Goal: Information Seeking & Learning: Learn about a topic

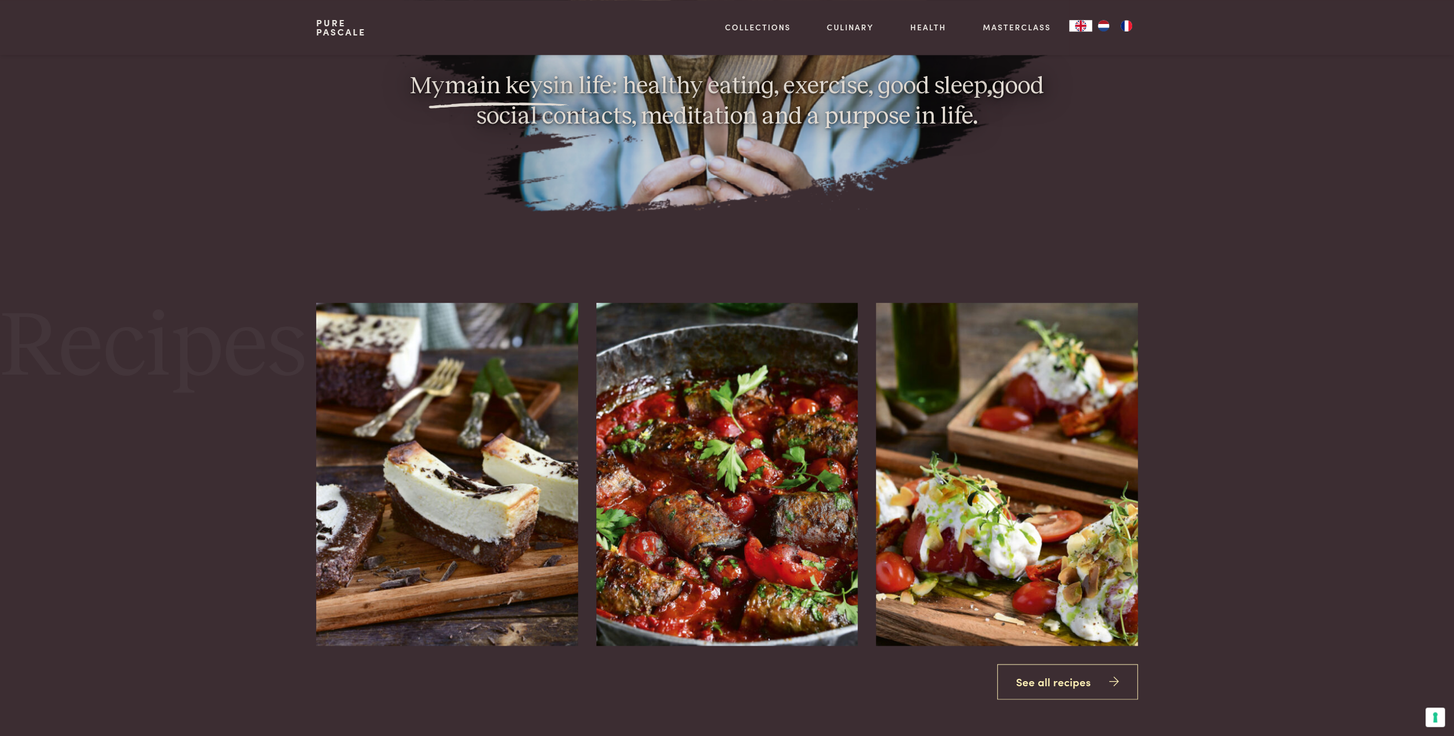
scroll to position [1606, 0]
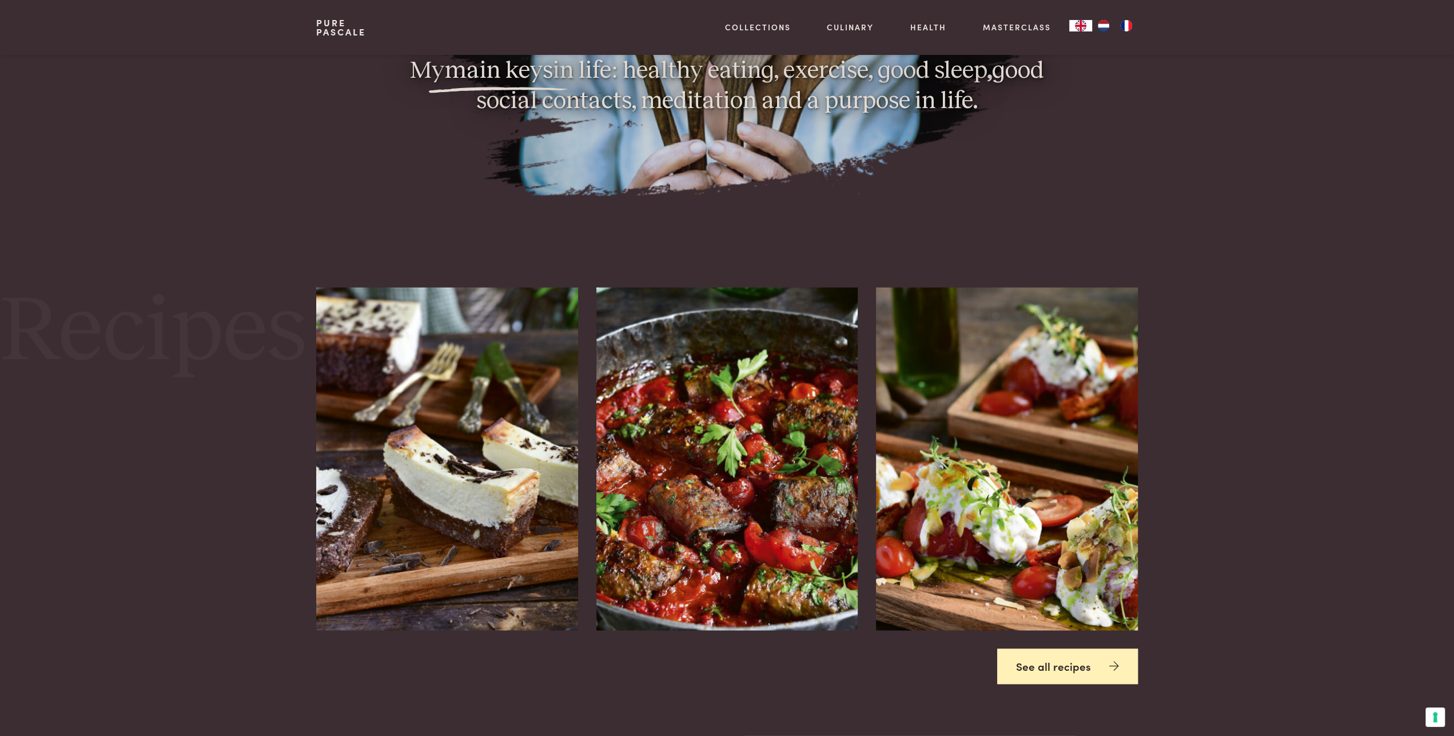
click at [1071, 649] on link "See all recipes" at bounding box center [1067, 667] width 141 height 36
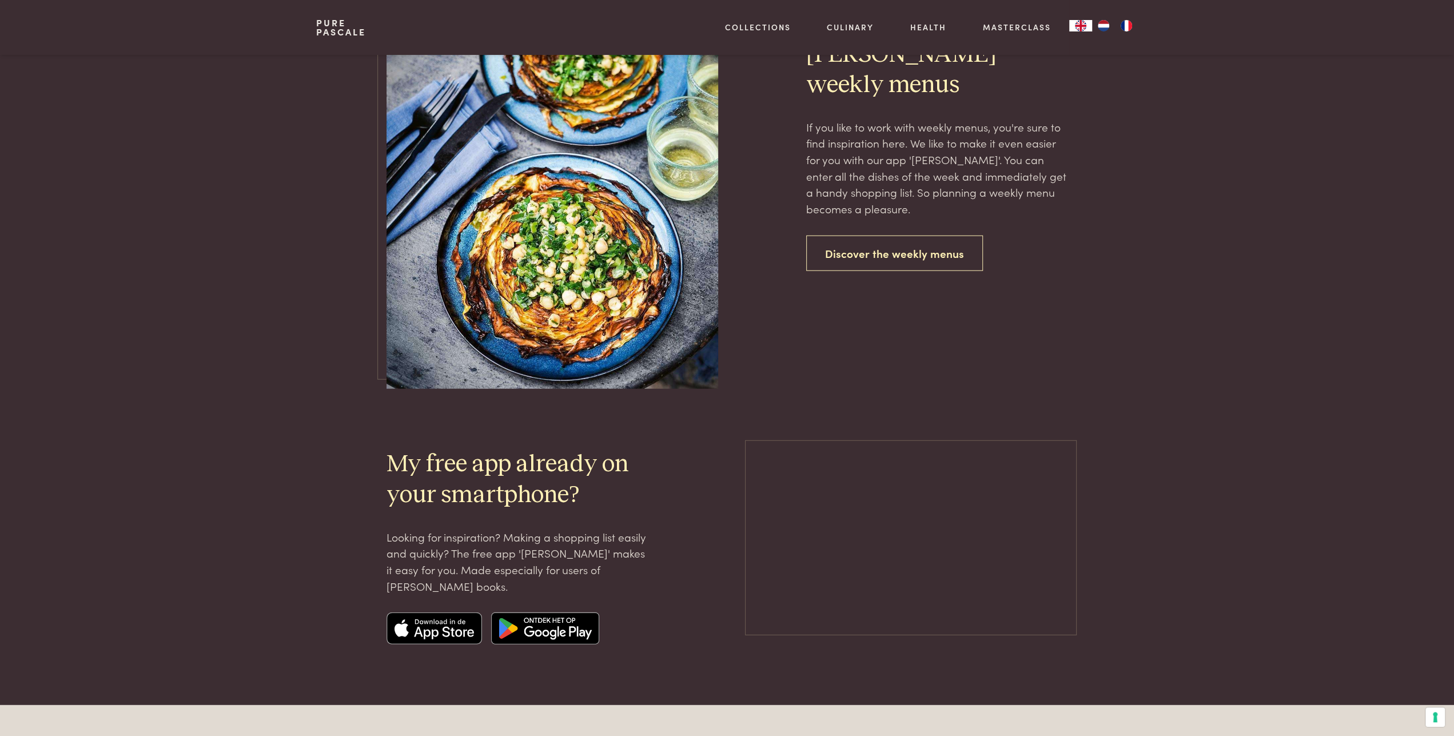
scroll to position [2280, 0]
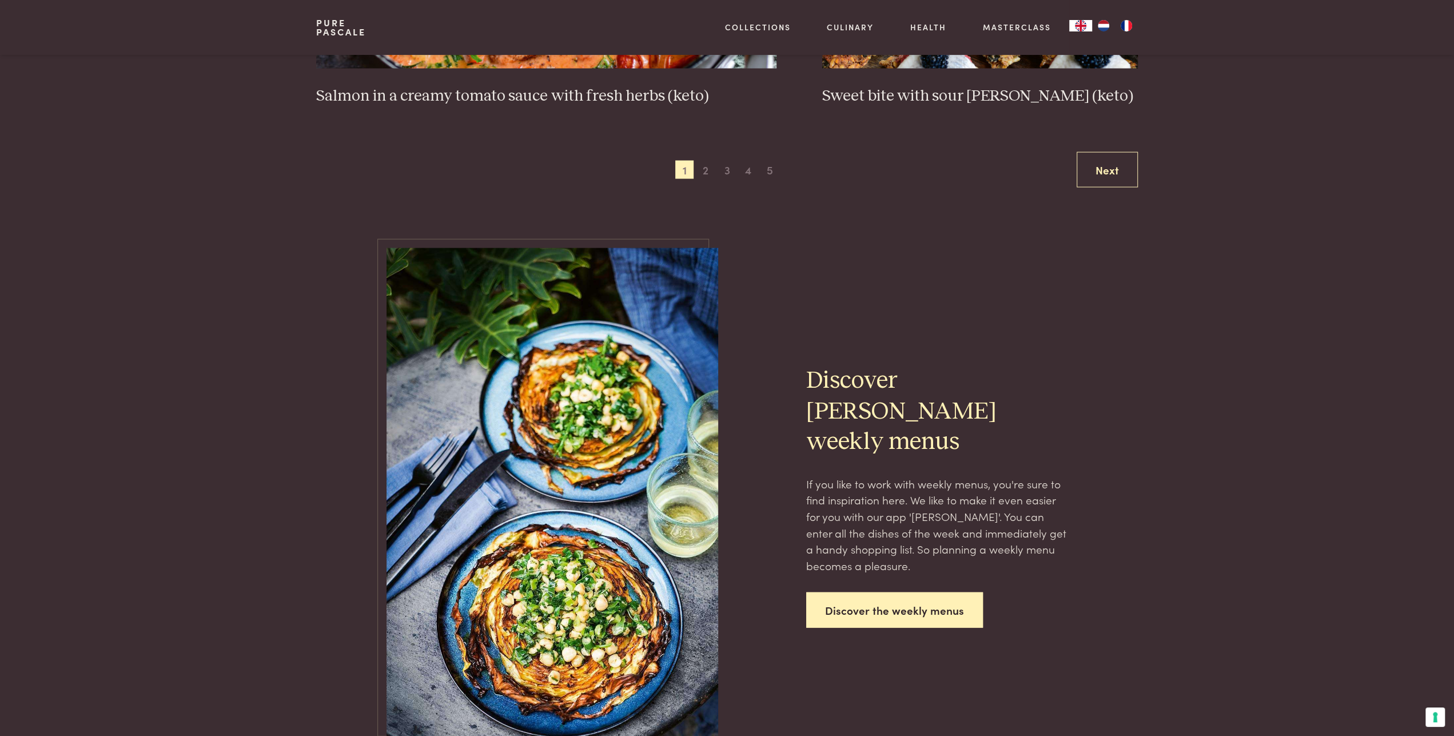
click at [851, 593] on link "Discover the weekly menus" at bounding box center [894, 611] width 177 height 36
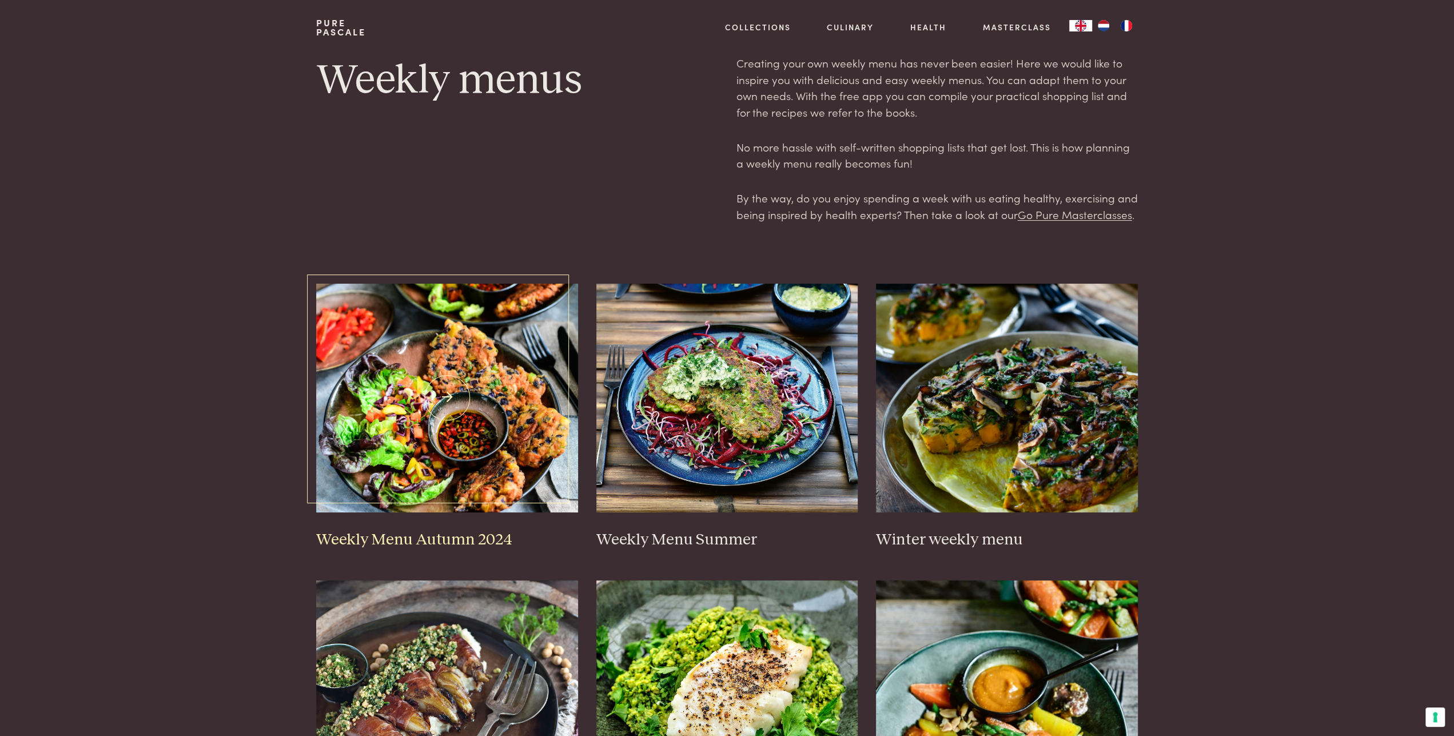
click at [416, 538] on h3 "Weekly Menu Autumn 2024" at bounding box center [447, 540] width 262 height 20
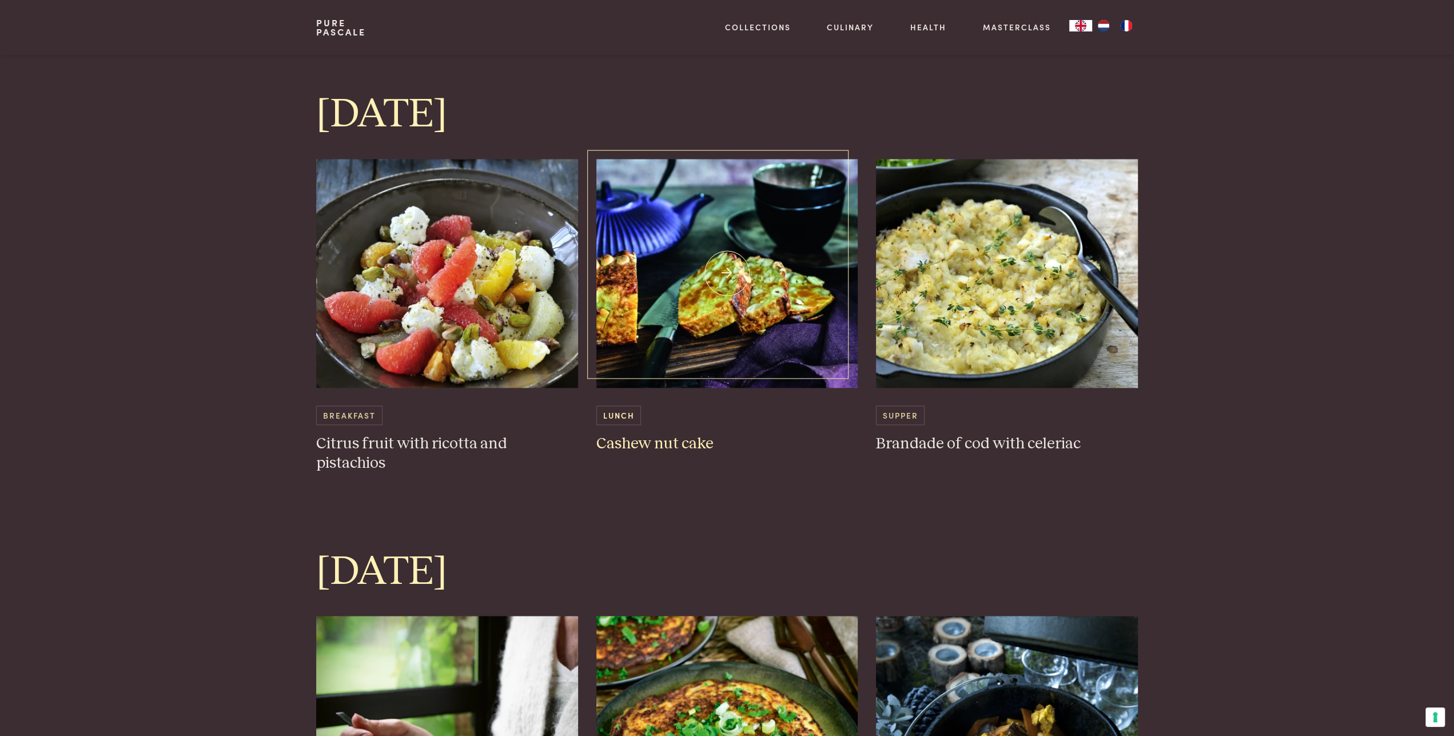
scroll to position [1095, 0]
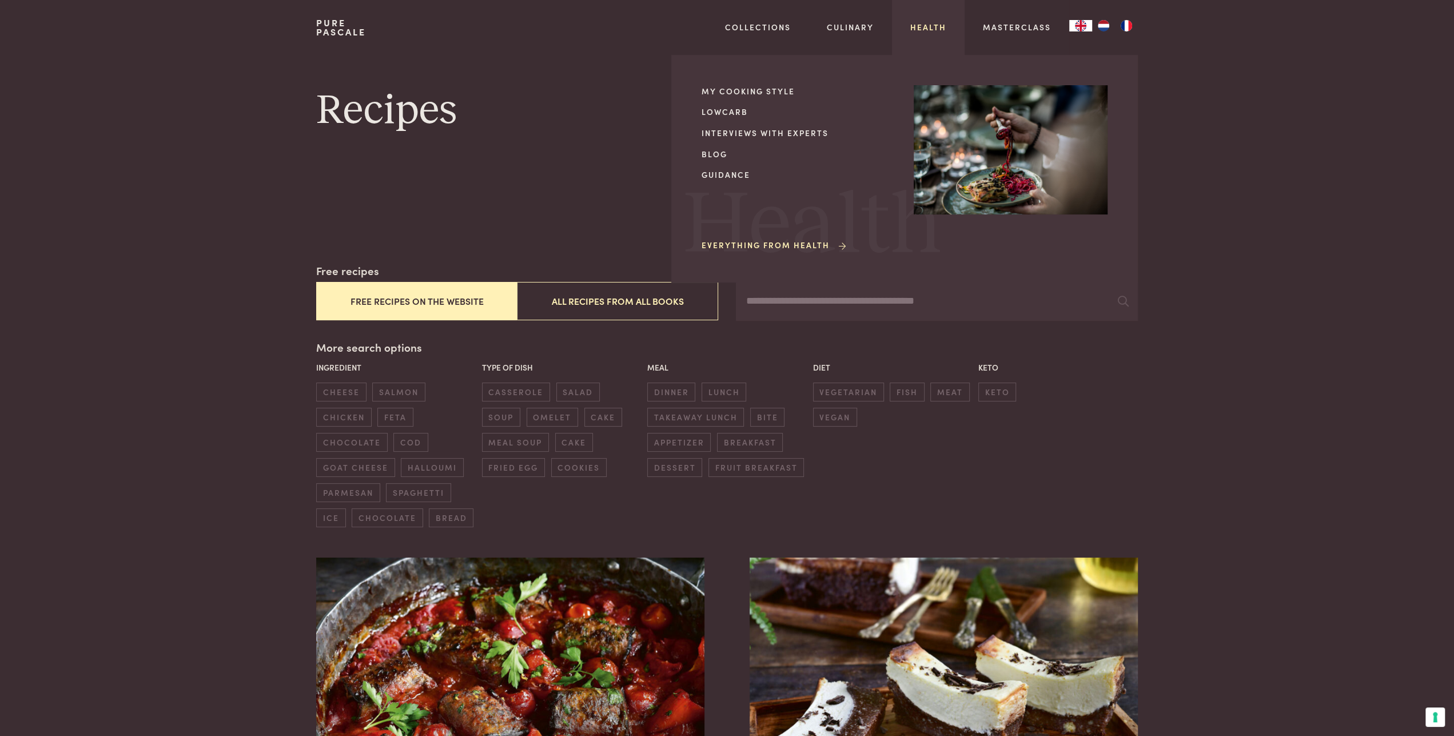
click at [933, 27] on link "Health" at bounding box center [928, 27] width 36 height 12
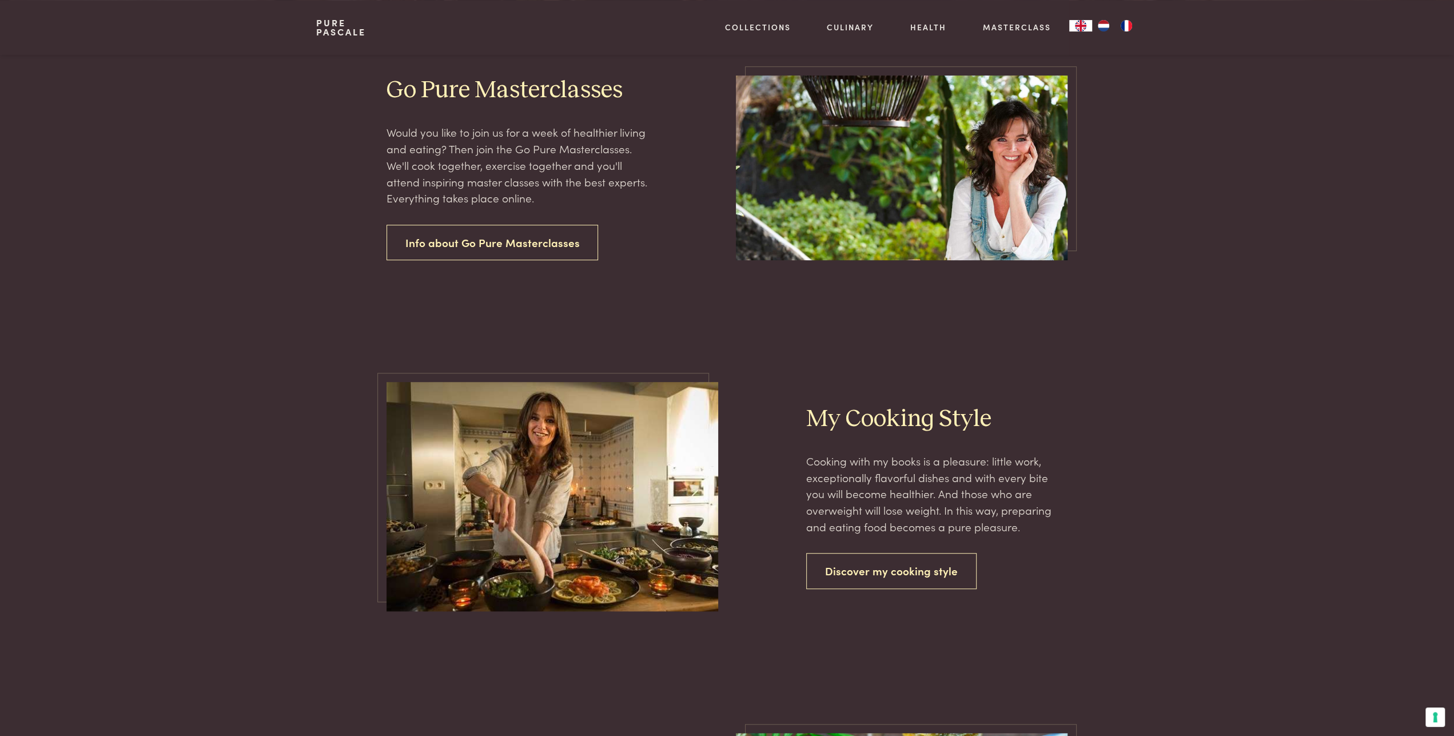
scroll to position [357, 0]
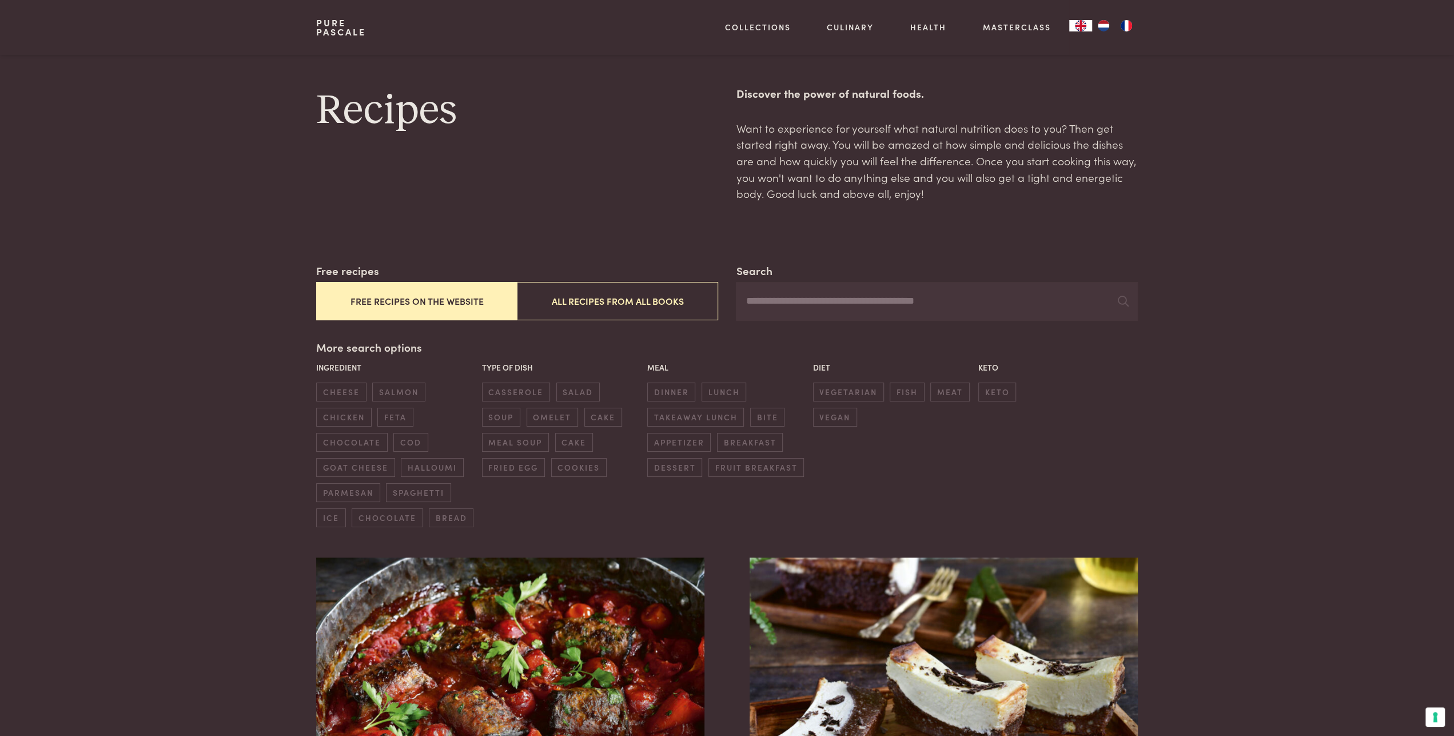
scroll to position [2280, 0]
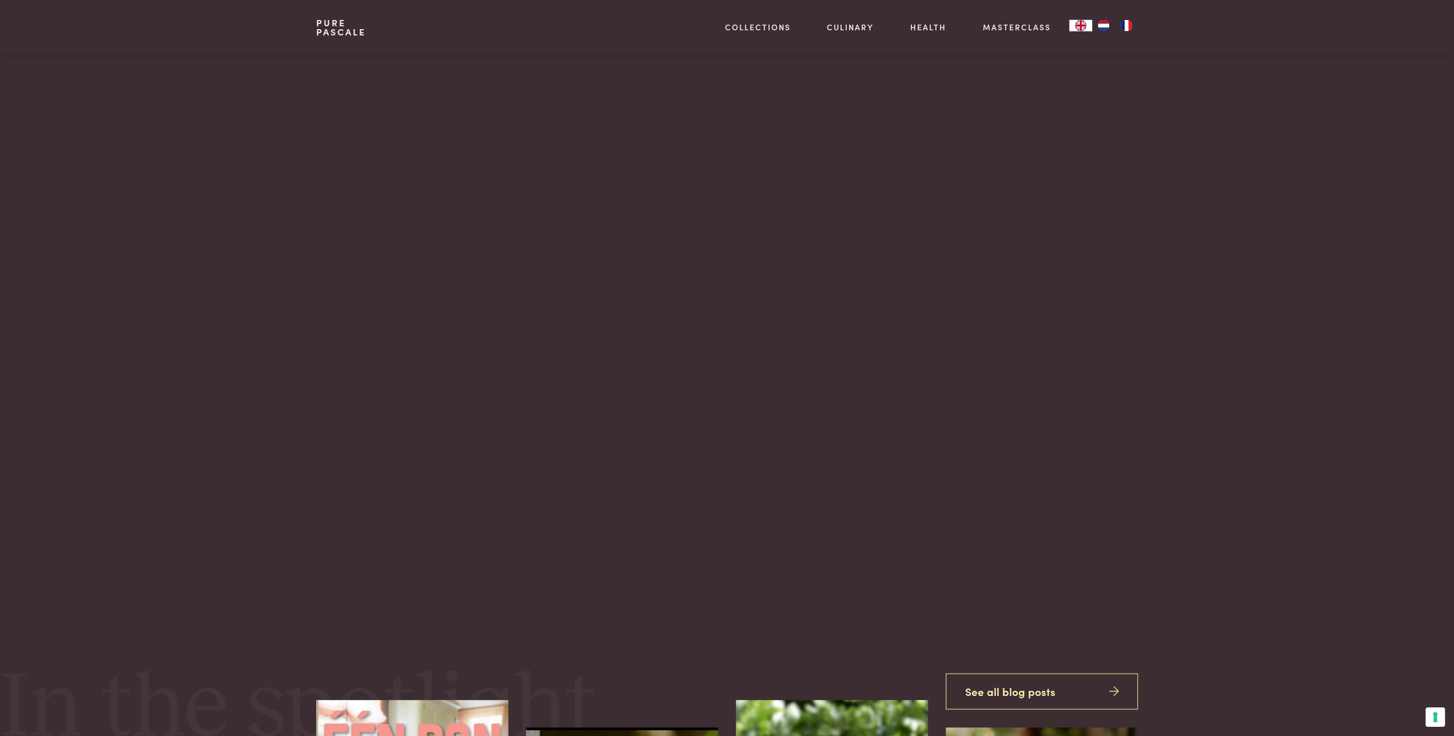
scroll to position [119, 0]
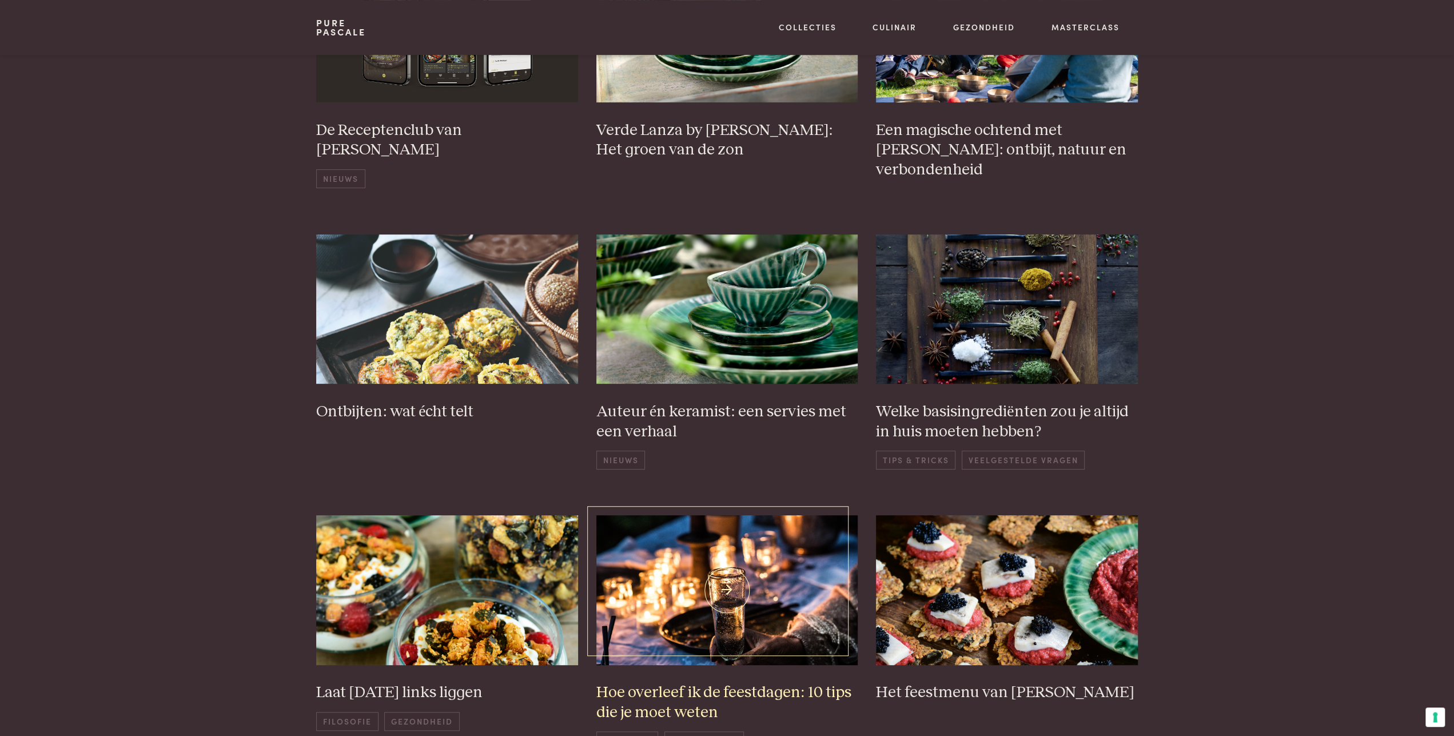
scroll to position [595, 0]
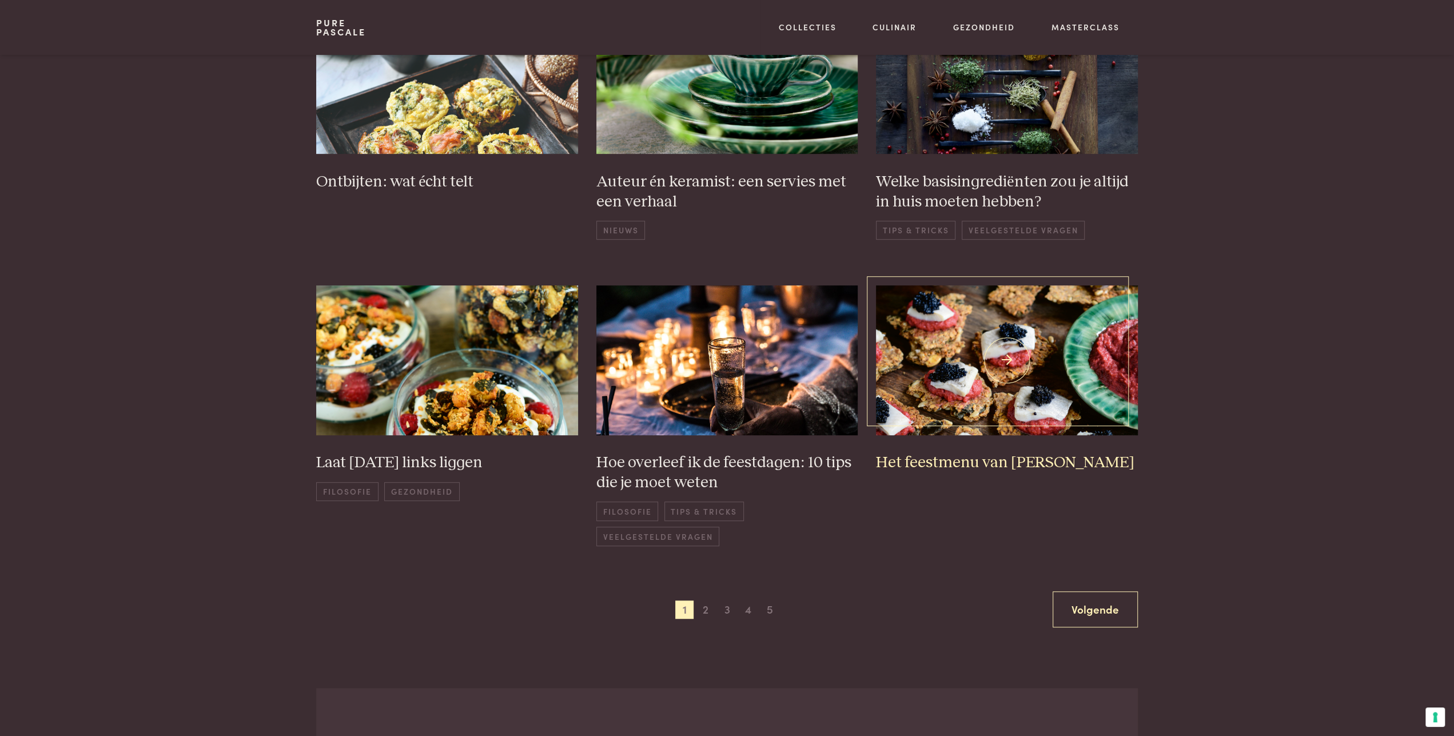
click at [971, 460] on h3 "Het feestmenu van [PERSON_NAME]" at bounding box center [1007, 463] width 262 height 20
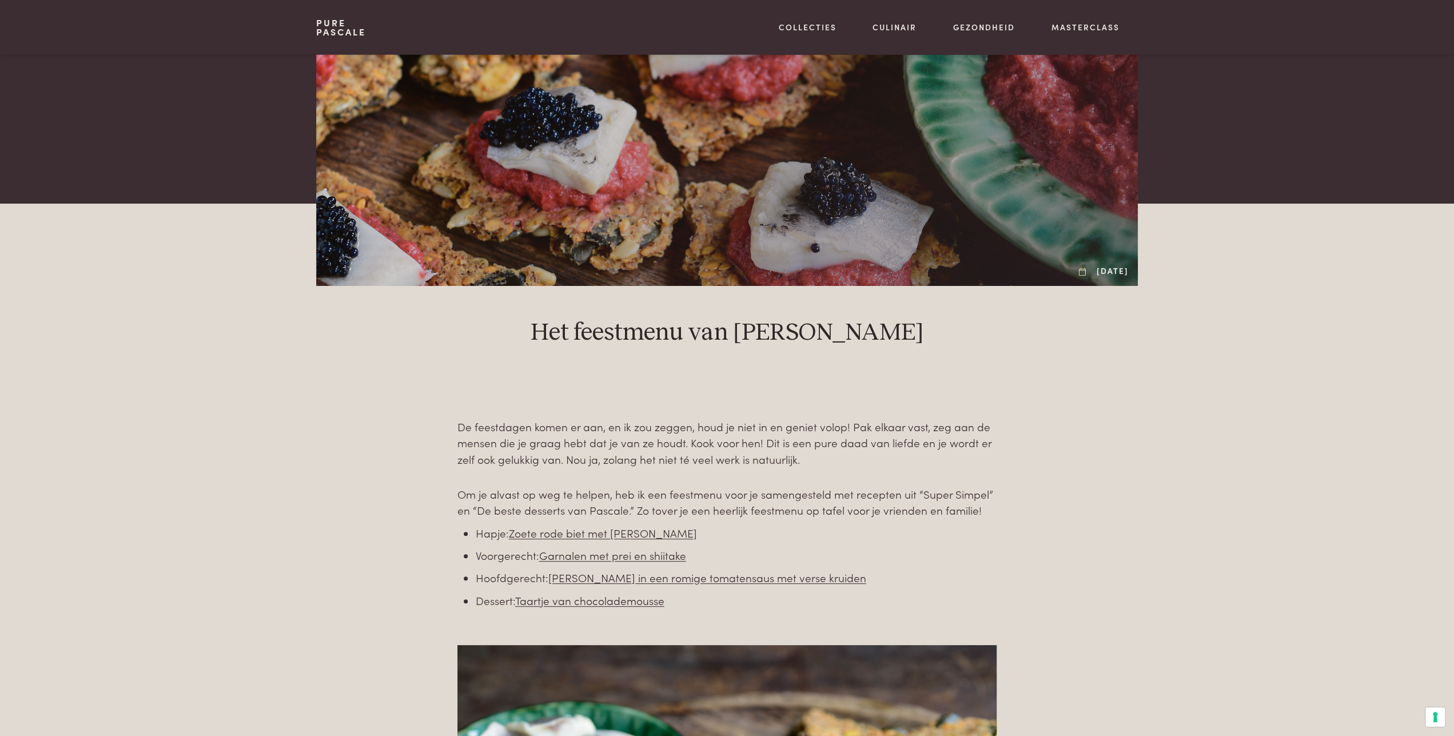
scroll to position [178, 0]
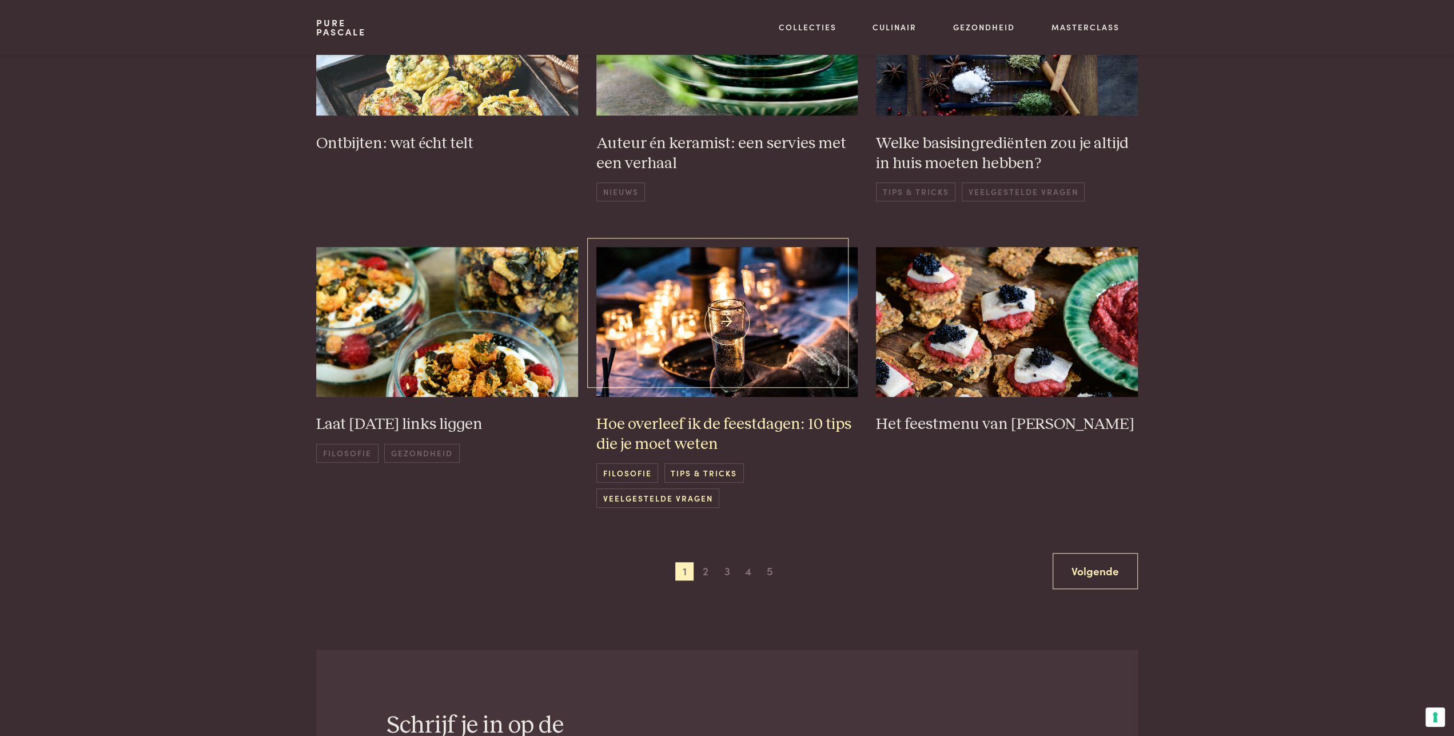
scroll to position [654, 0]
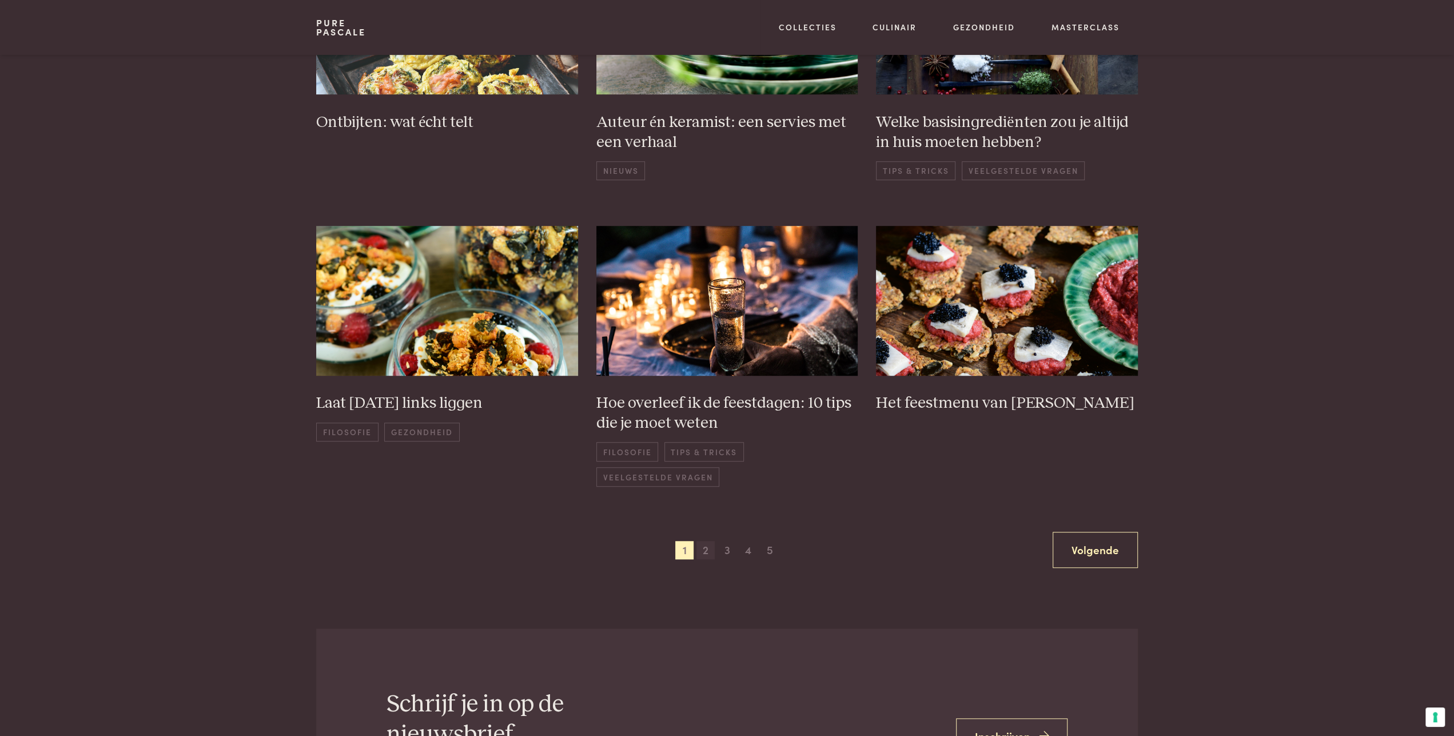
click at [704, 550] on span "2" at bounding box center [706, 550] width 18 height 18
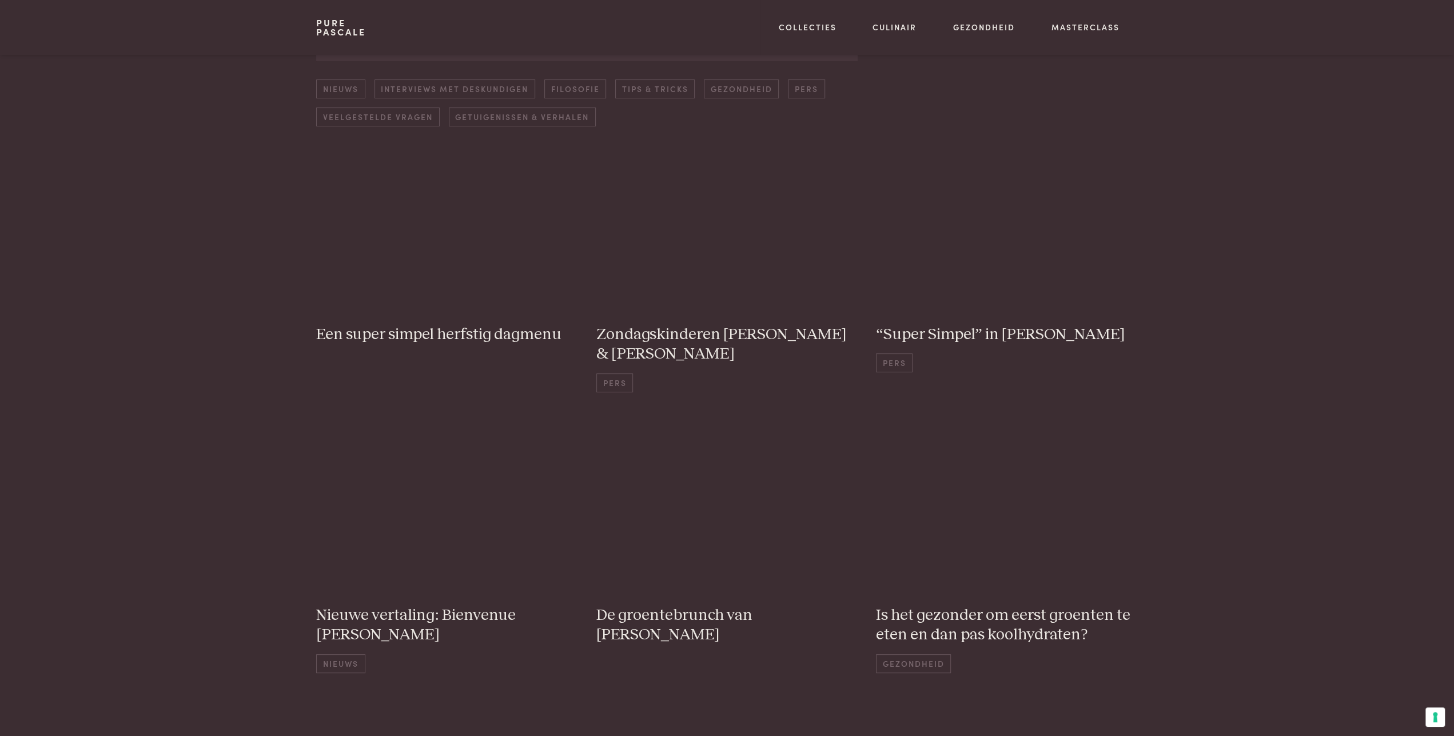
scroll to position [164, 0]
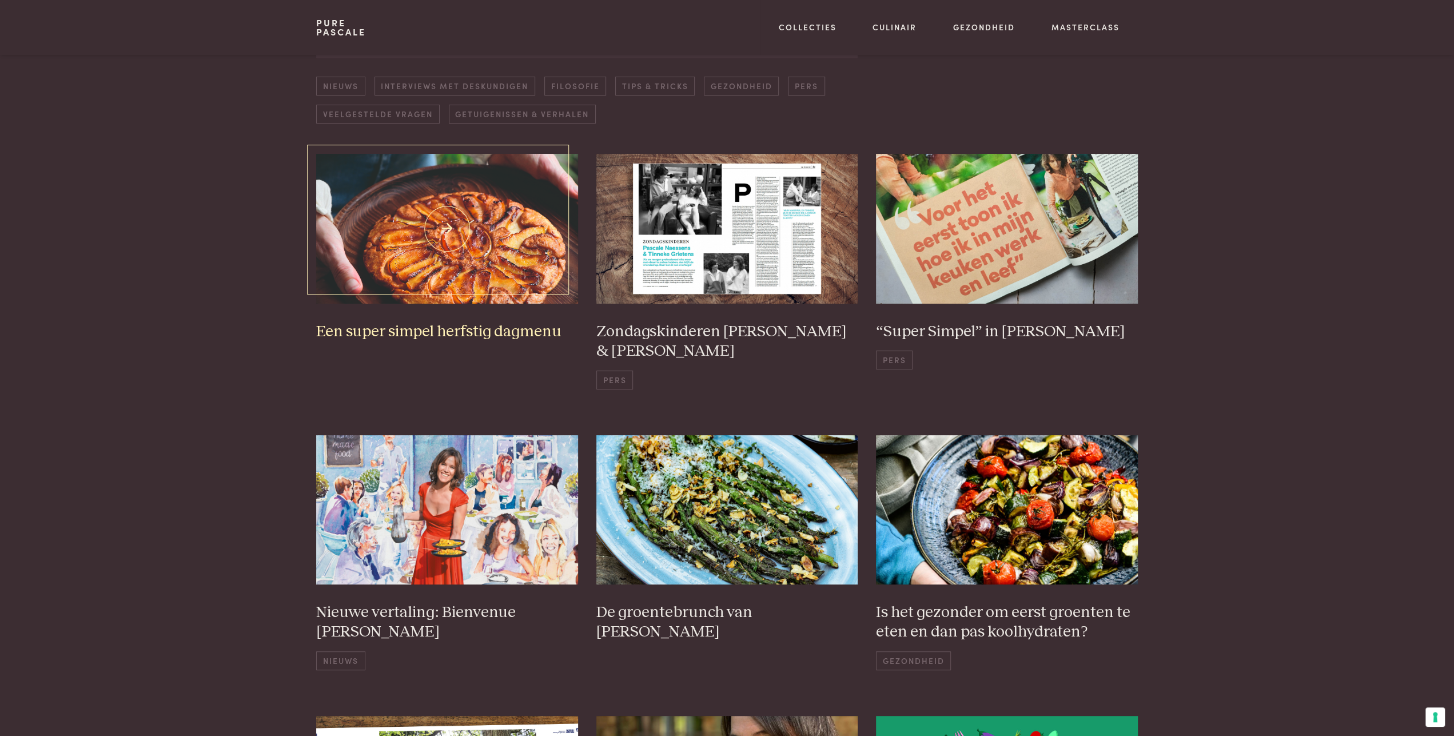
click at [483, 329] on h3 "Een super simpel herfstig dagmenu" at bounding box center [447, 332] width 262 height 20
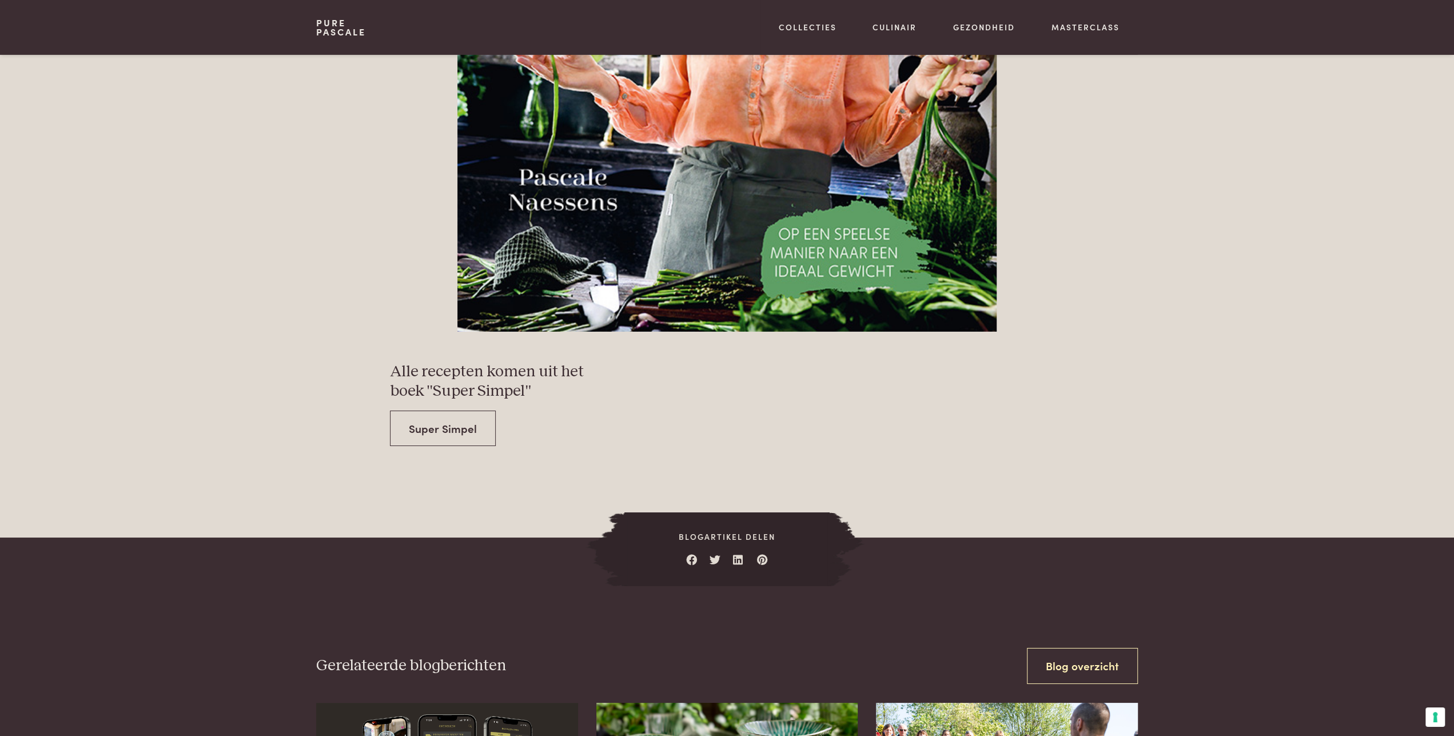
scroll to position [3985, 0]
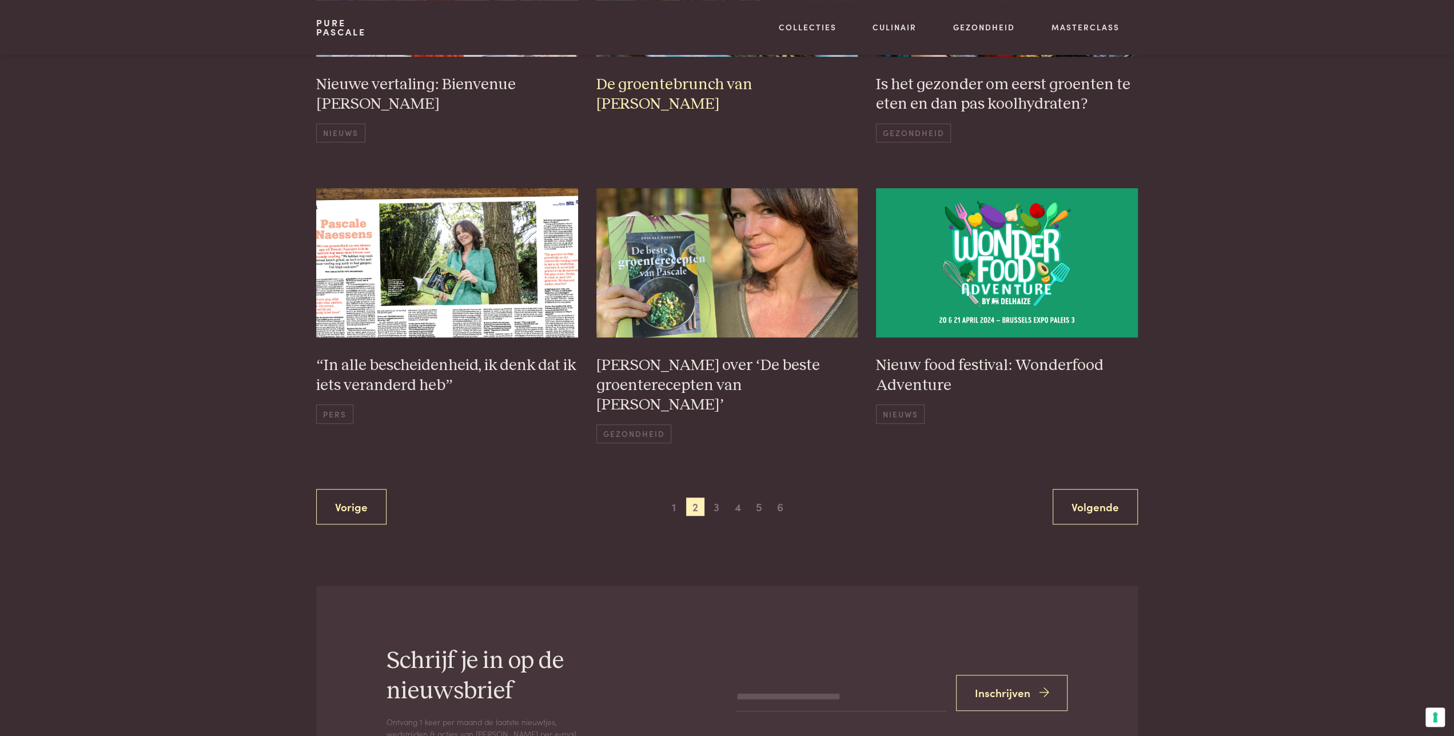
scroll to position [699, 0]
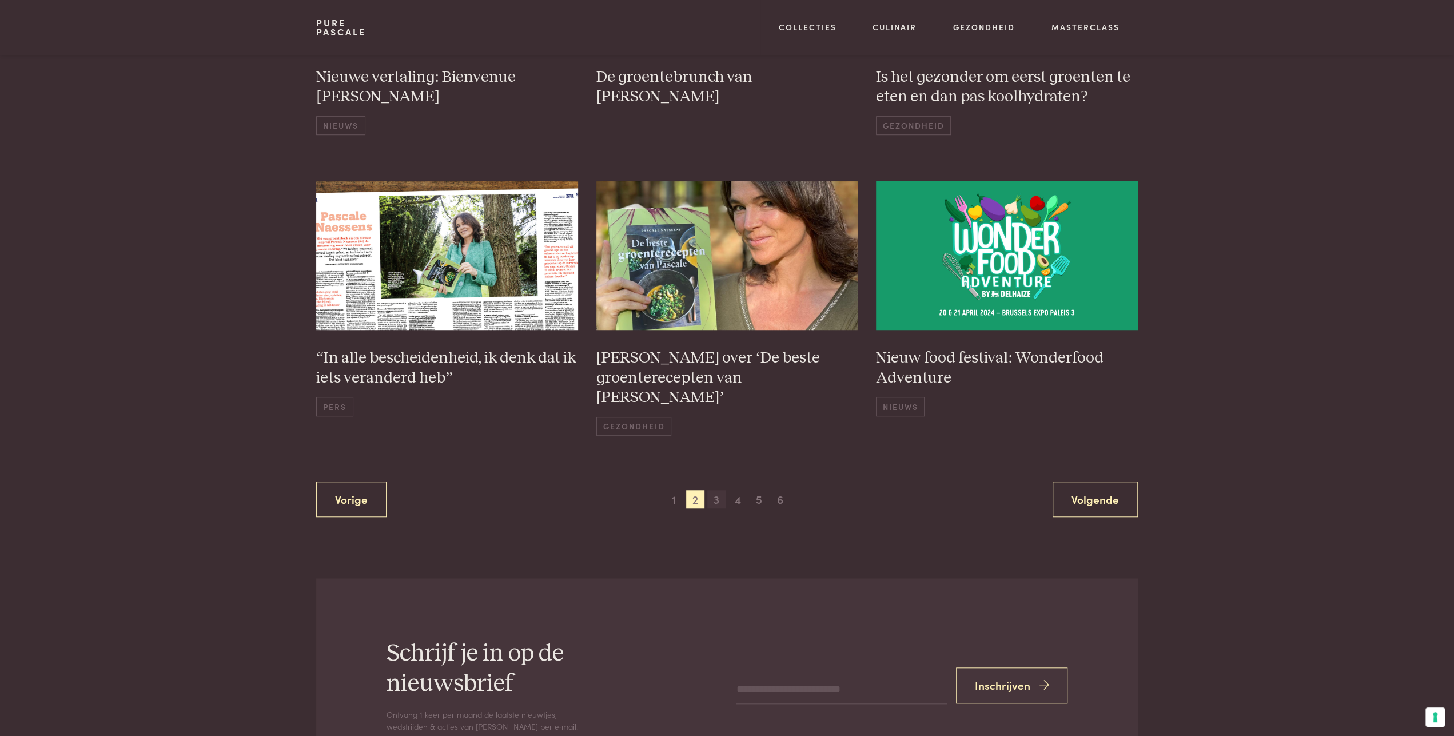
click at [717, 490] on span "3" at bounding box center [716, 499] width 18 height 18
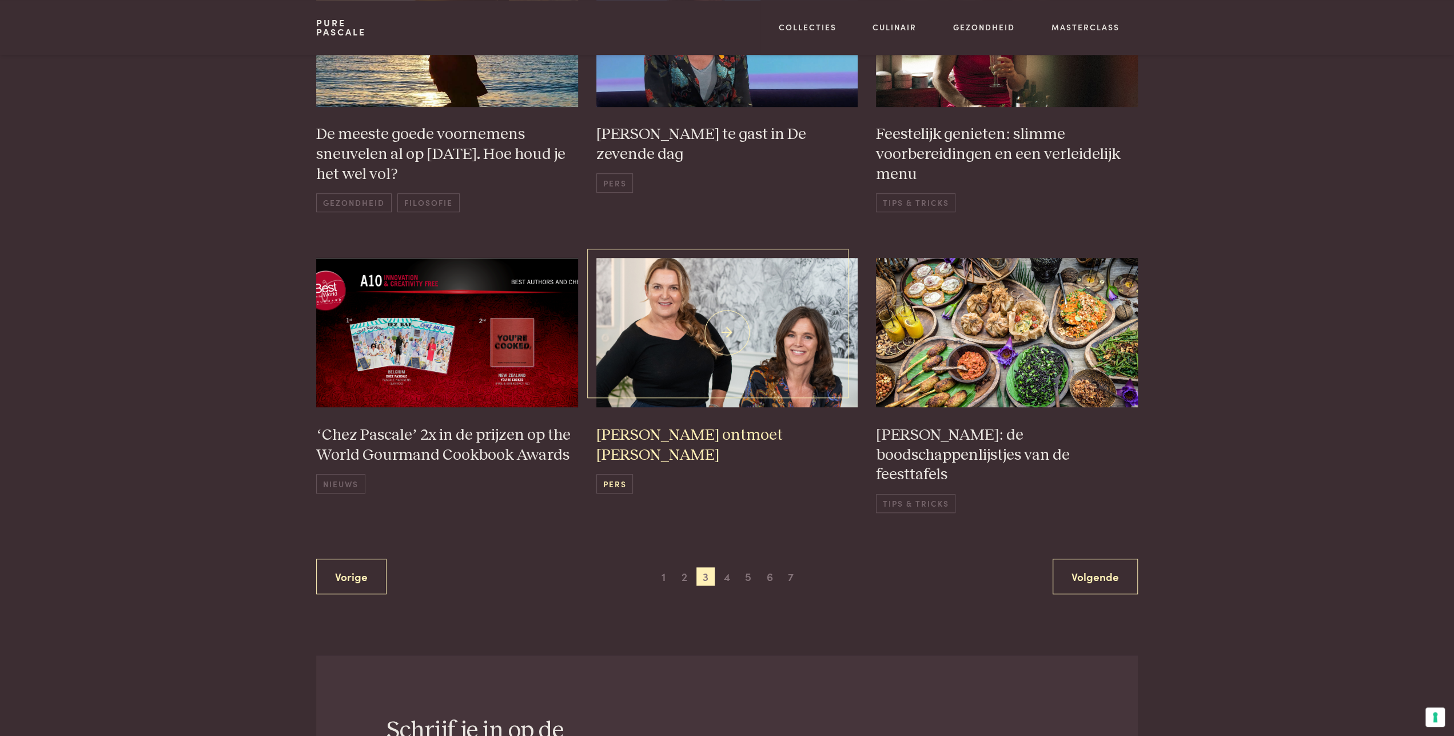
scroll to position [758, 0]
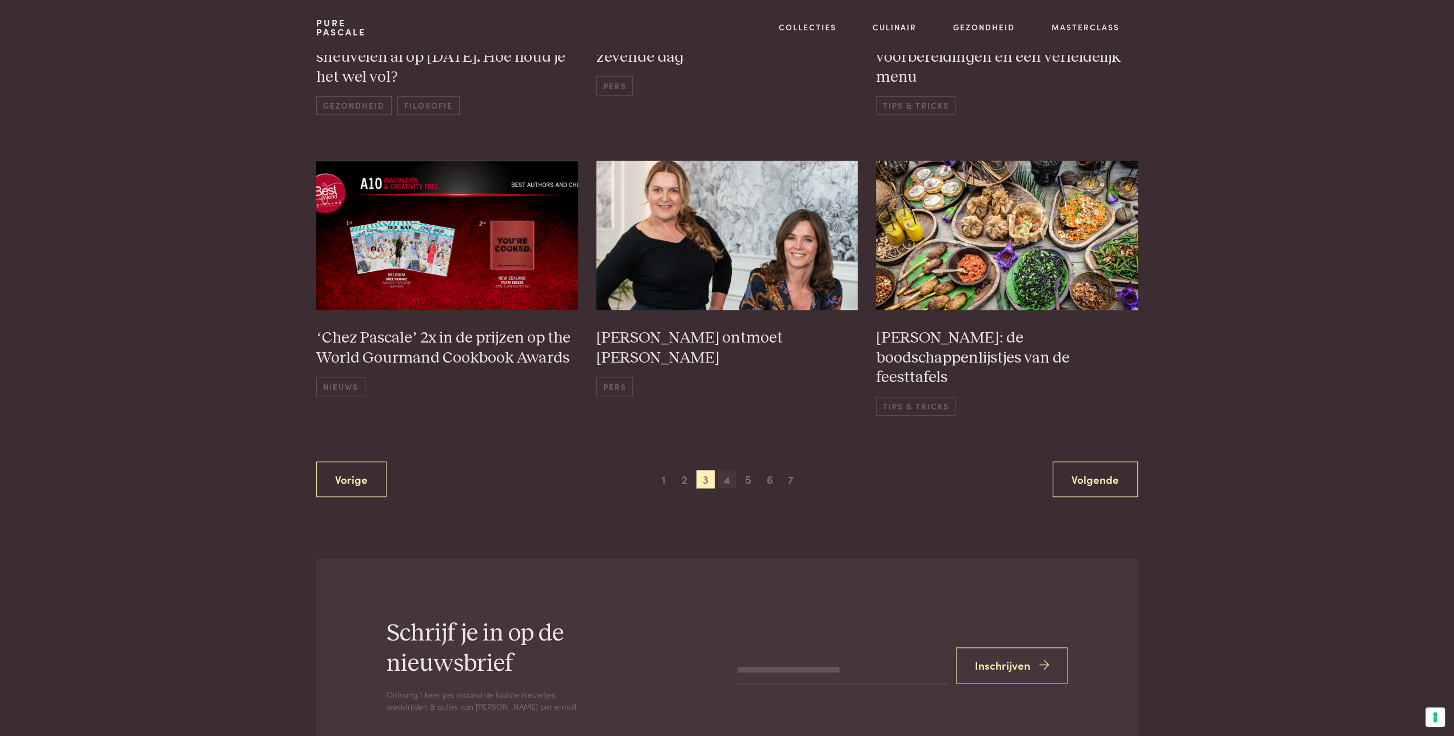
click at [725, 470] on span "4" at bounding box center [727, 479] width 18 height 18
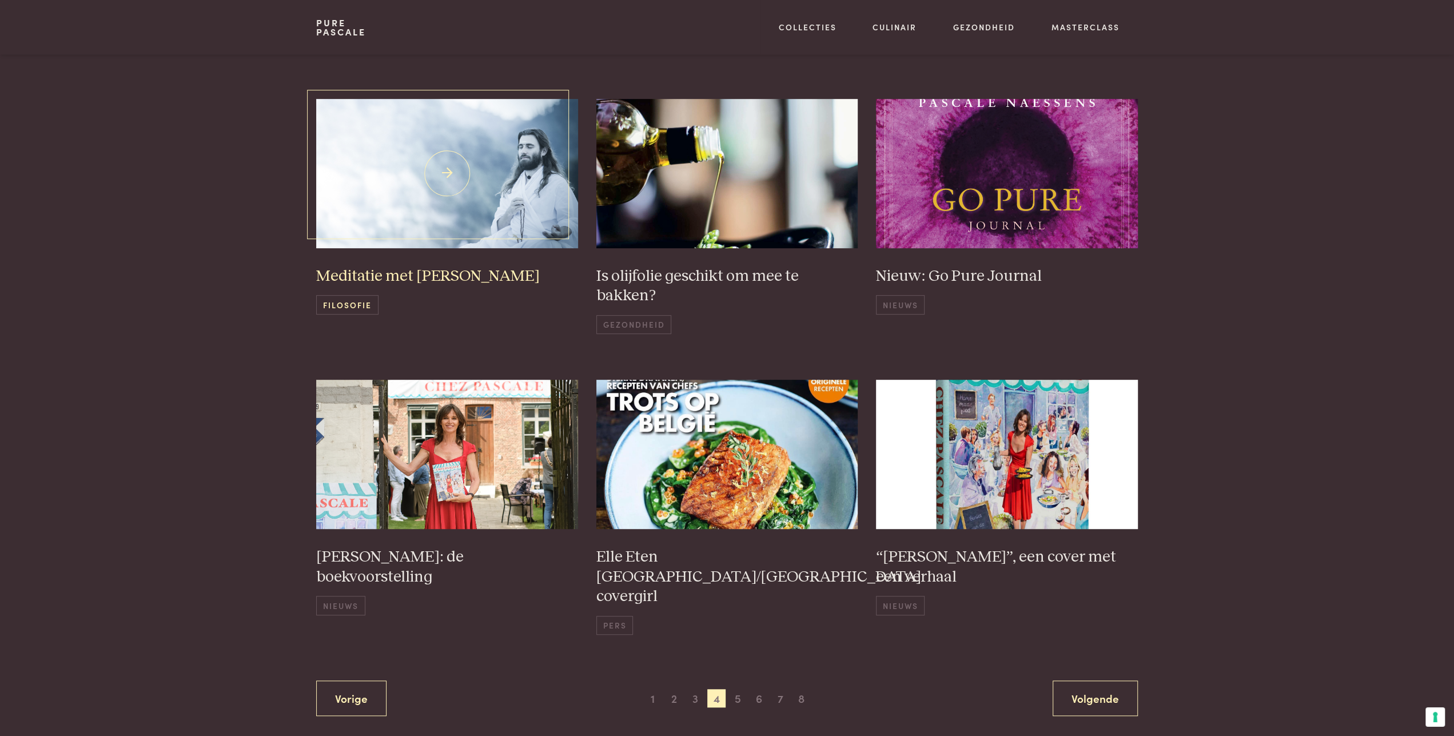
scroll to position [520, 0]
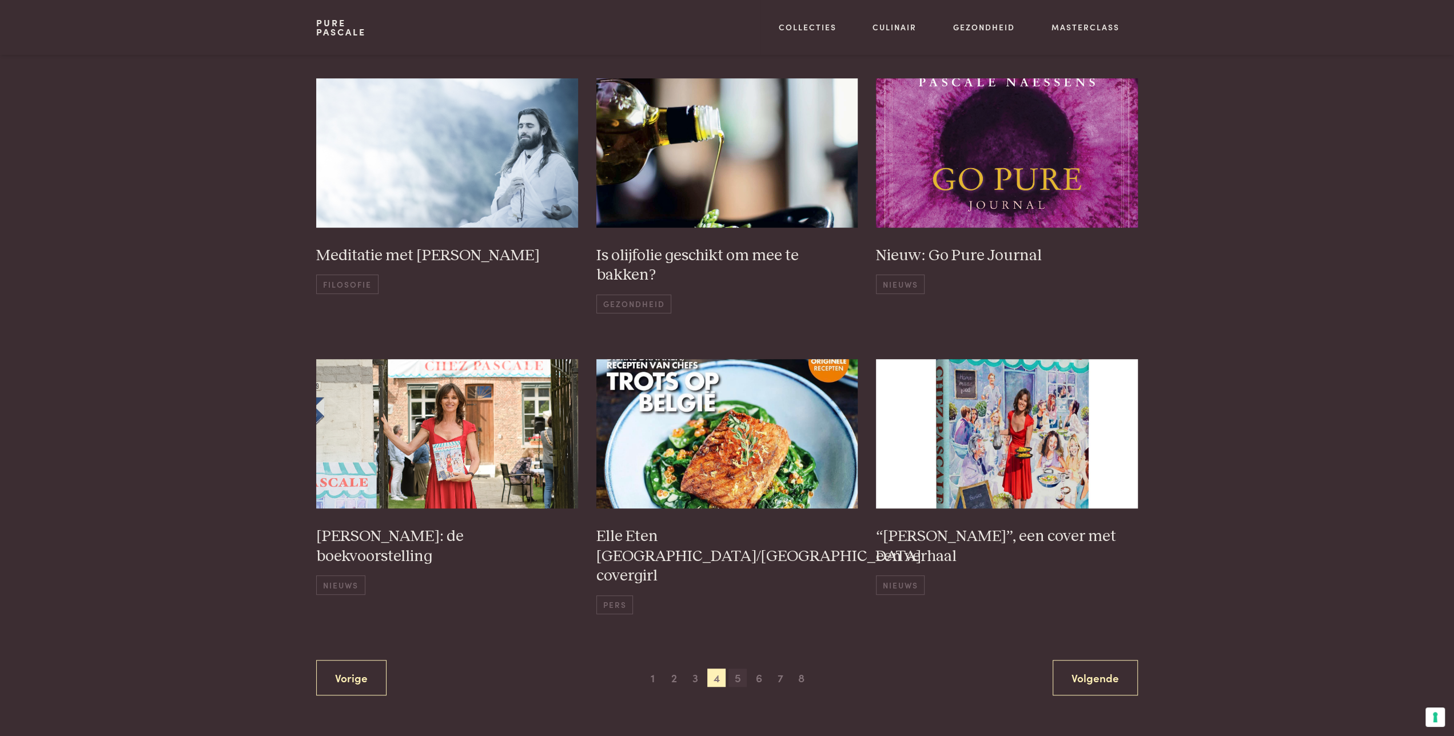
click at [737, 669] on span "5" at bounding box center [738, 678] width 18 height 18
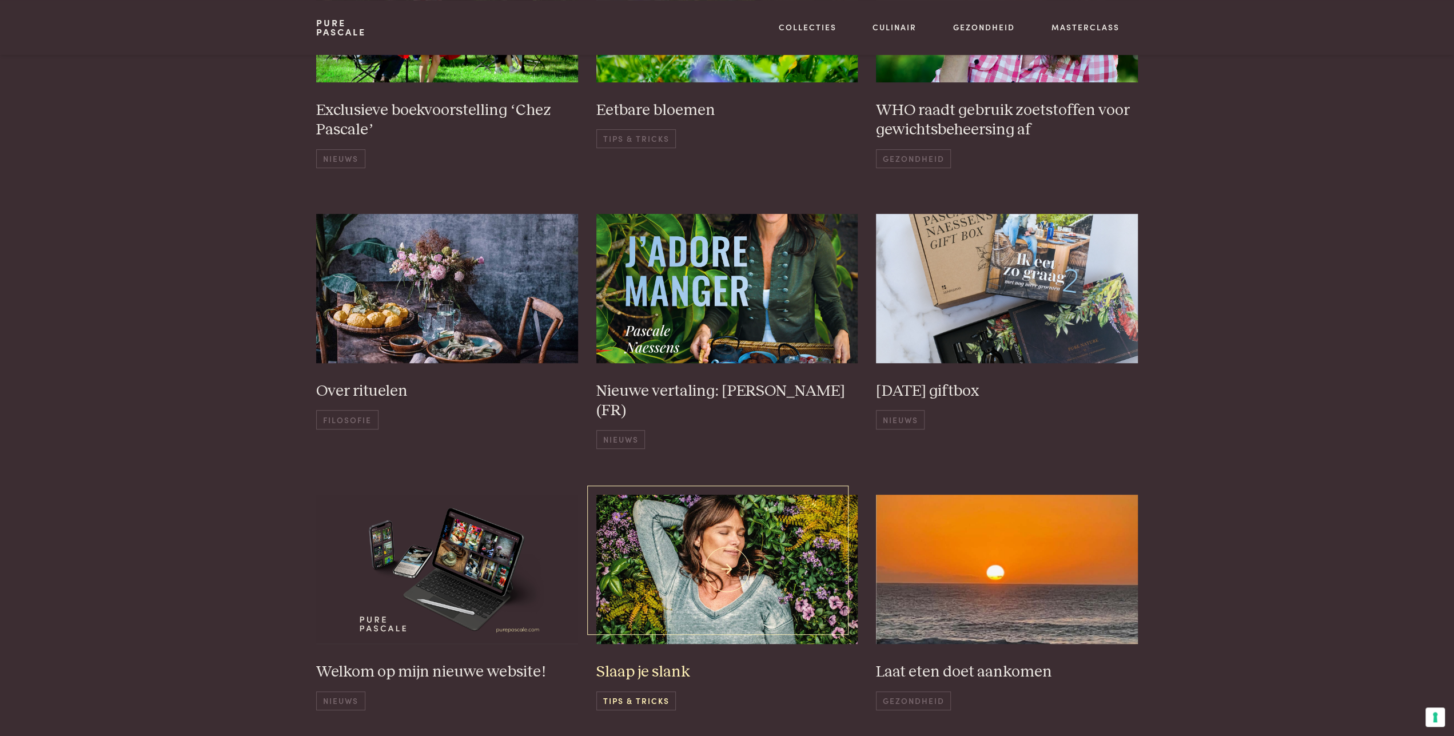
scroll to position [401, 0]
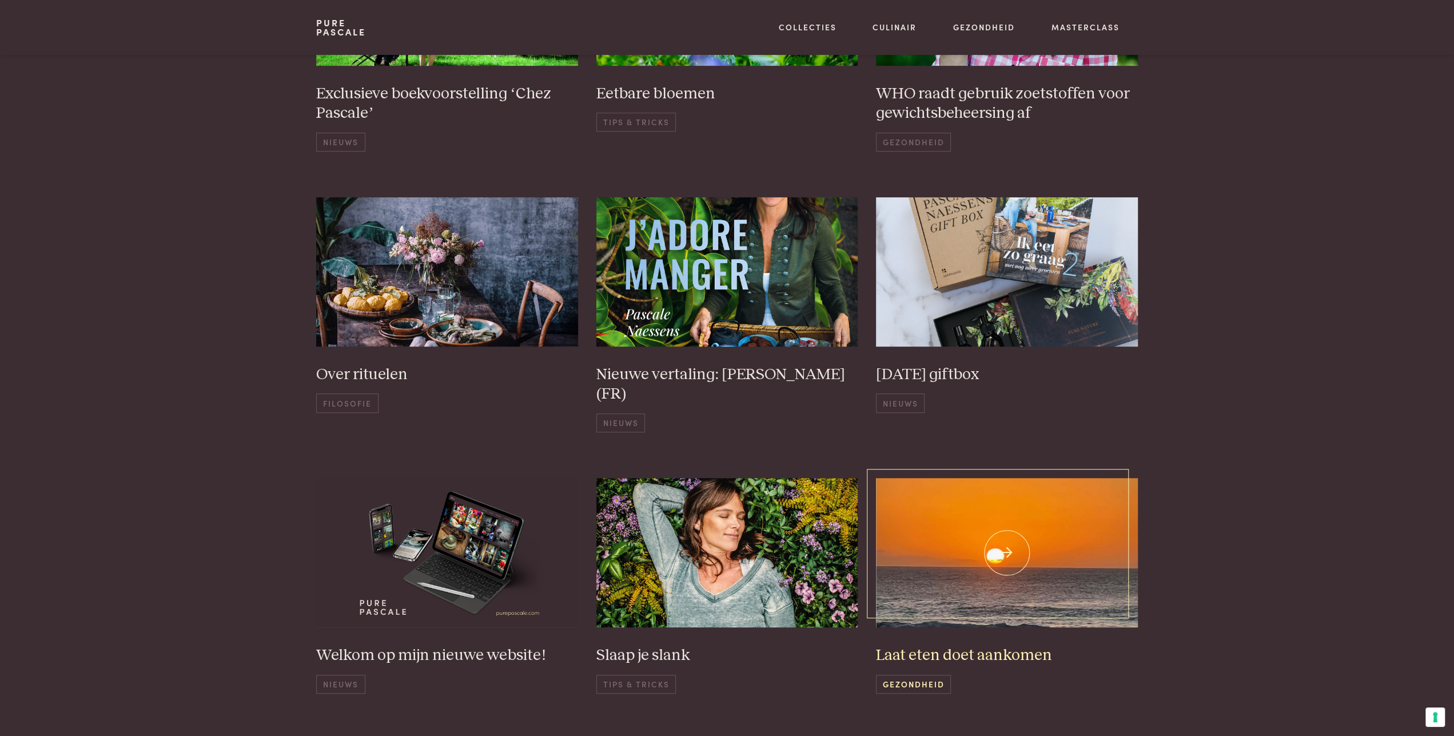
click at [902, 683] on span "Gezondheid" at bounding box center [913, 684] width 75 height 19
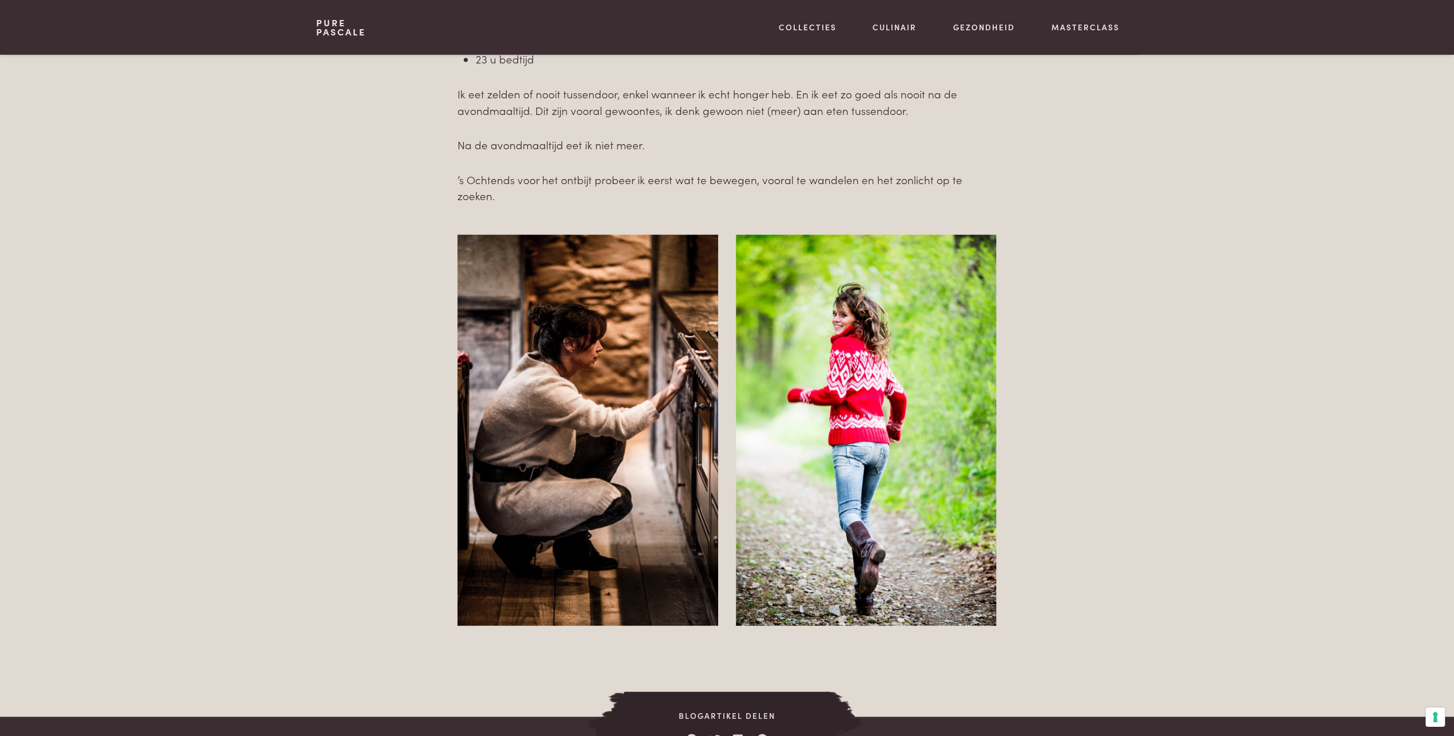
scroll to position [1011, 0]
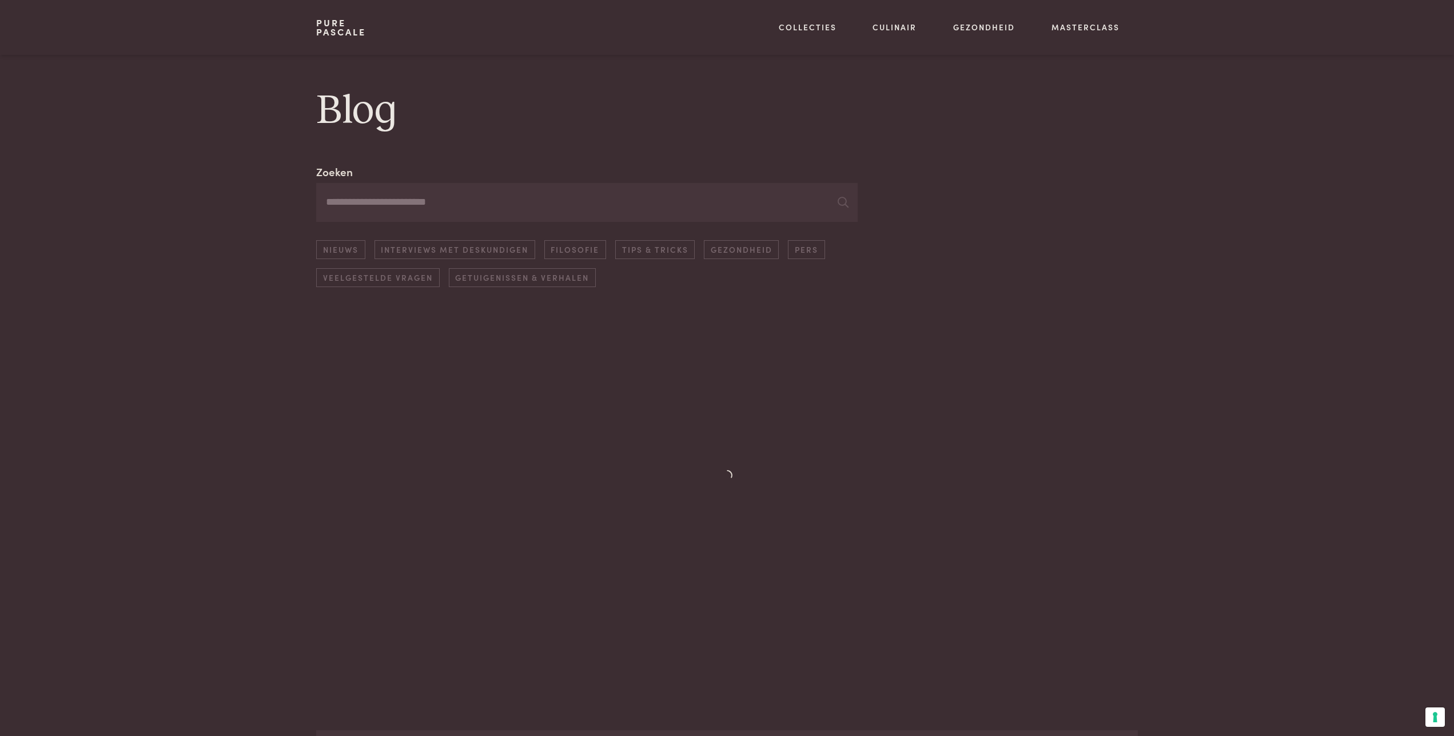
scroll to position [401, 0]
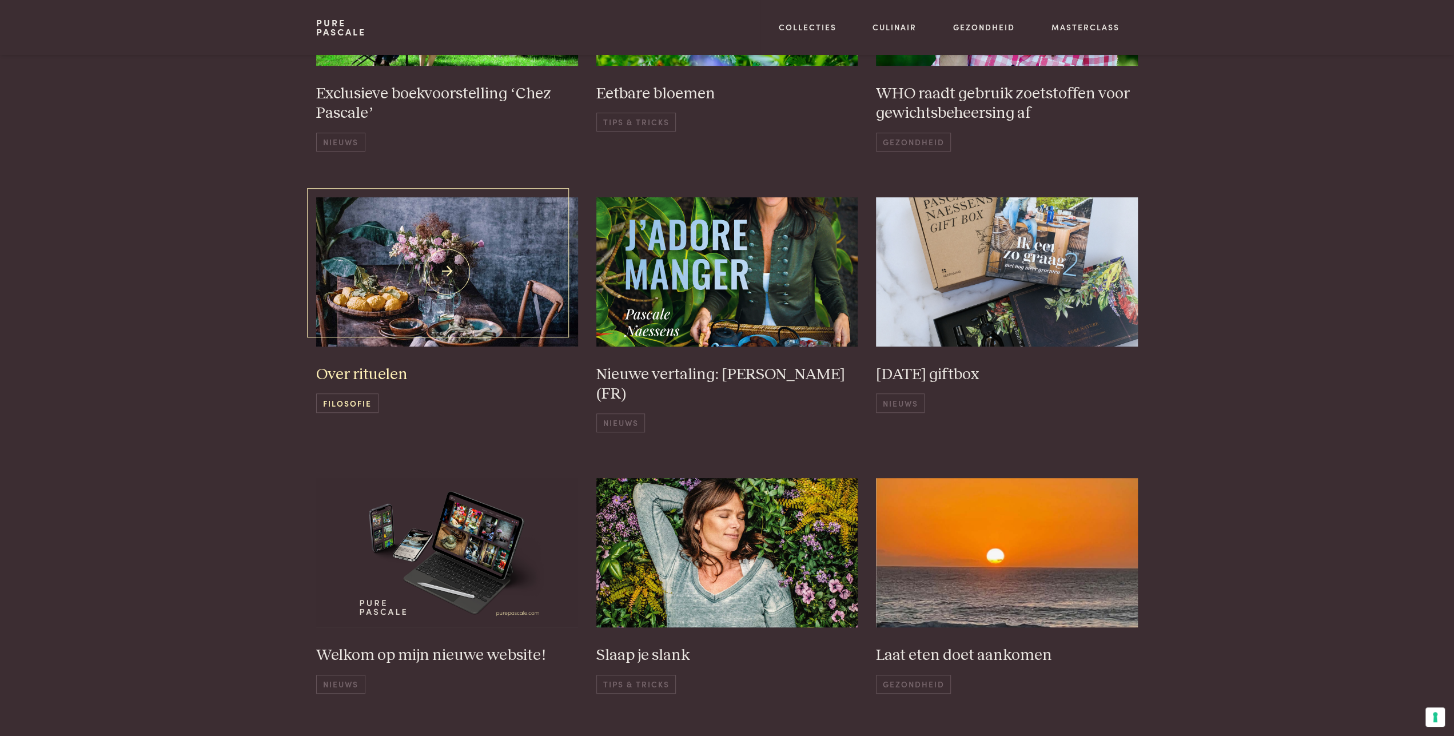
click at [359, 365] on h3 "Over rituelen" at bounding box center [447, 375] width 262 height 20
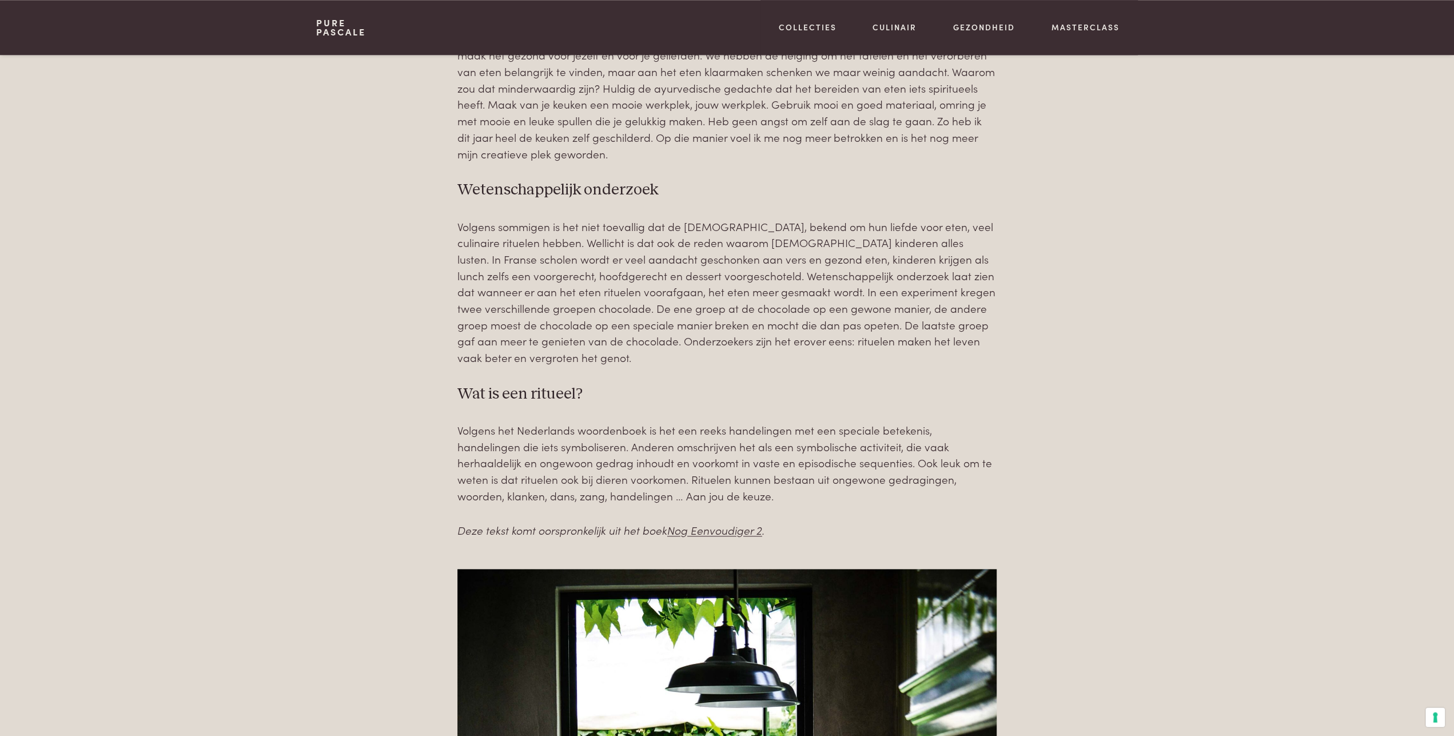
scroll to position [833, 0]
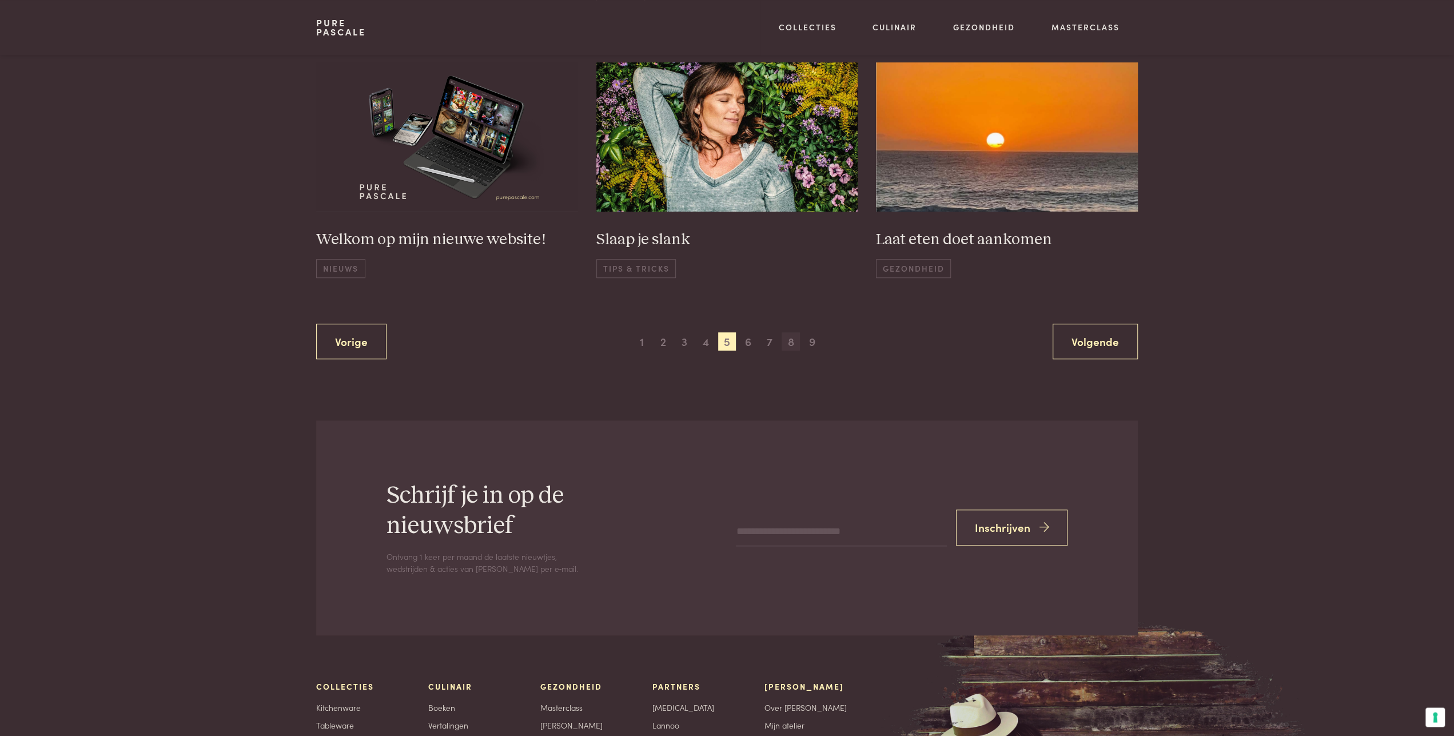
scroll to position [818, 0]
click at [751, 338] on span "6" at bounding box center [748, 341] width 18 height 18
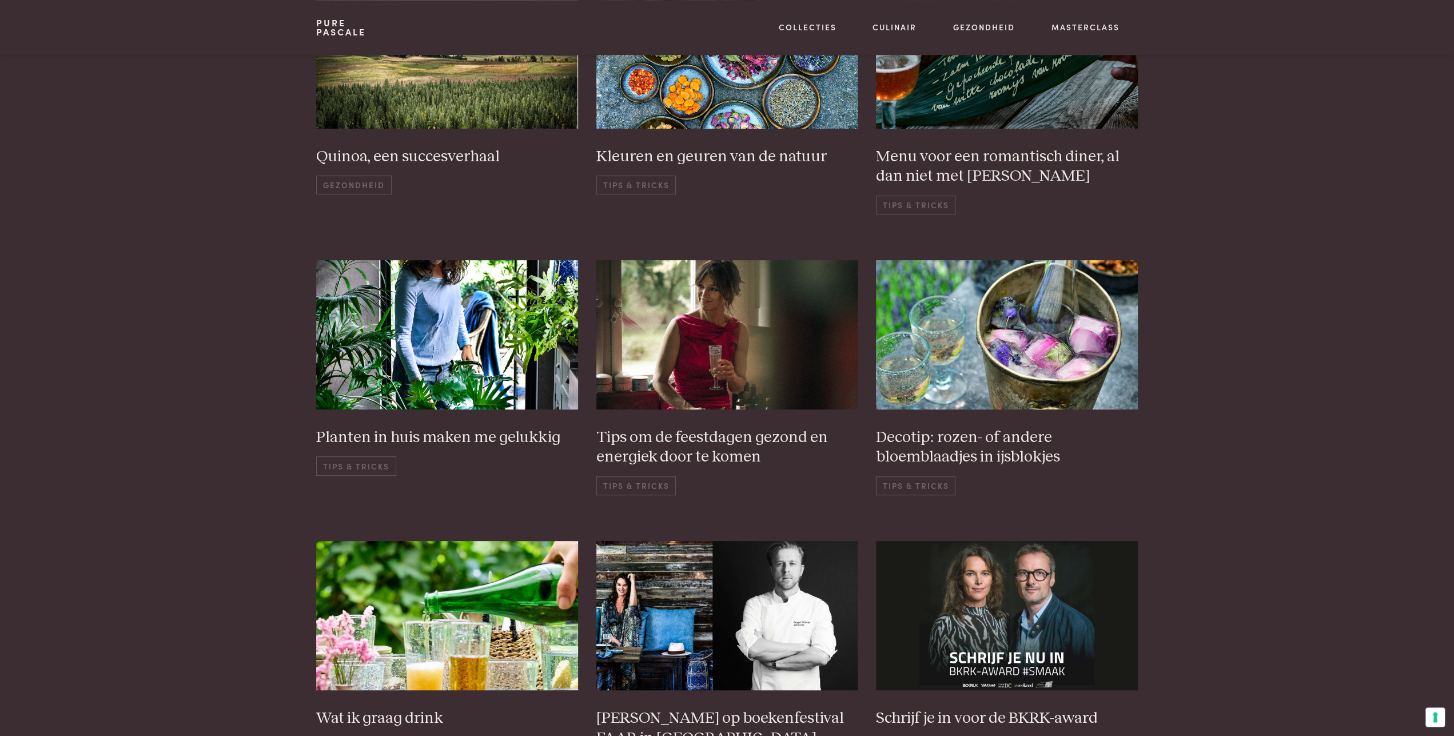
scroll to position [342, 0]
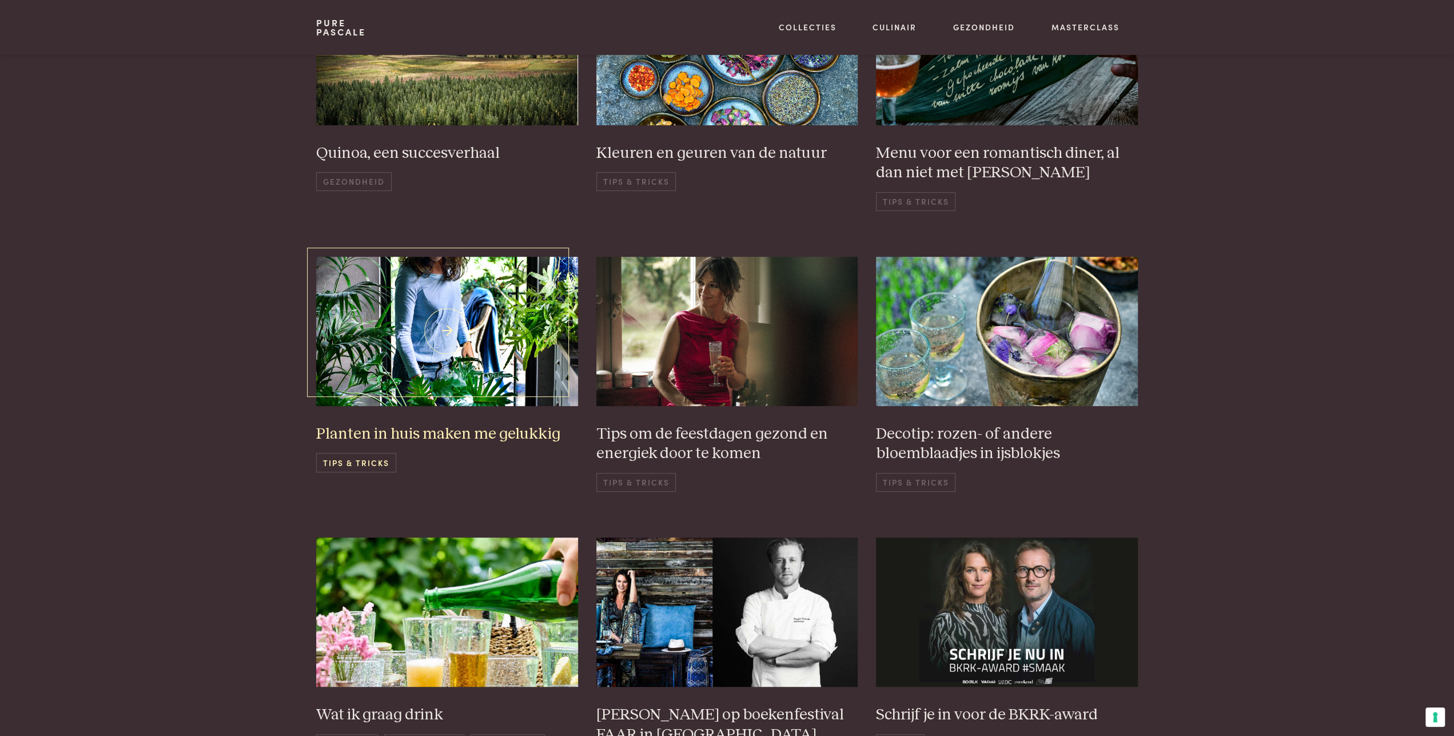
click at [387, 433] on h3 "Planten in huis maken me gelukkig" at bounding box center [447, 434] width 262 height 20
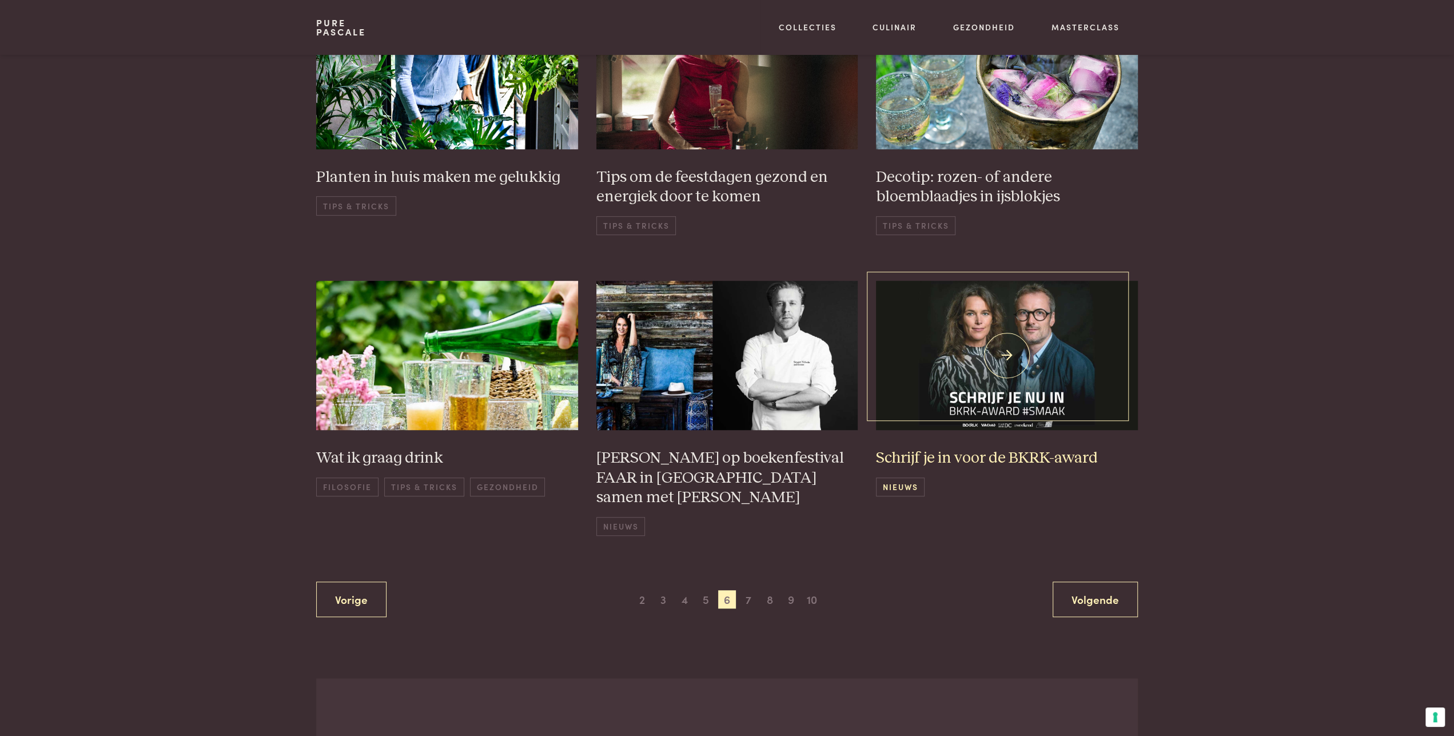
scroll to position [639, 0]
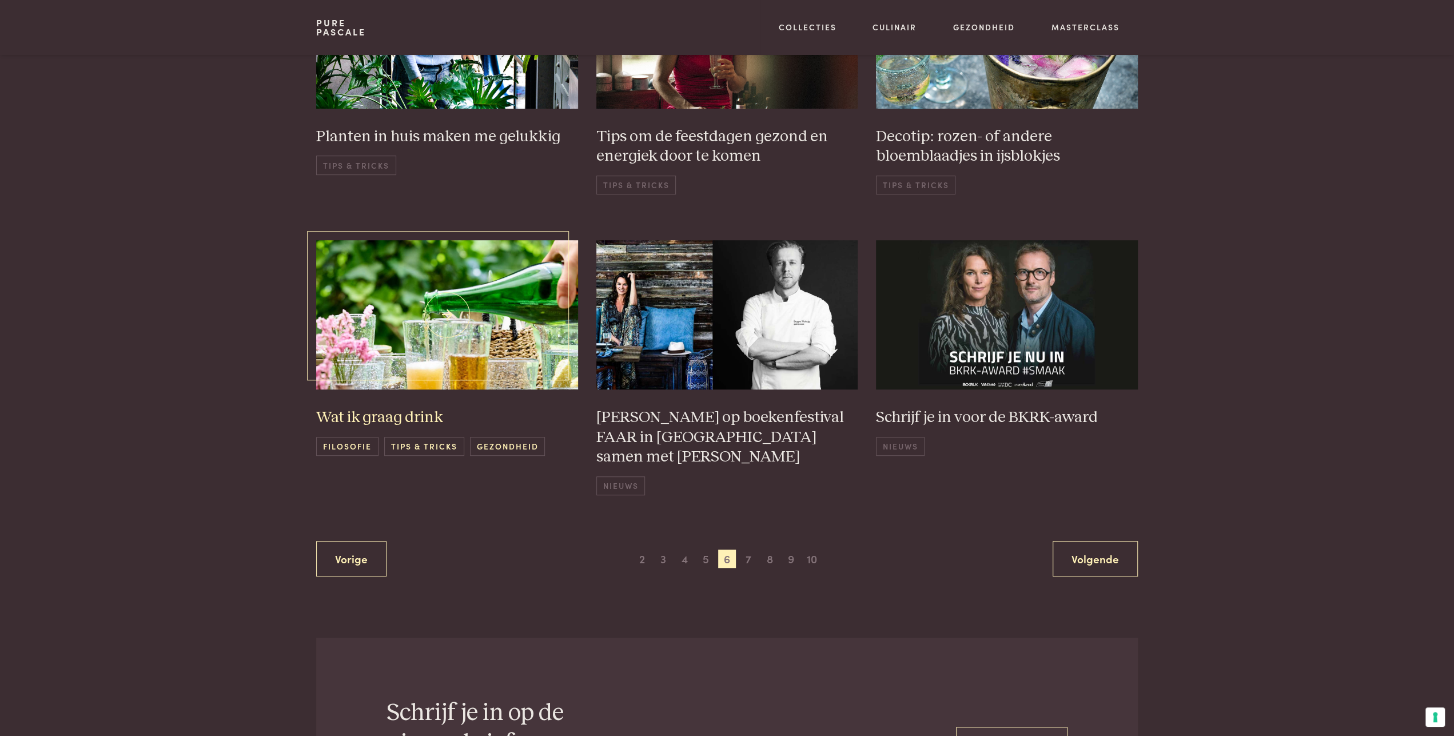
click at [404, 417] on h3 "Wat ik graag drink" at bounding box center [447, 418] width 262 height 20
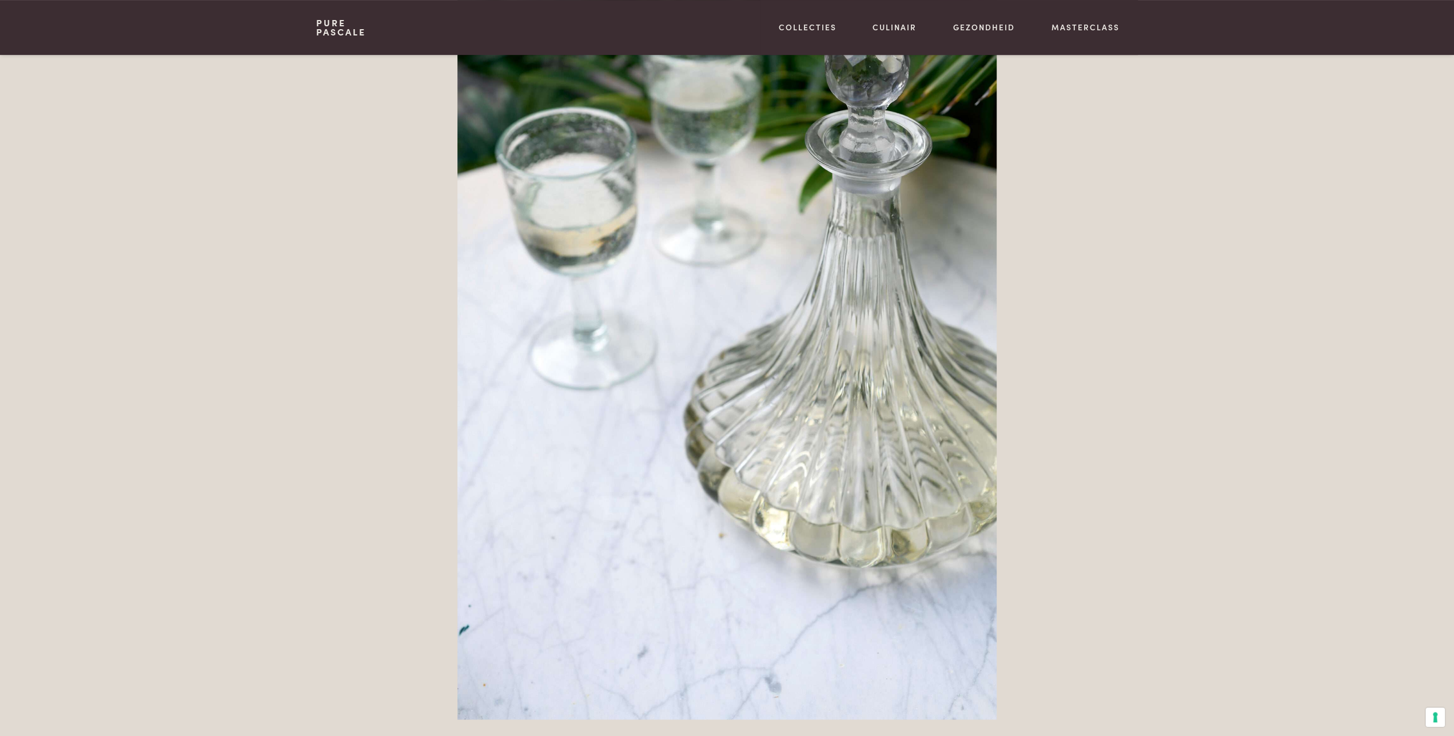
scroll to position [1071, 0]
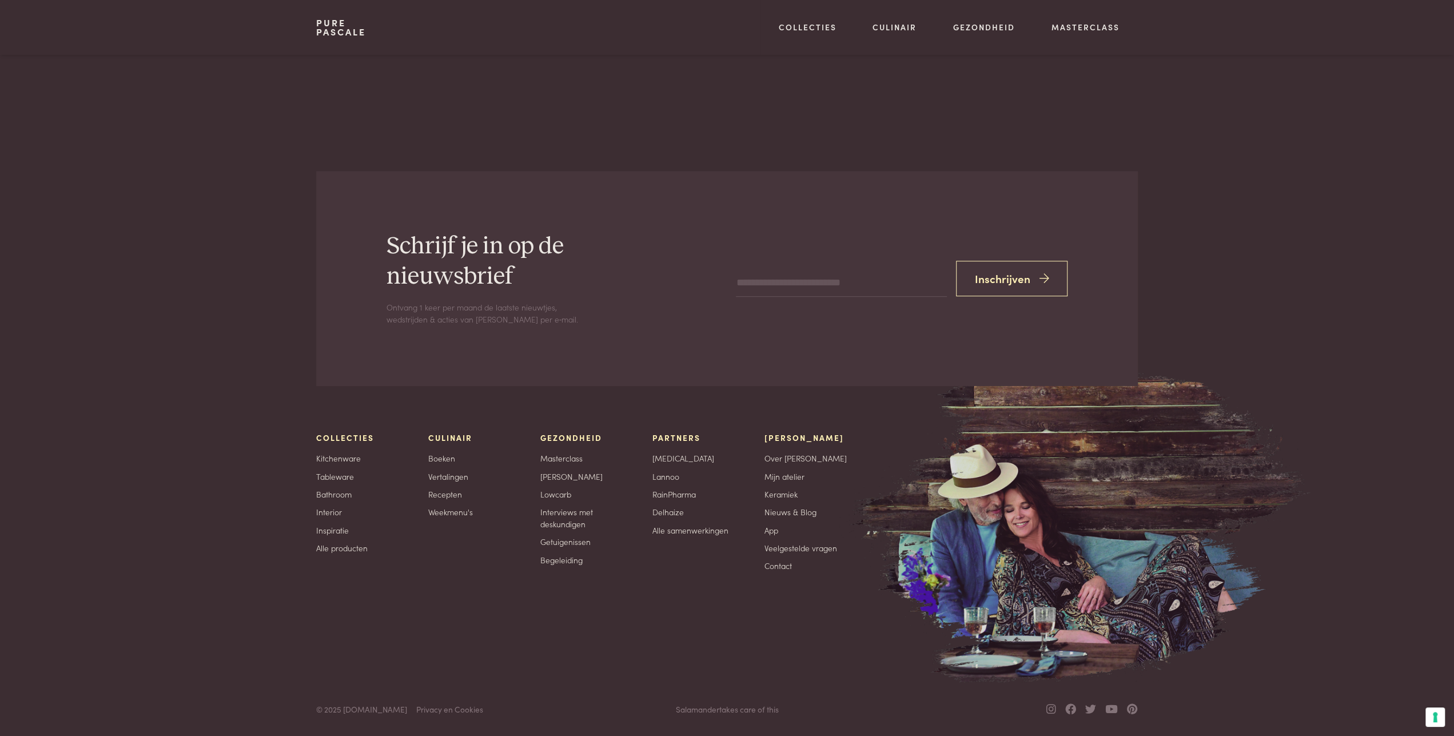
scroll to position [639, 0]
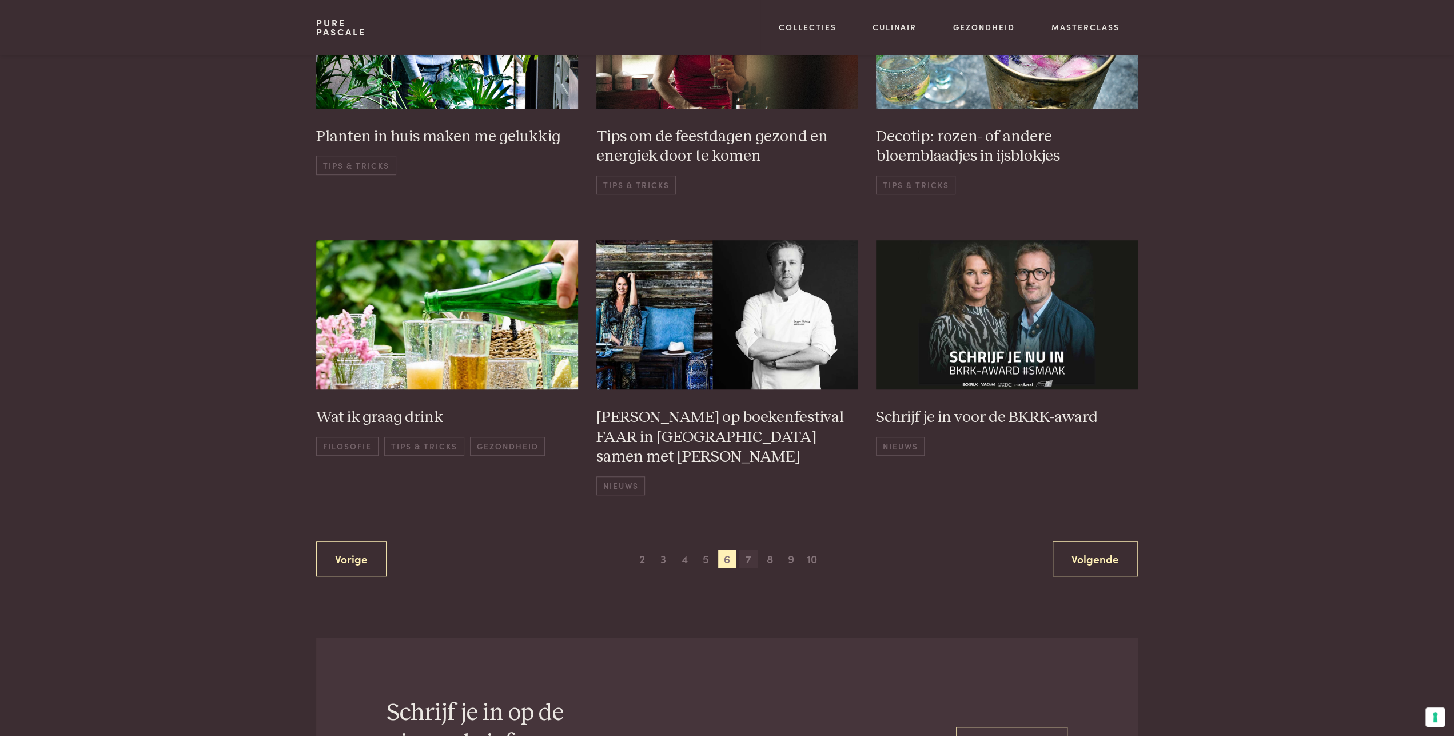
click at [746, 556] on span "7" at bounding box center [748, 559] width 18 height 18
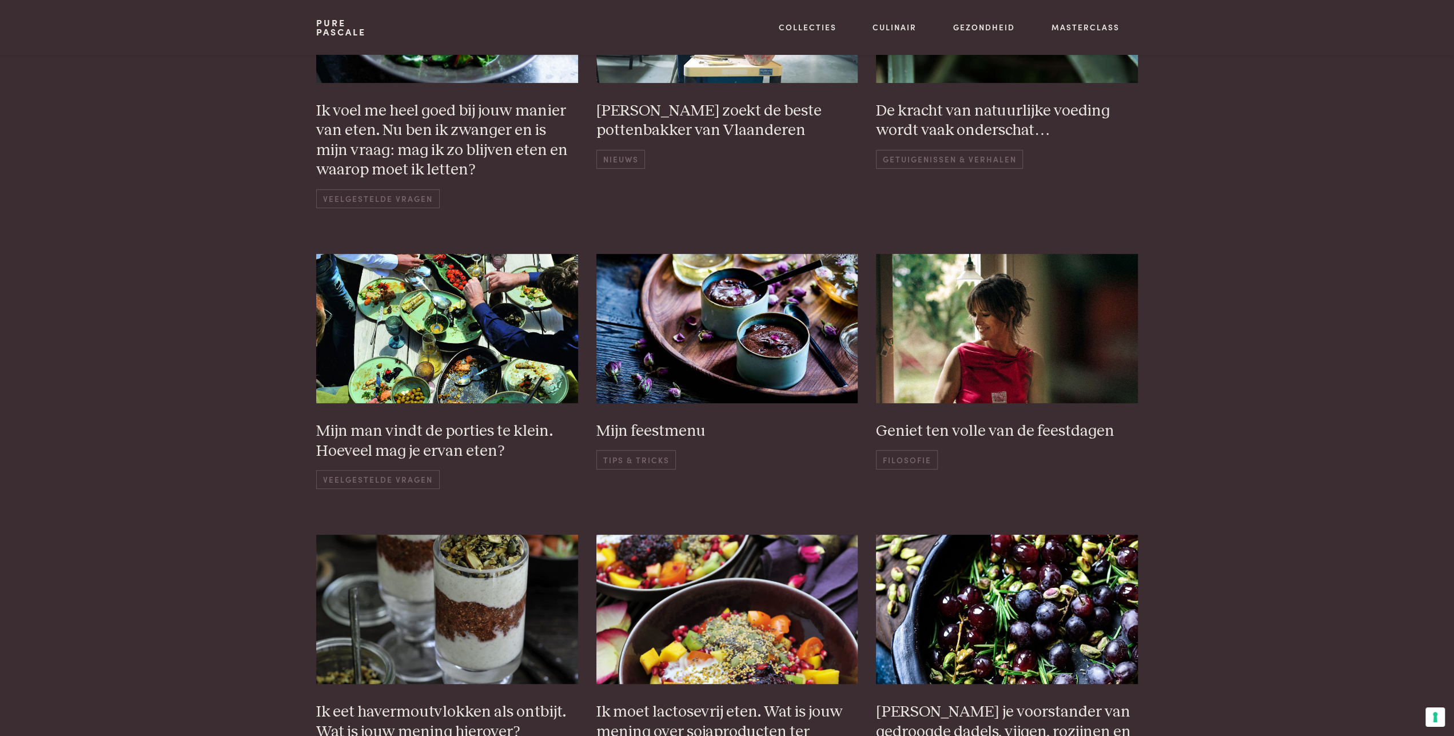
scroll to position [401, 0]
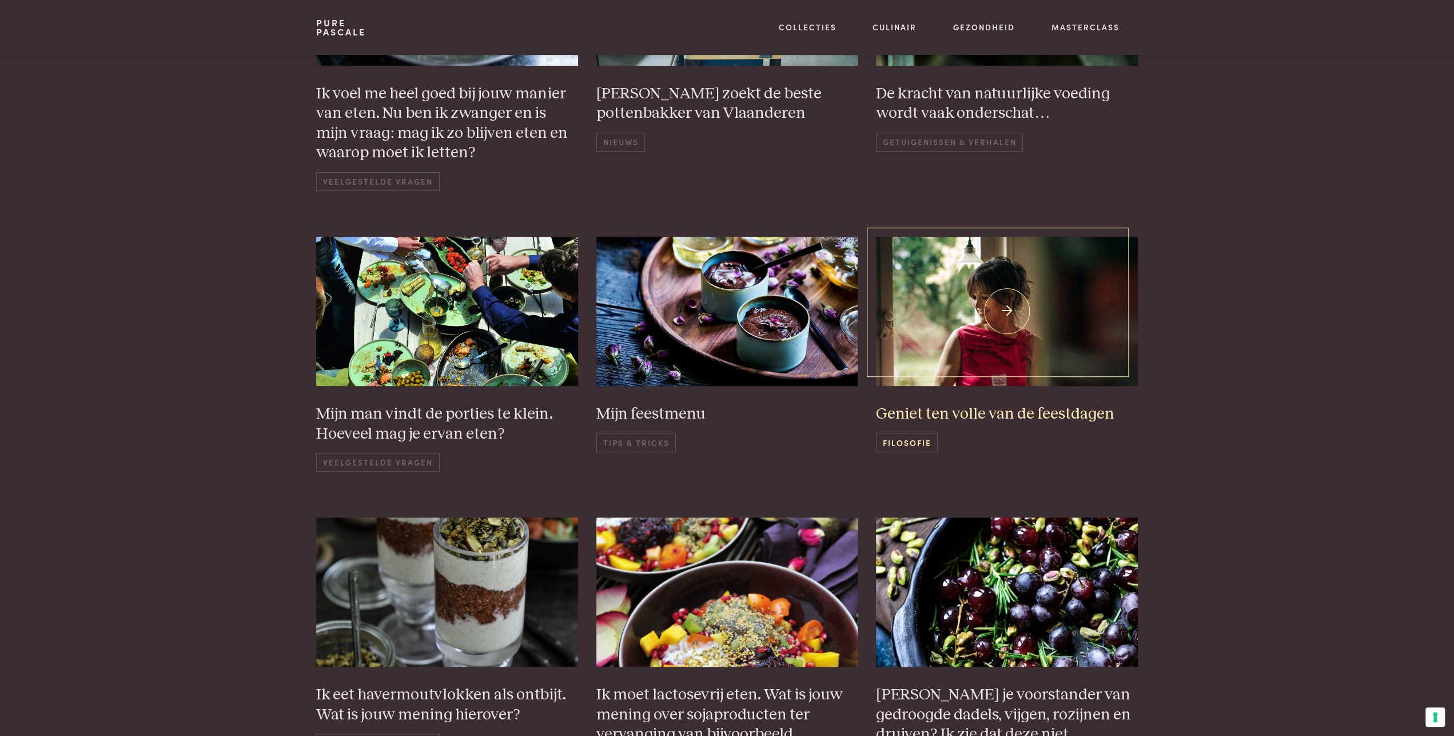
click at [925, 413] on h3 "Geniet ten volle van de feestdagen" at bounding box center [1007, 414] width 262 height 20
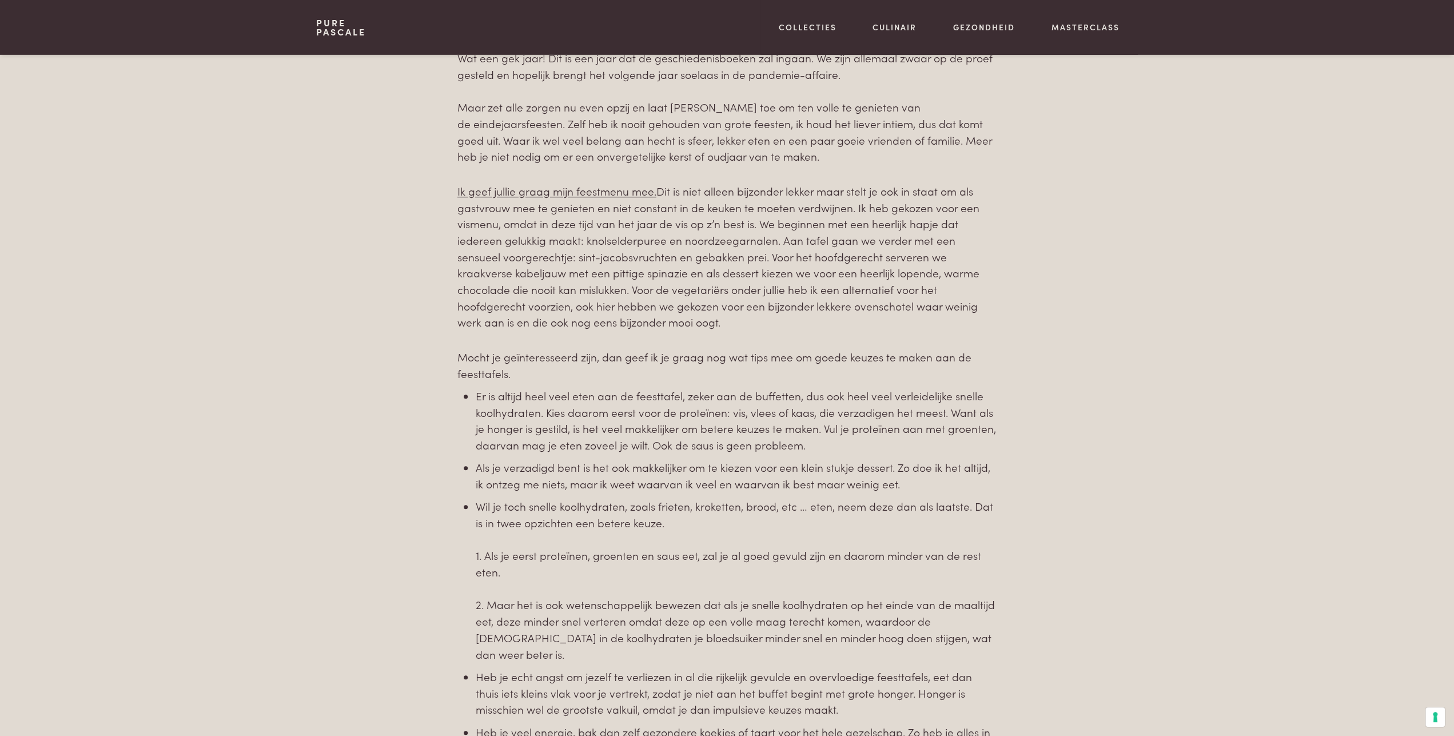
scroll to position [773, 0]
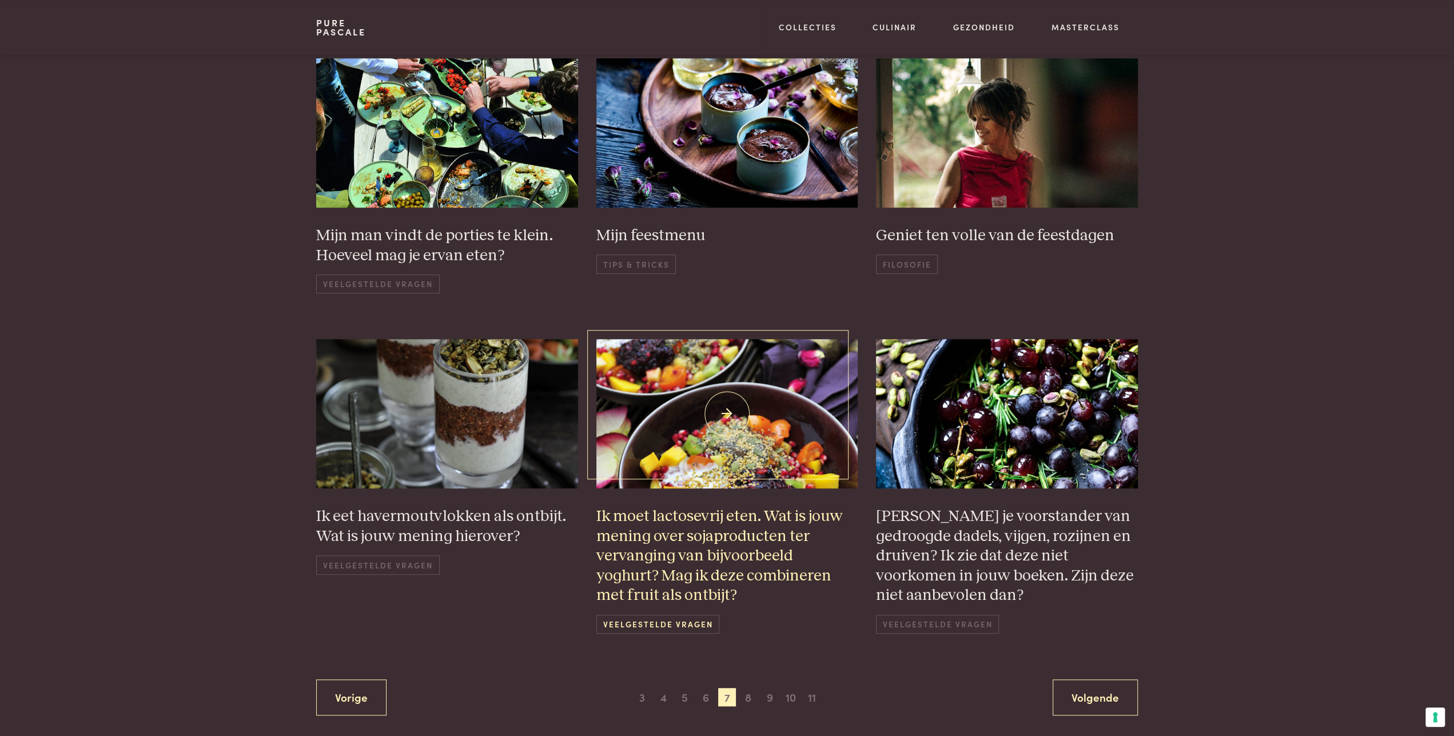
scroll to position [639, 0]
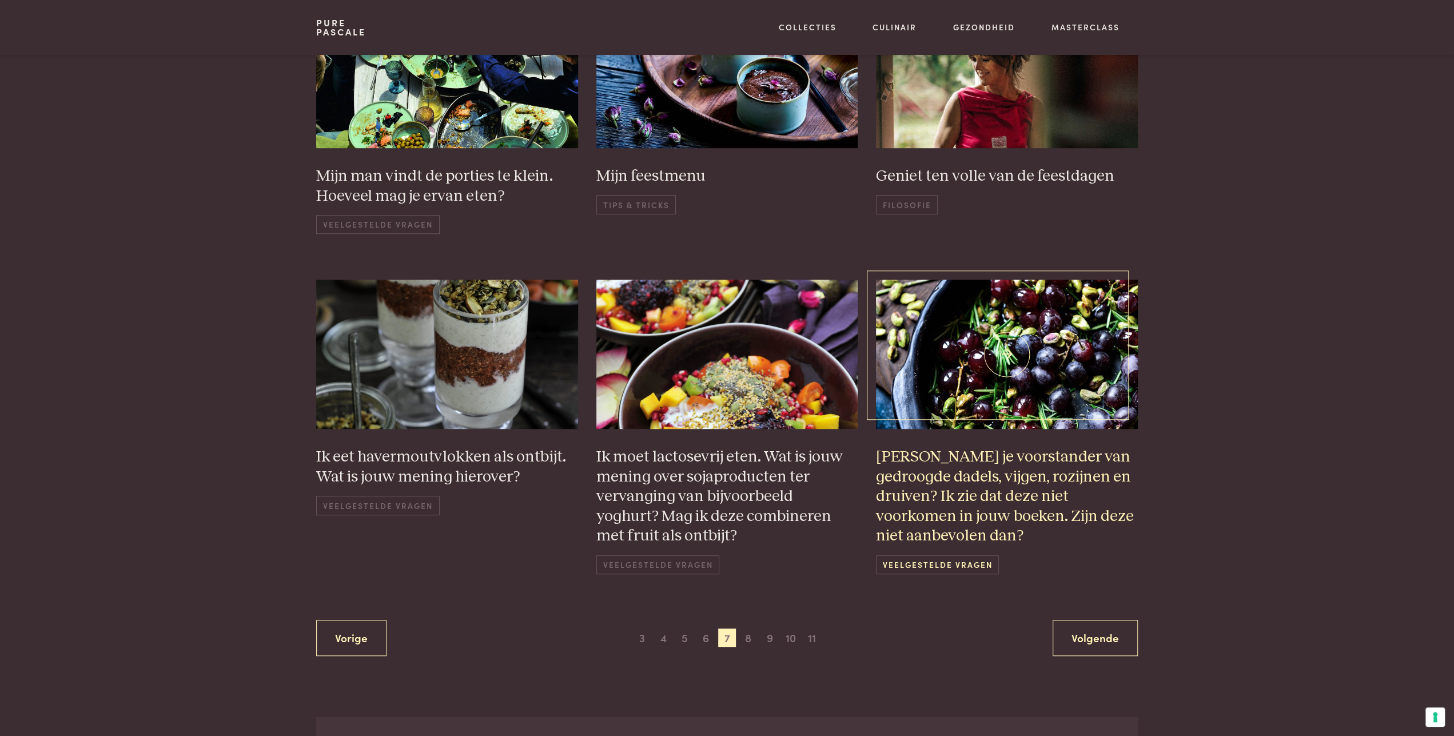
click at [925, 563] on span "Veelgestelde vragen" at bounding box center [937, 564] width 123 height 19
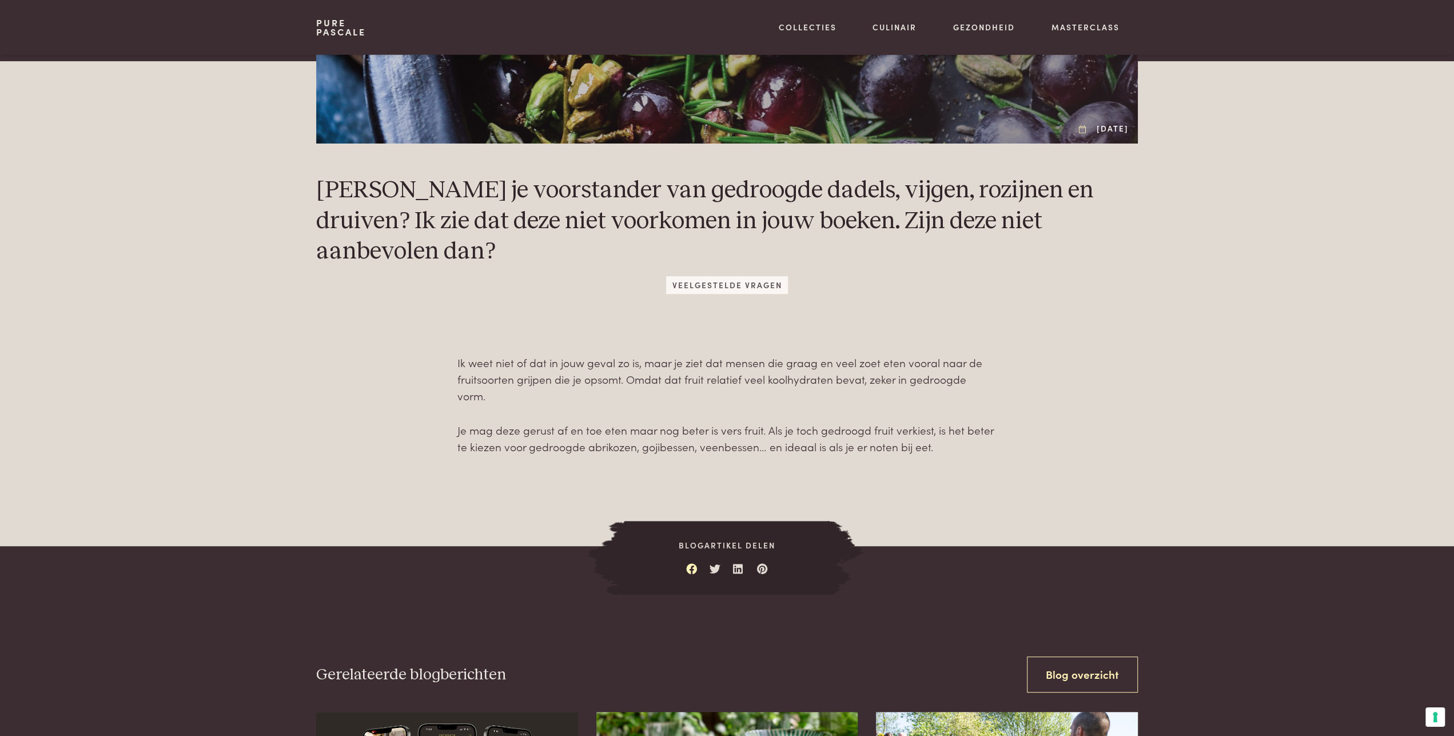
scroll to position [357, 0]
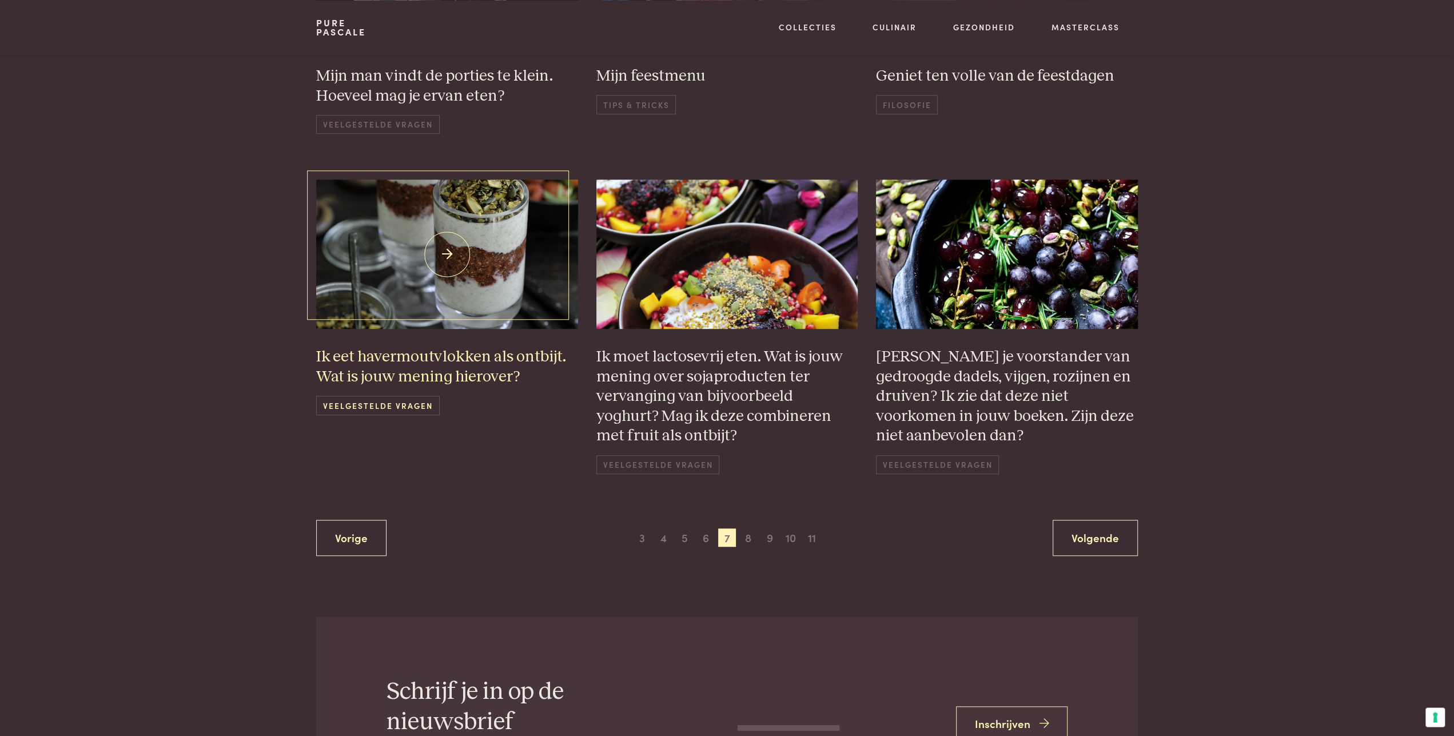
scroll to position [758, 0]
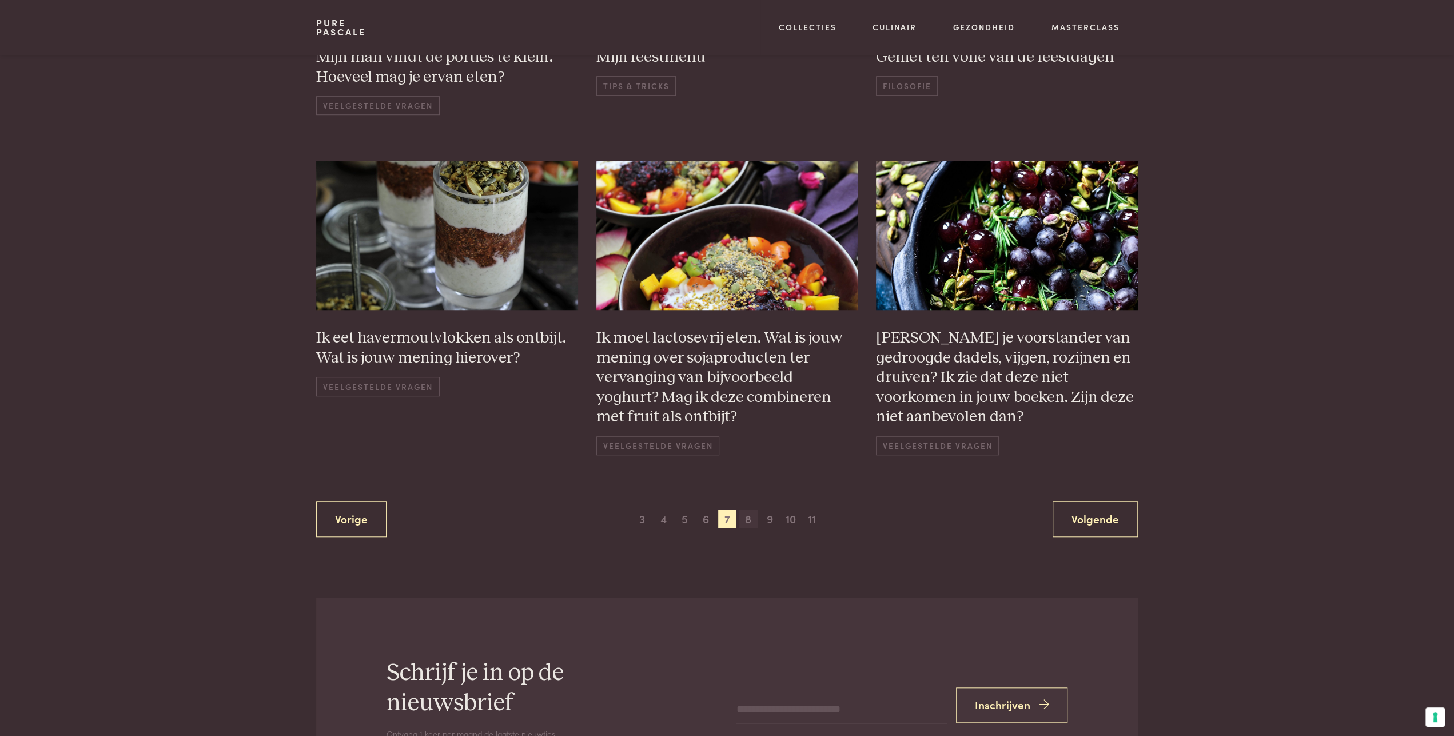
click at [752, 518] on span "8" at bounding box center [748, 519] width 18 height 18
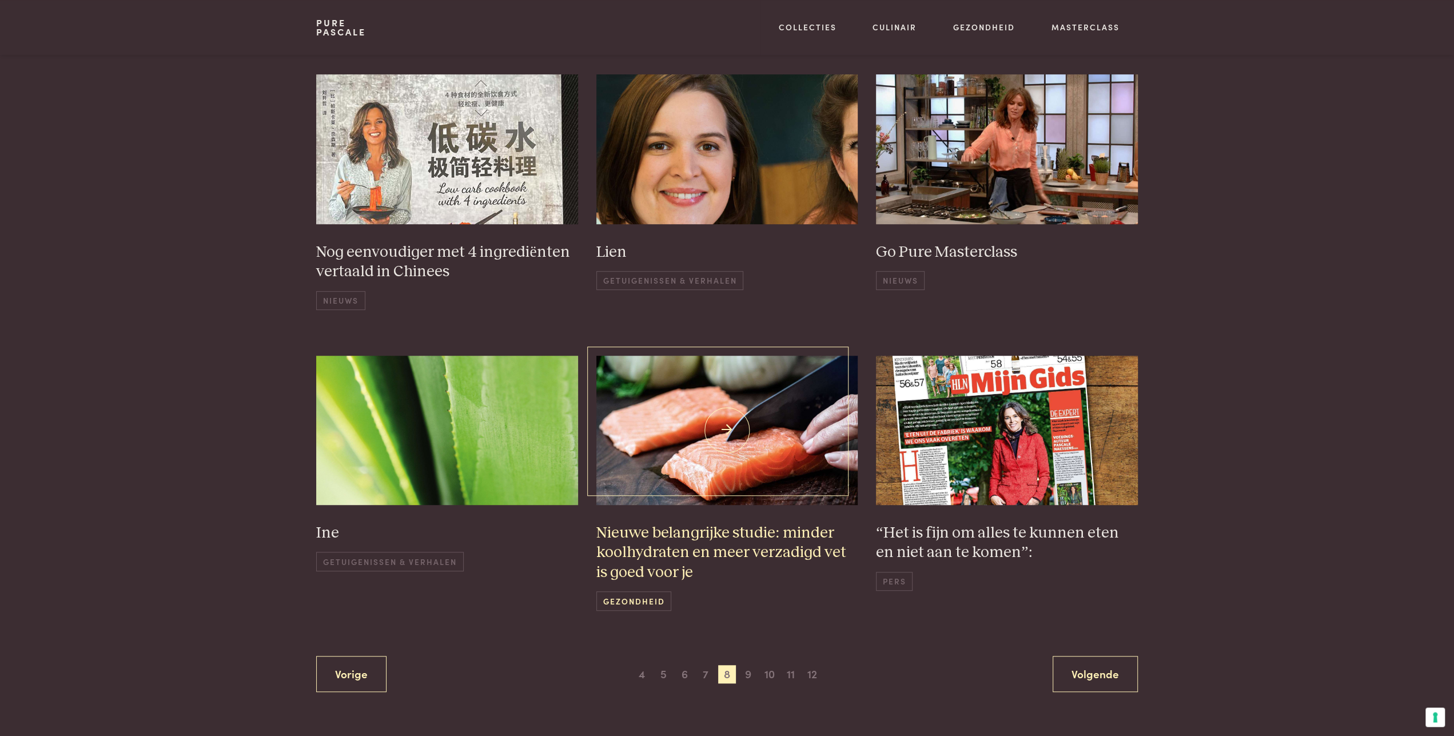
scroll to position [639, 0]
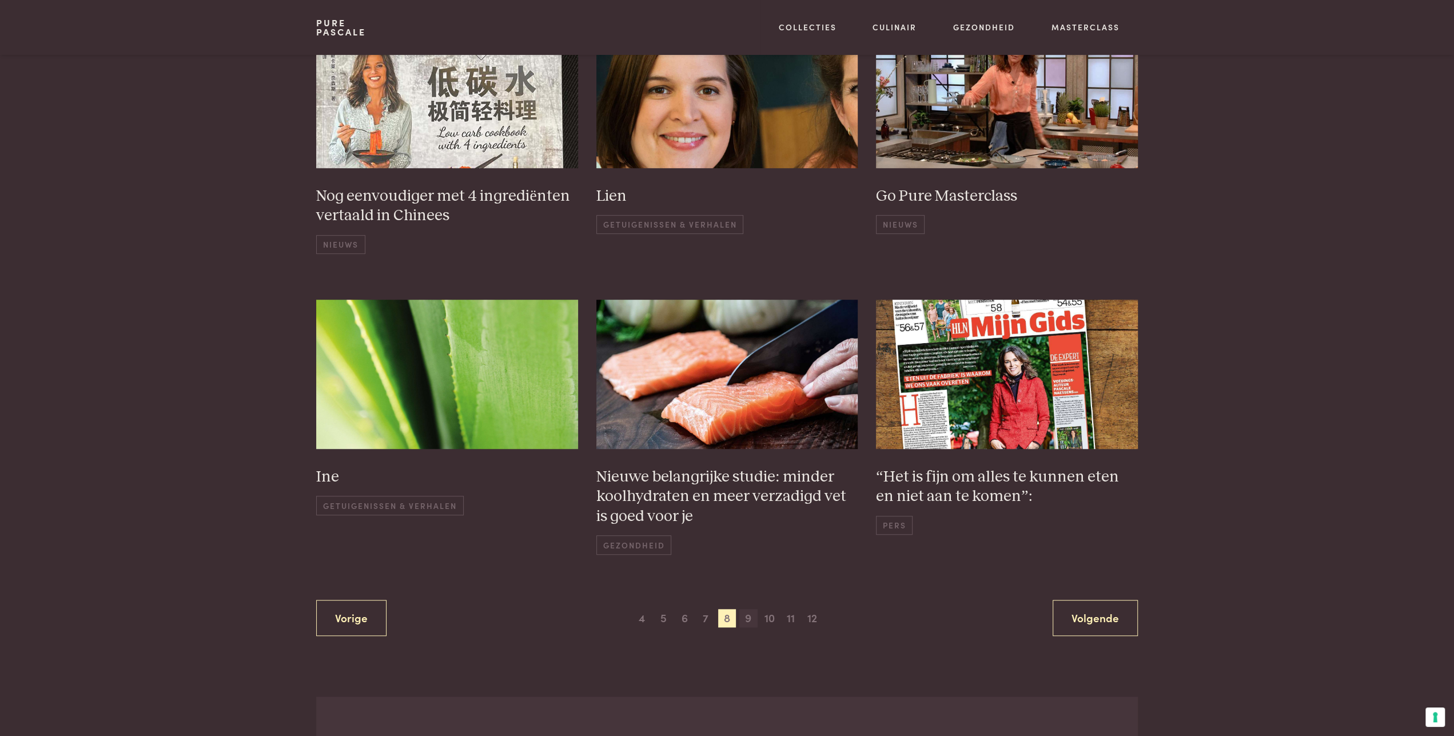
click at [747, 615] on span "9" at bounding box center [748, 618] width 18 height 18
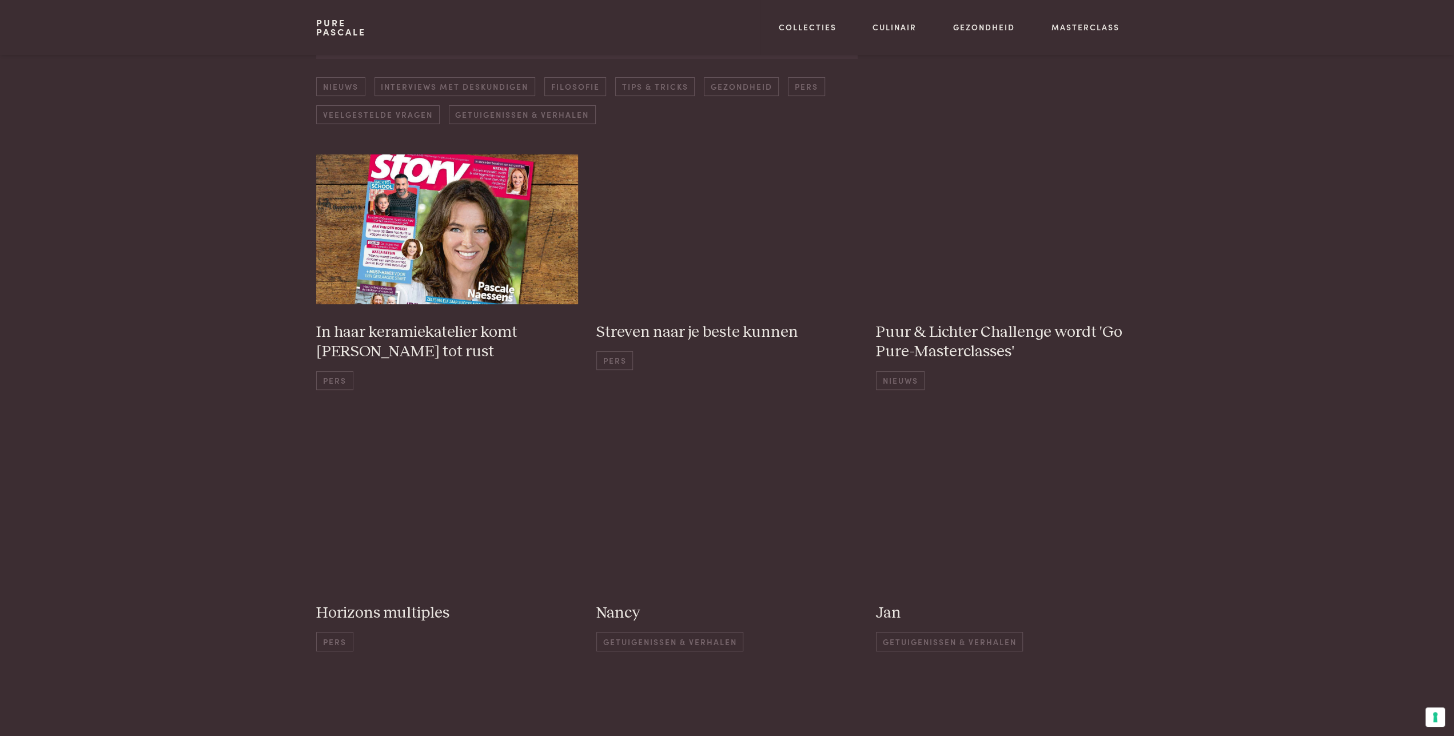
scroll to position [164, 0]
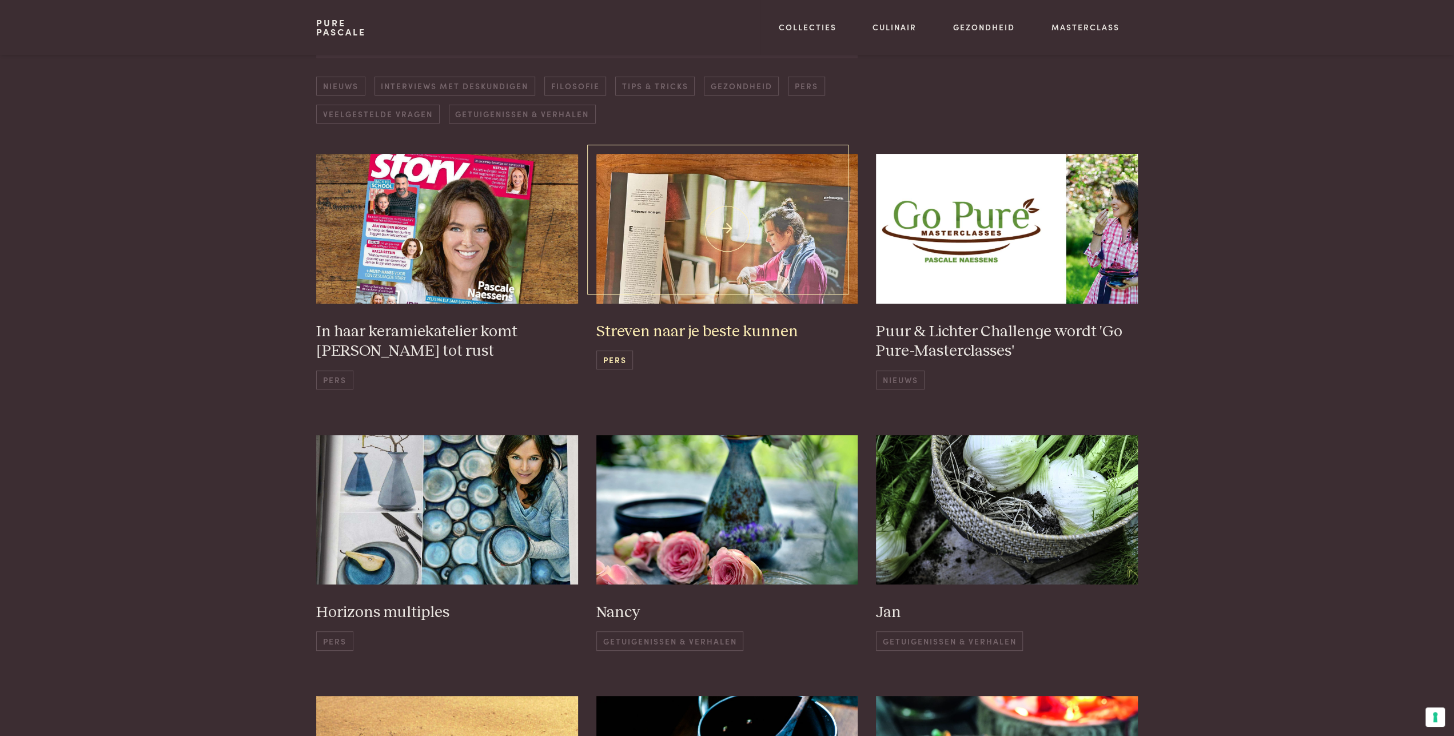
click at [687, 332] on h3 "Streven naar je beste kunnen" at bounding box center [728, 332] width 262 height 20
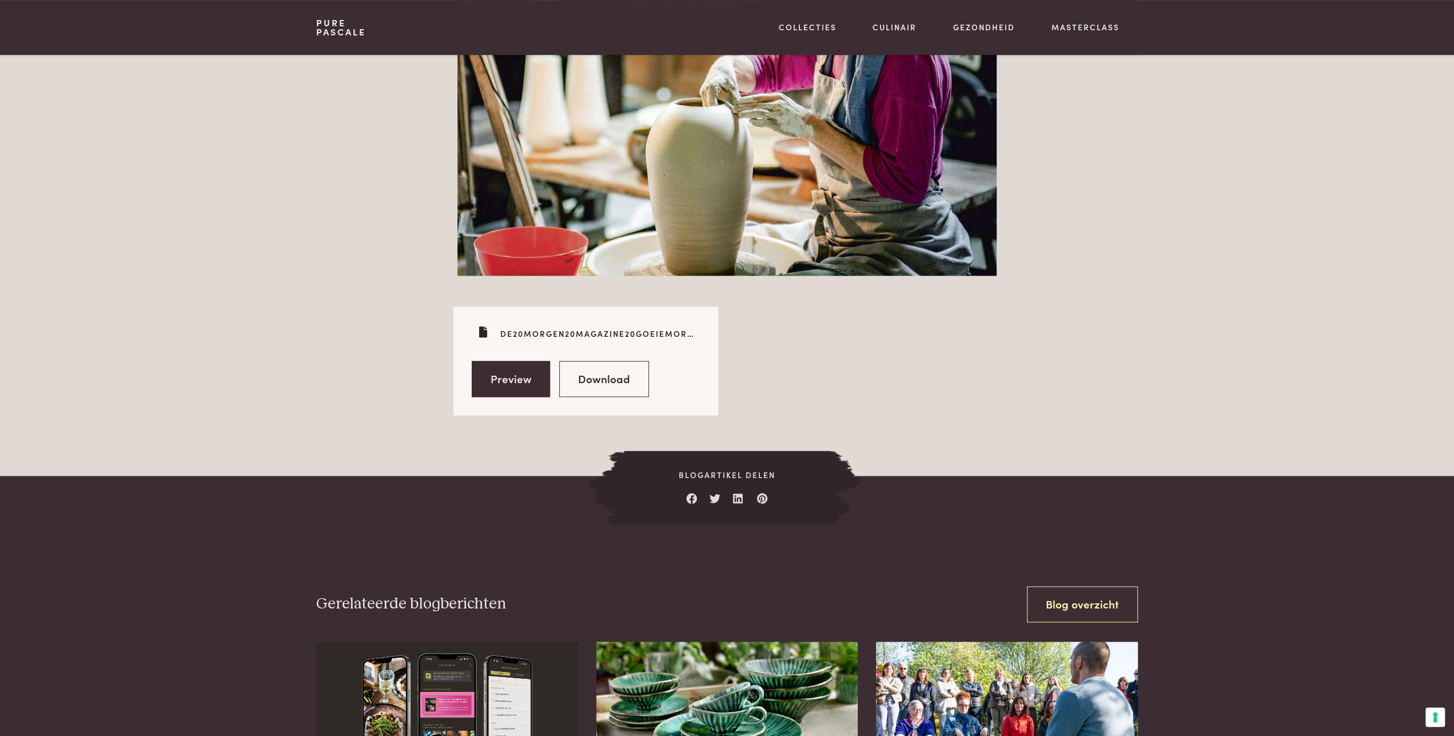
scroll to position [1487, 0]
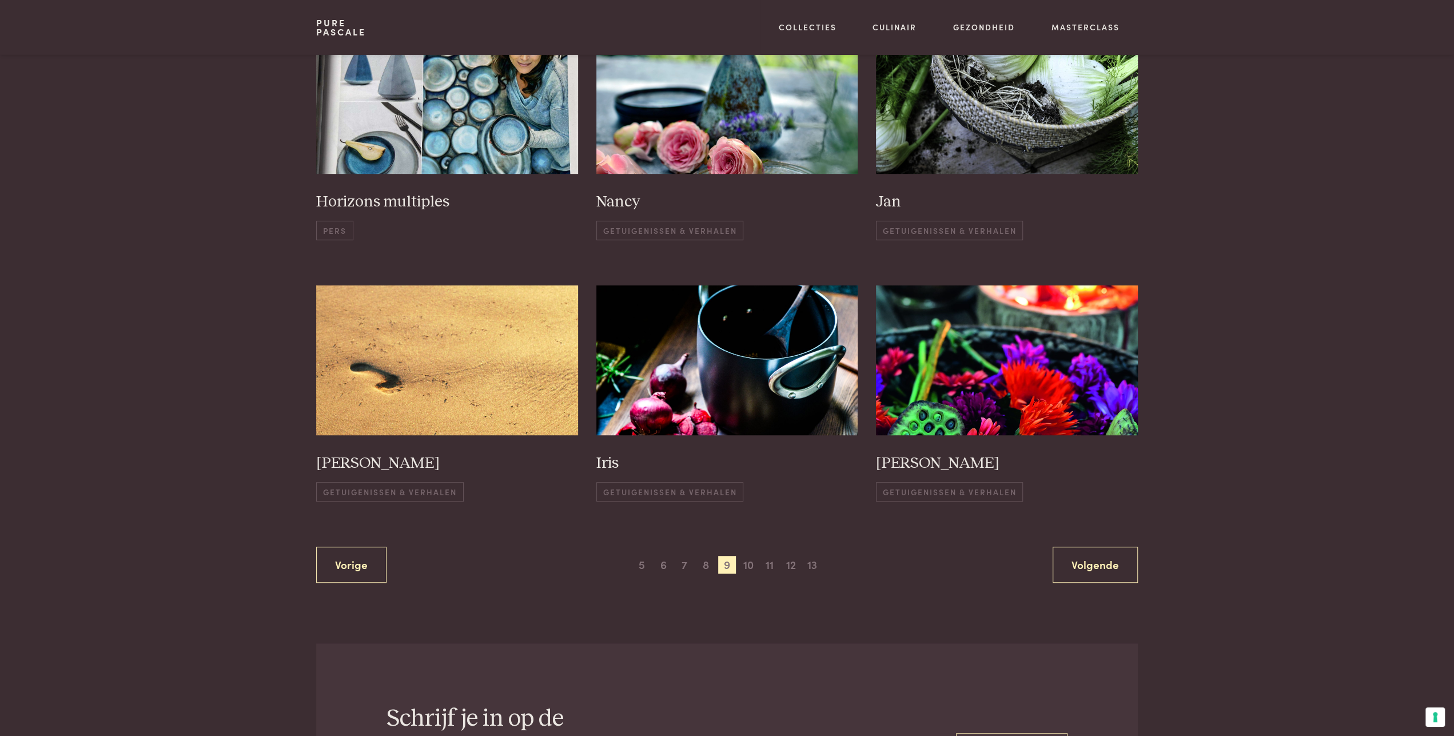
scroll to position [580, 0]
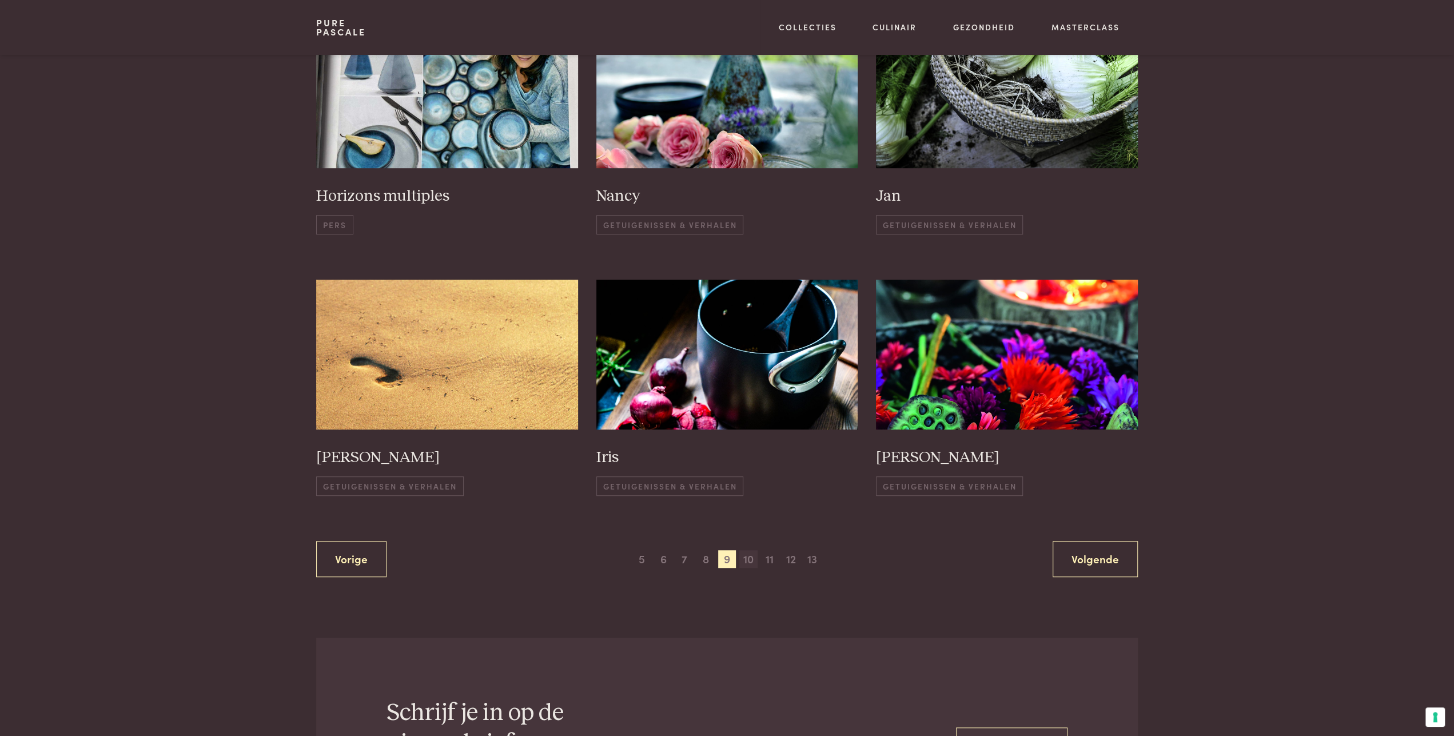
click at [749, 554] on span "10" at bounding box center [748, 559] width 18 height 18
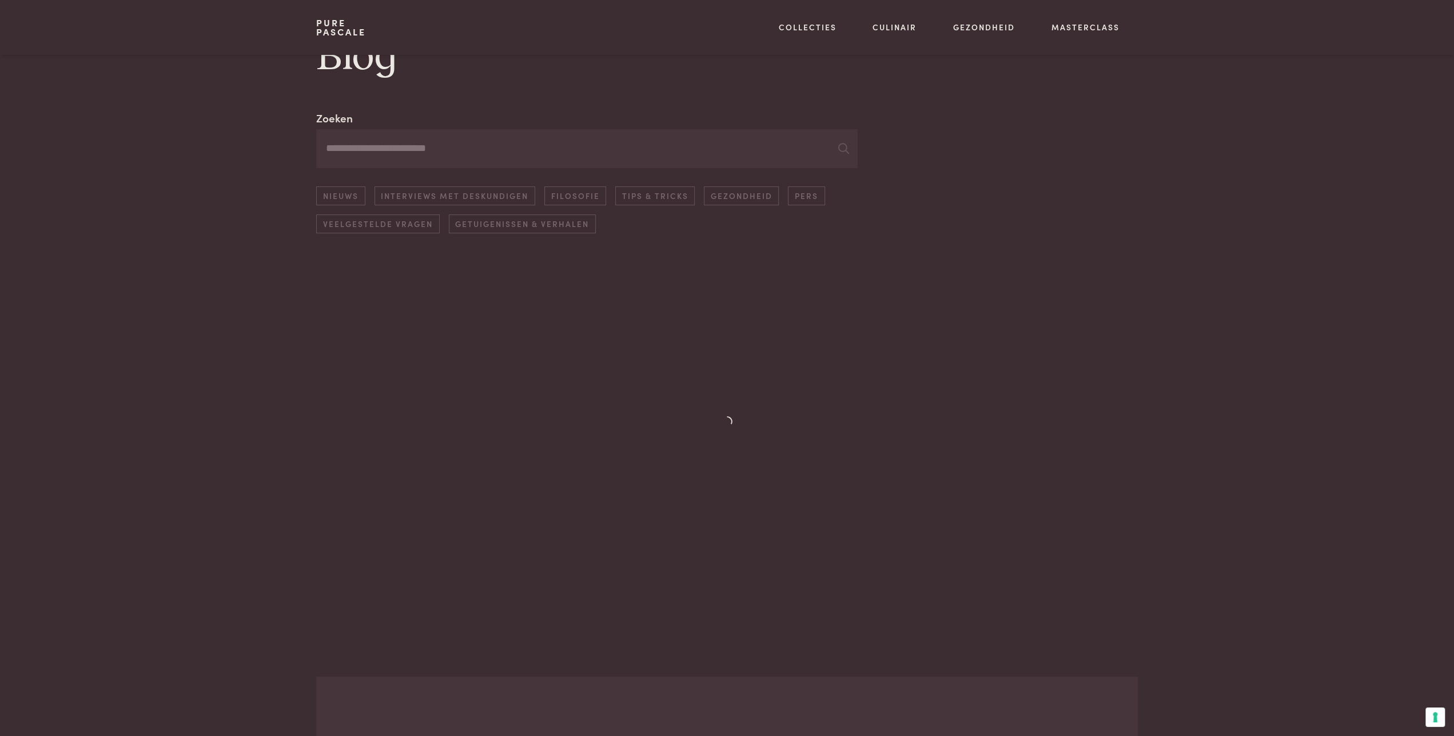
scroll to position [48, 0]
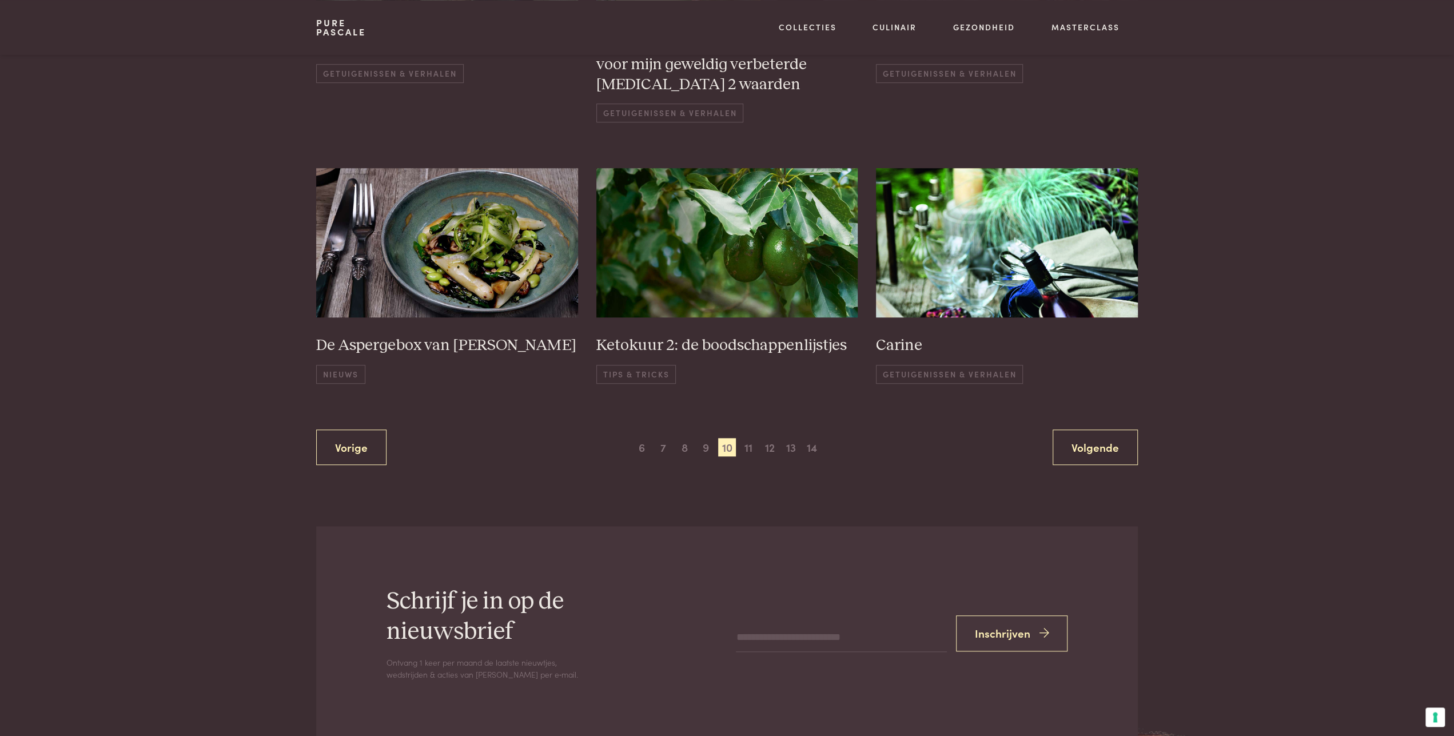
scroll to position [762, 0]
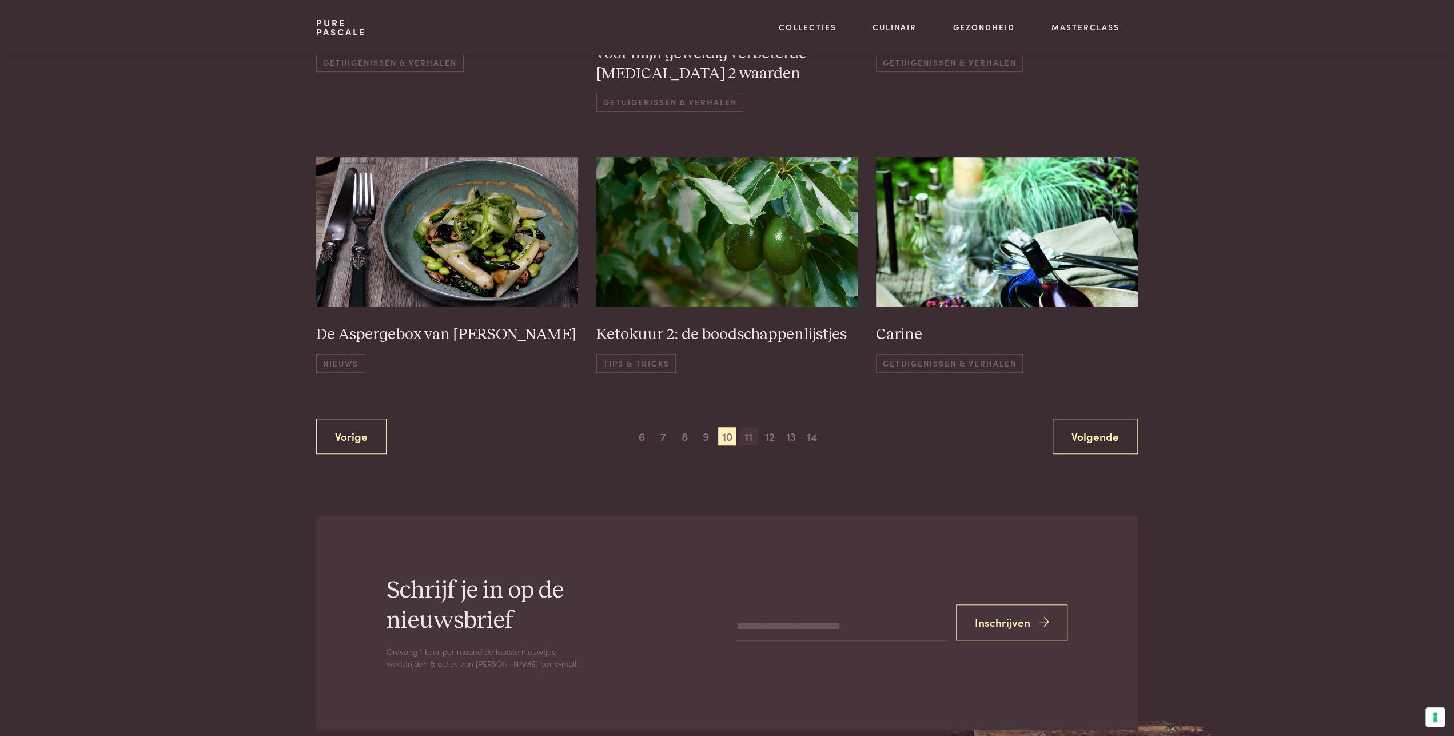
click at [748, 427] on span "11" at bounding box center [748, 436] width 18 height 18
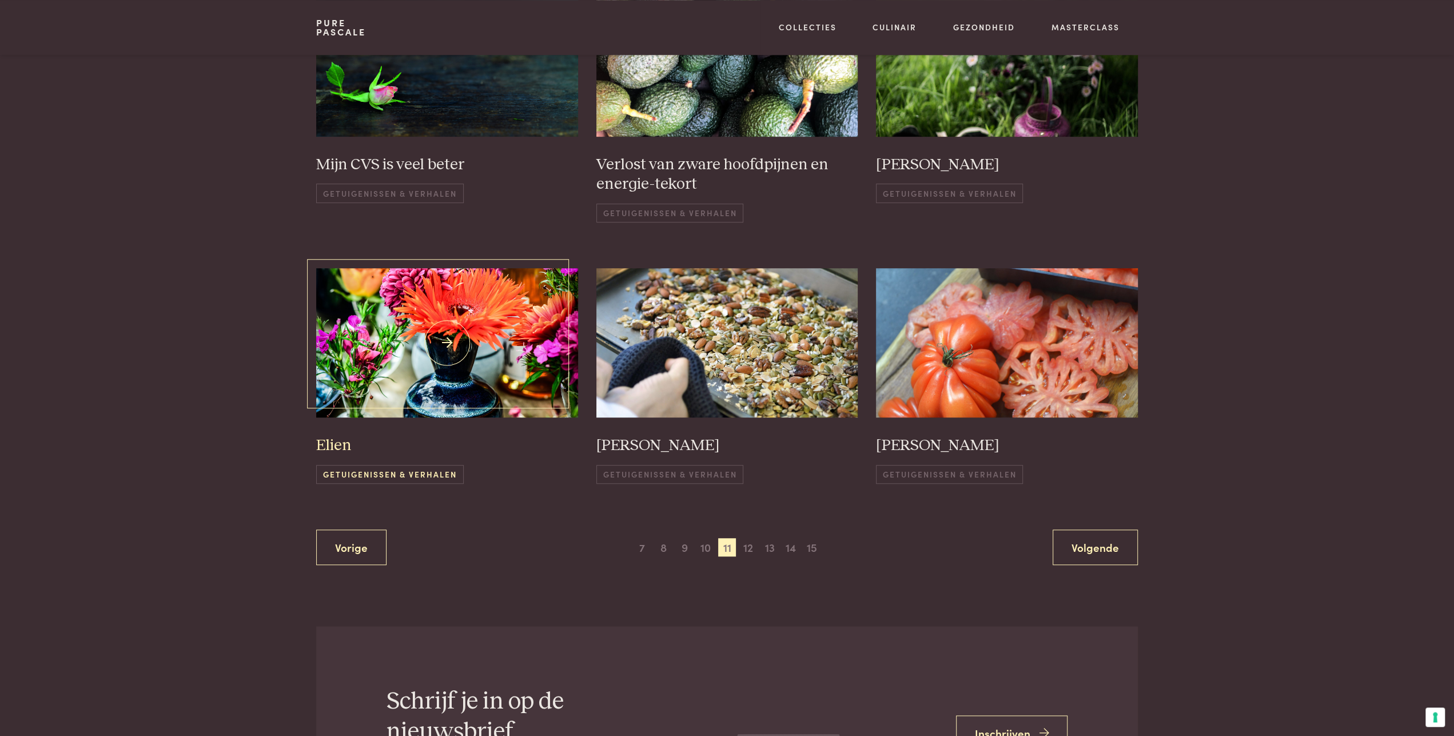
scroll to position [639, 0]
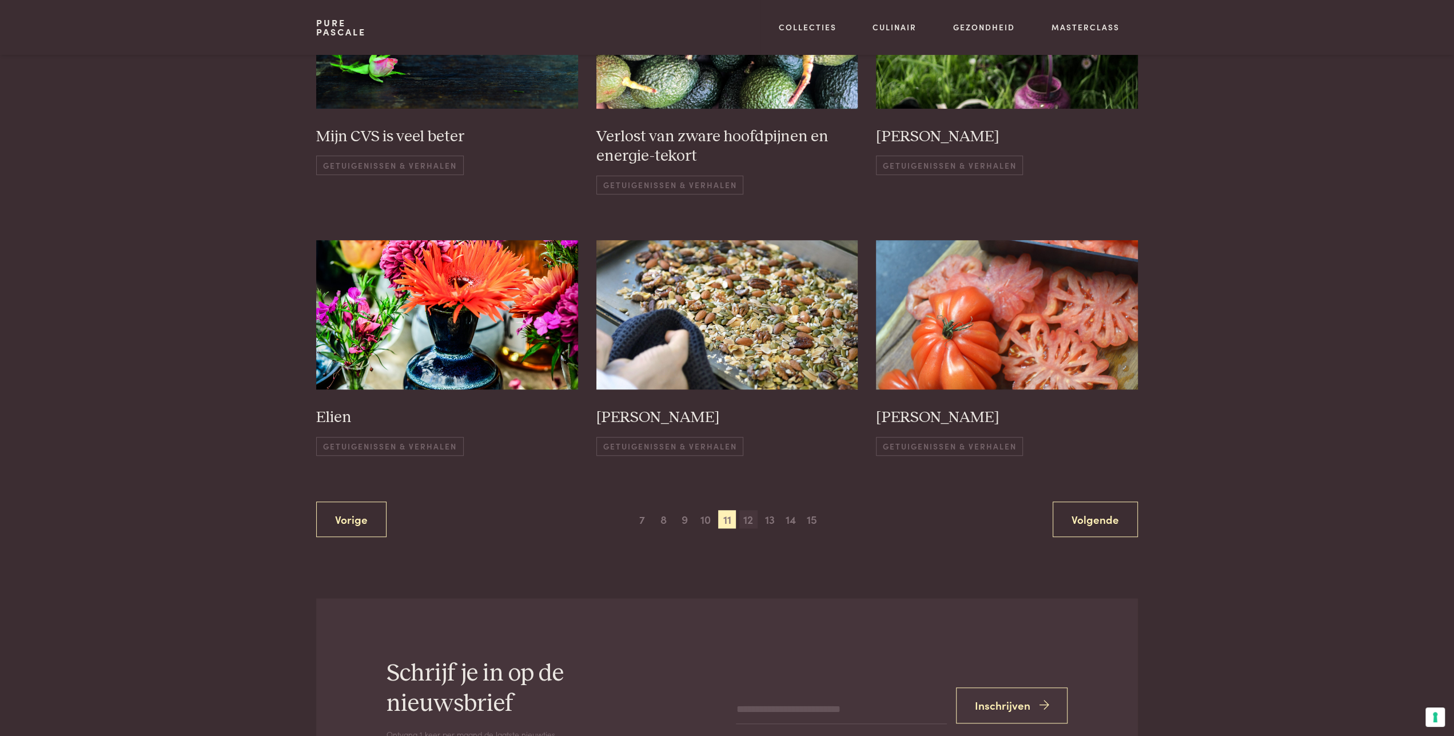
click at [752, 510] on span "12" at bounding box center [748, 519] width 18 height 18
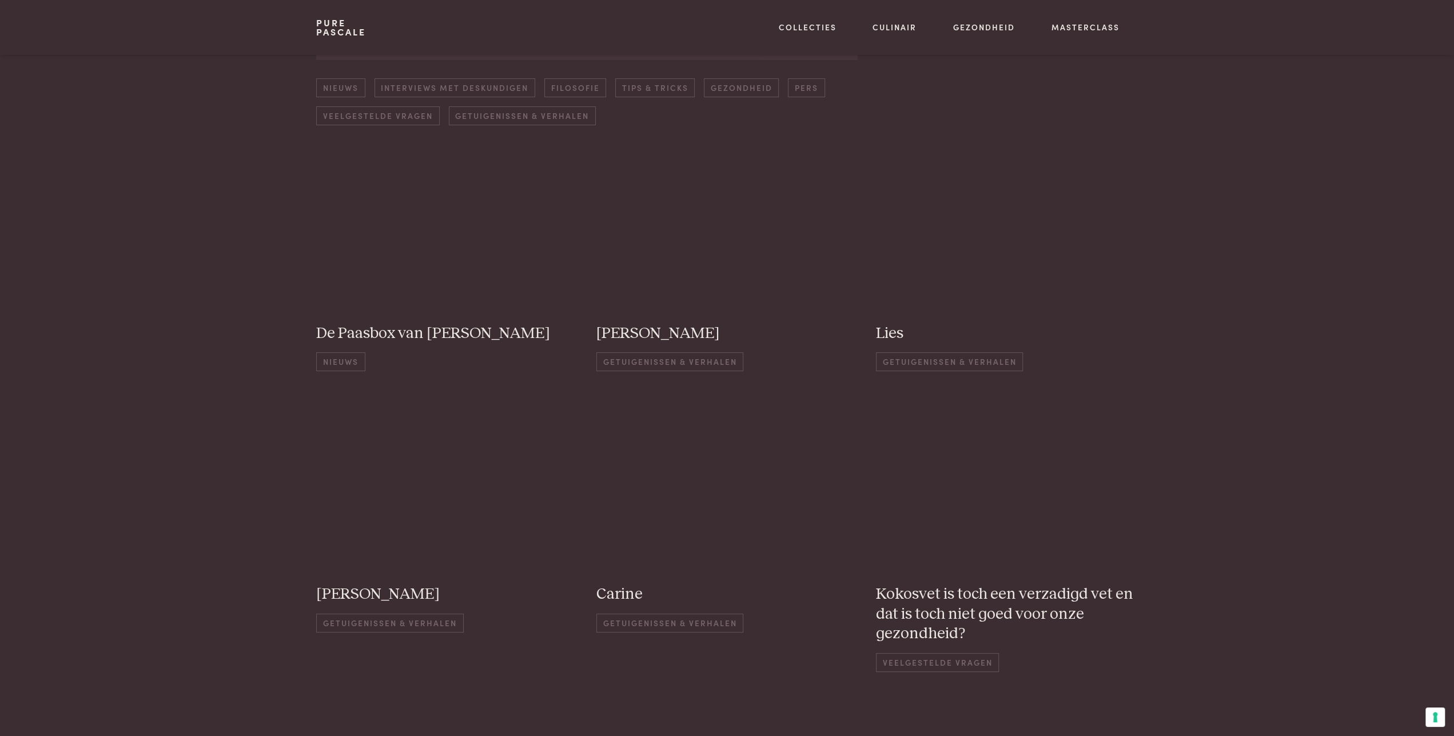
scroll to position [164, 0]
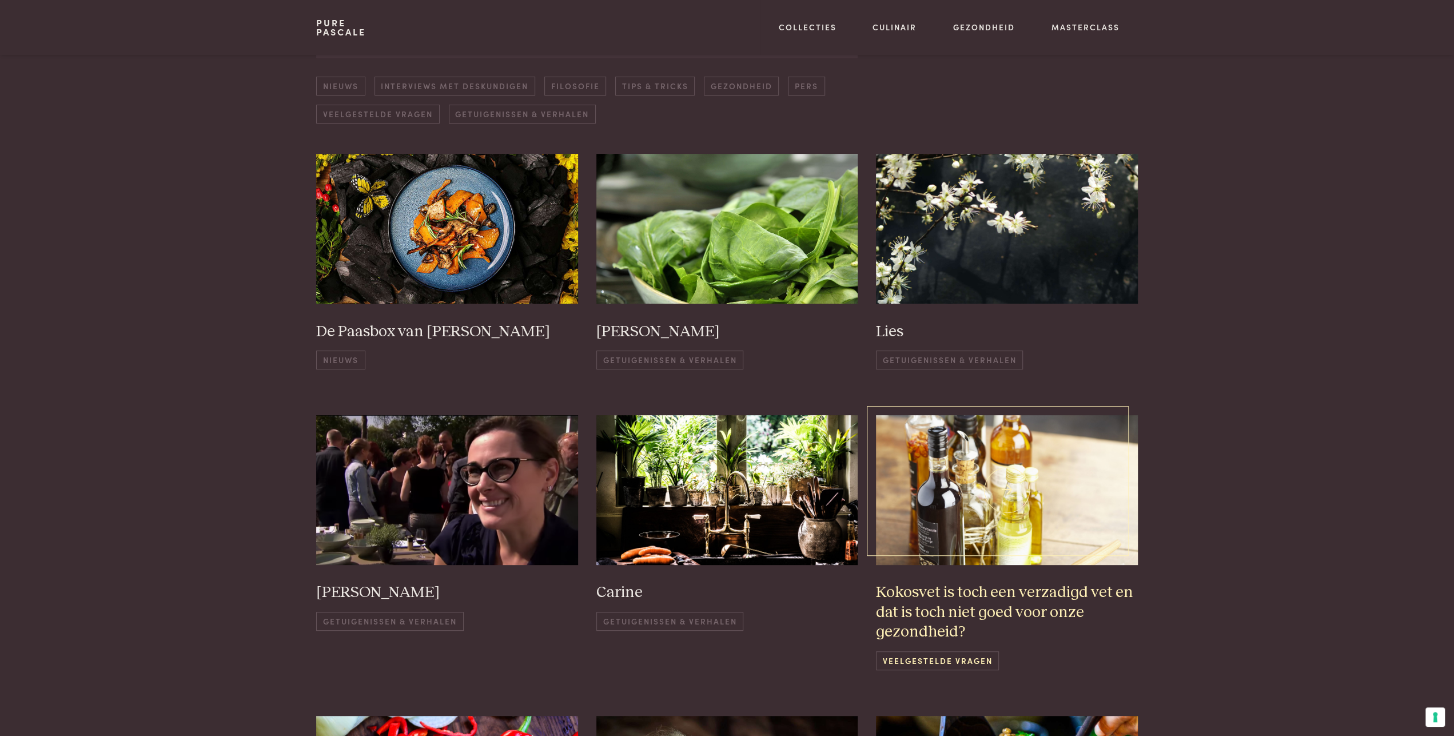
click at [924, 658] on span "Veelgestelde vragen" at bounding box center [937, 660] width 123 height 19
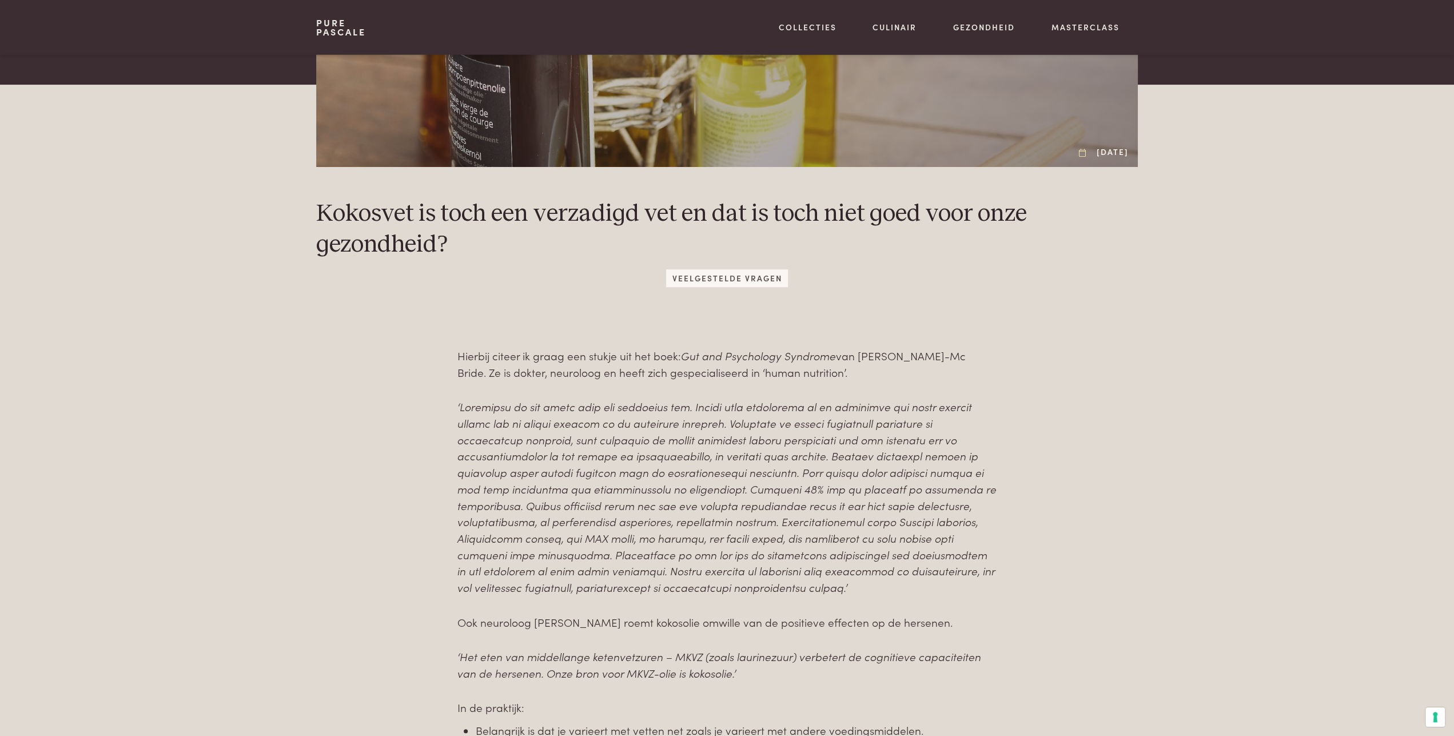
scroll to position [297, 0]
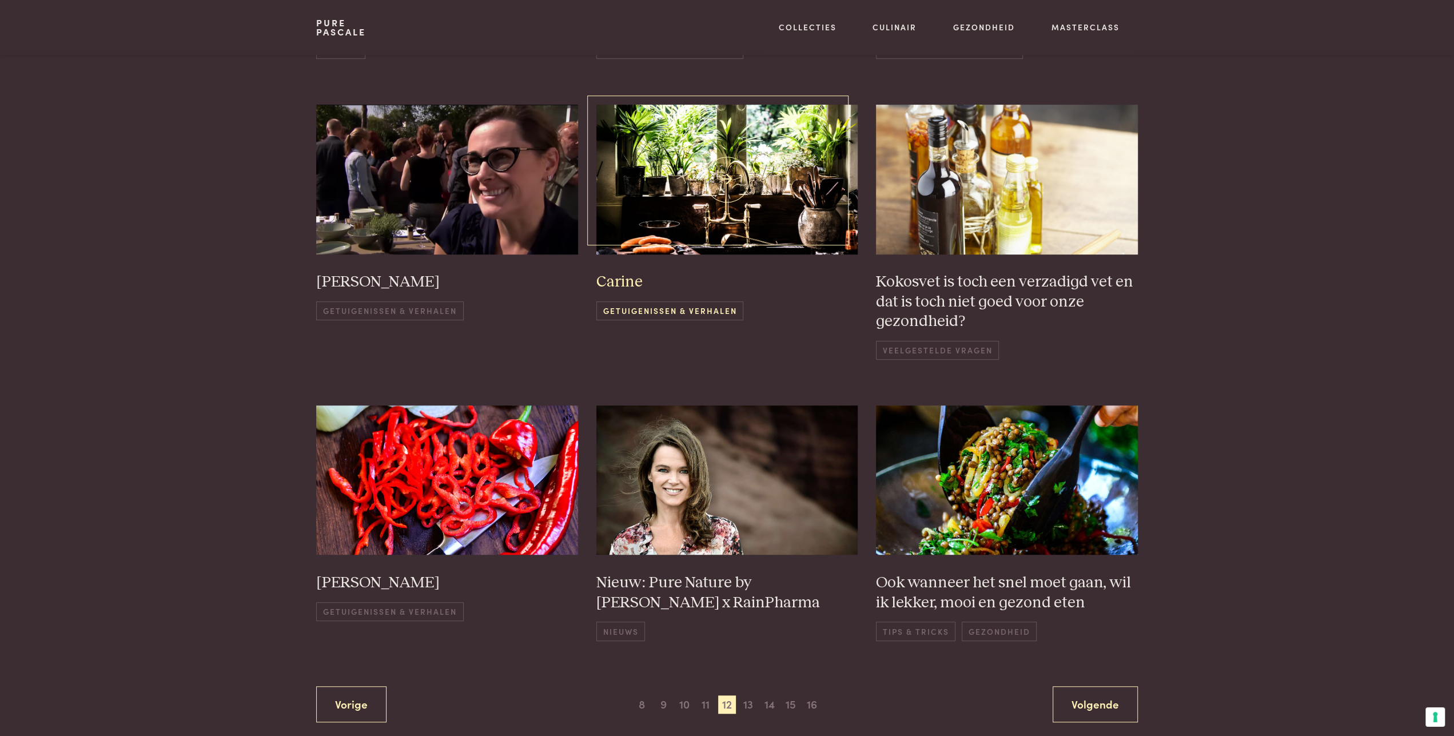
scroll to position [699, 0]
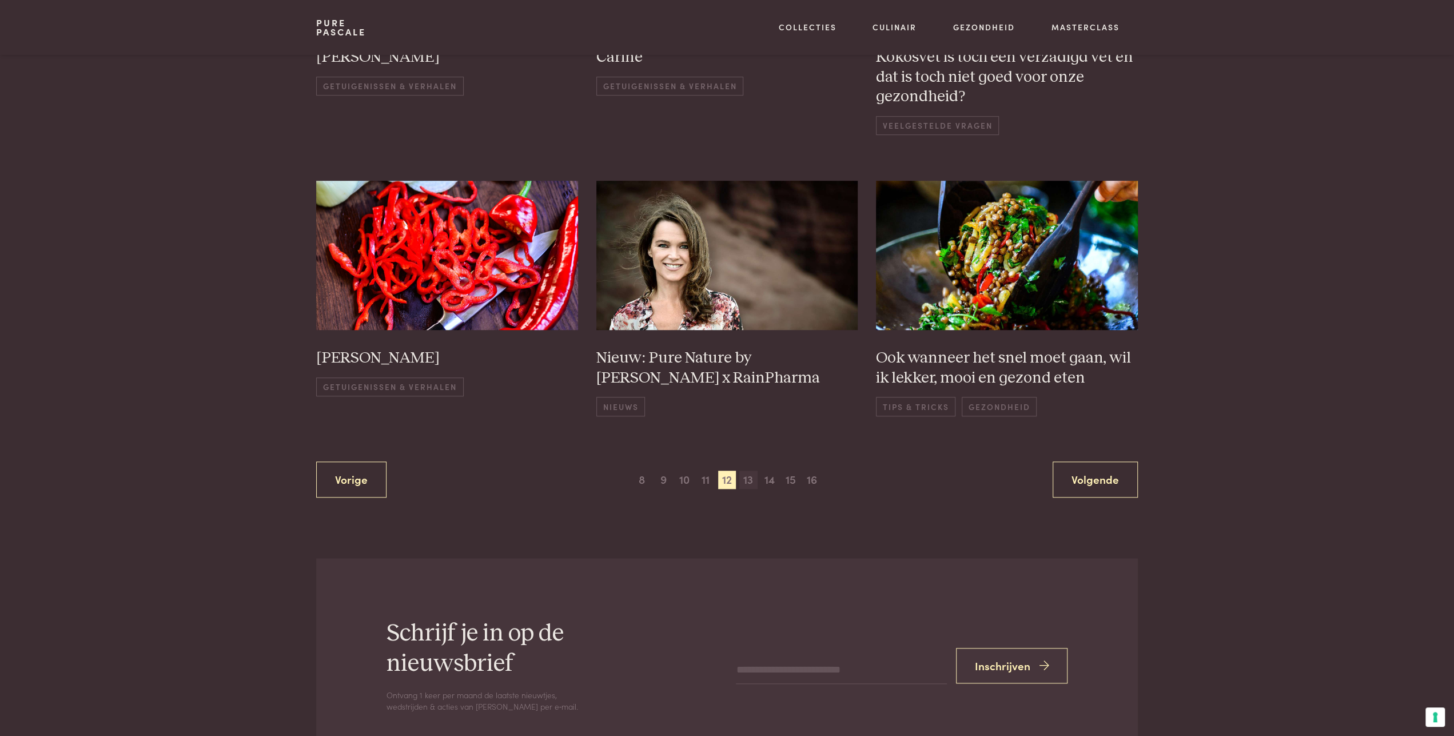
click at [751, 486] on span "13" at bounding box center [748, 480] width 18 height 18
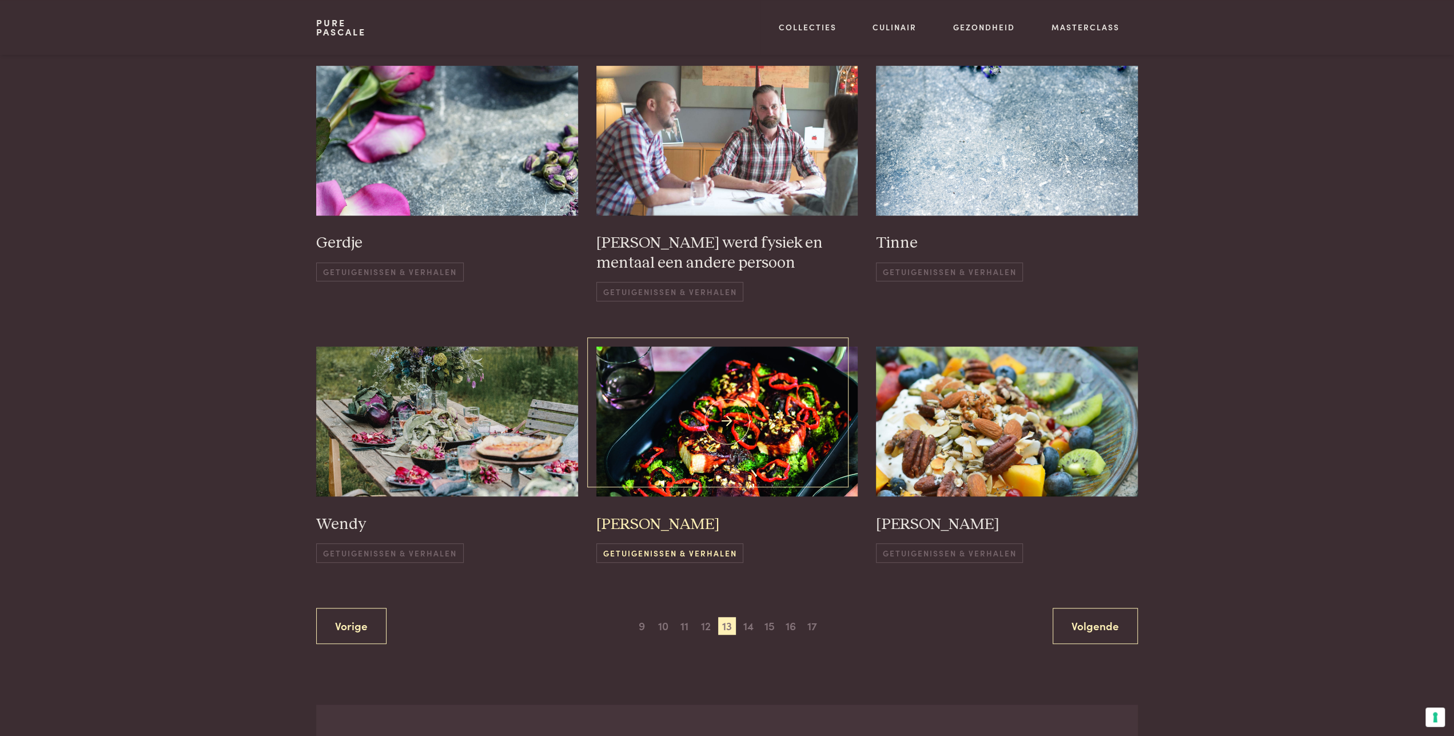
scroll to position [520, 0]
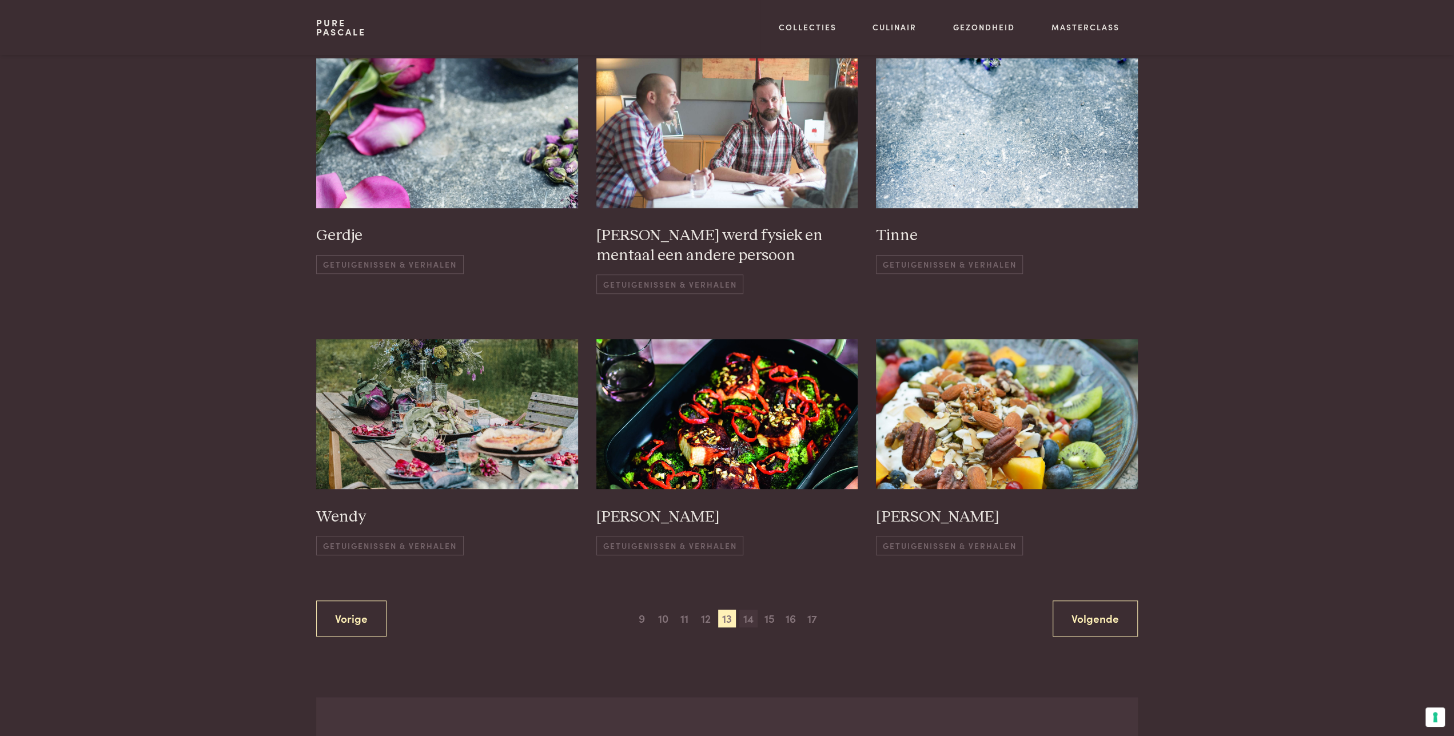
click at [751, 616] on span "14" at bounding box center [748, 619] width 18 height 18
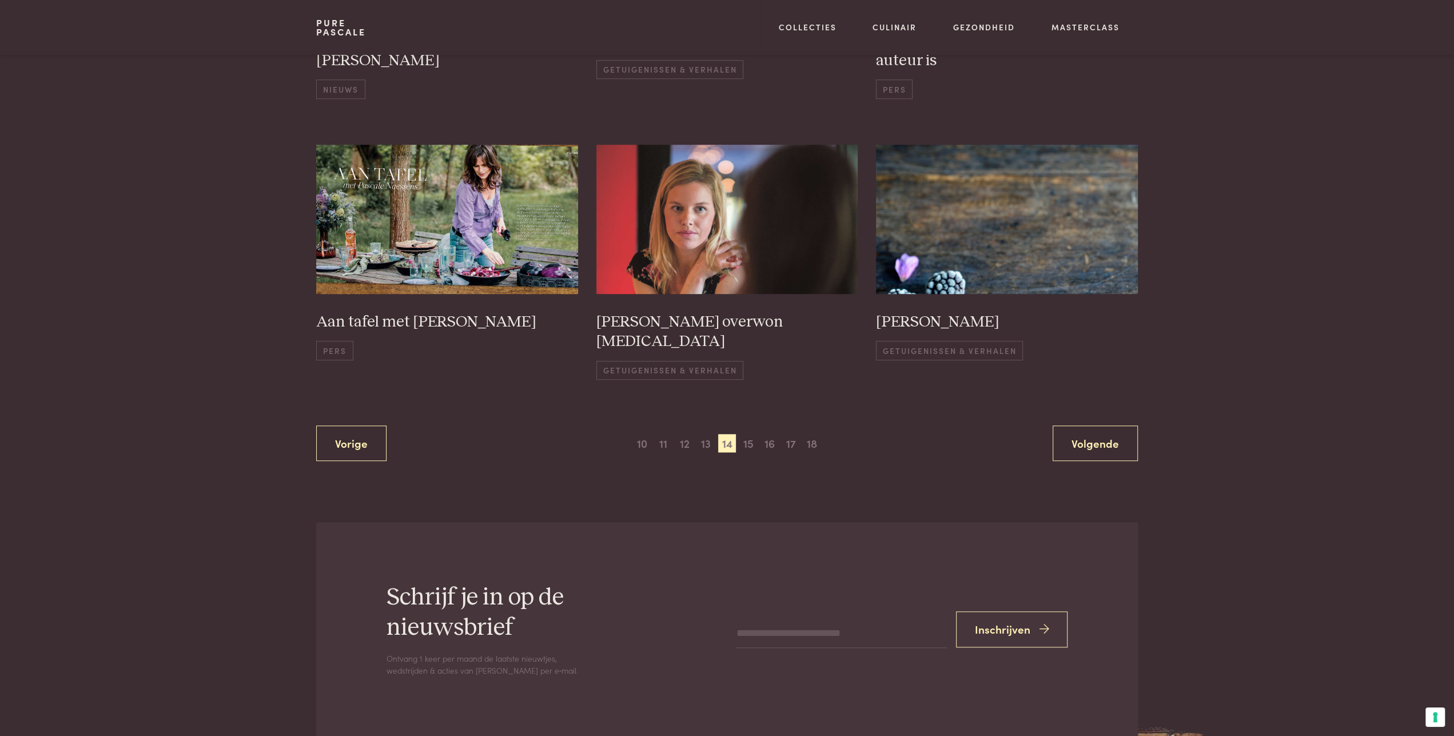
scroll to position [758, 0]
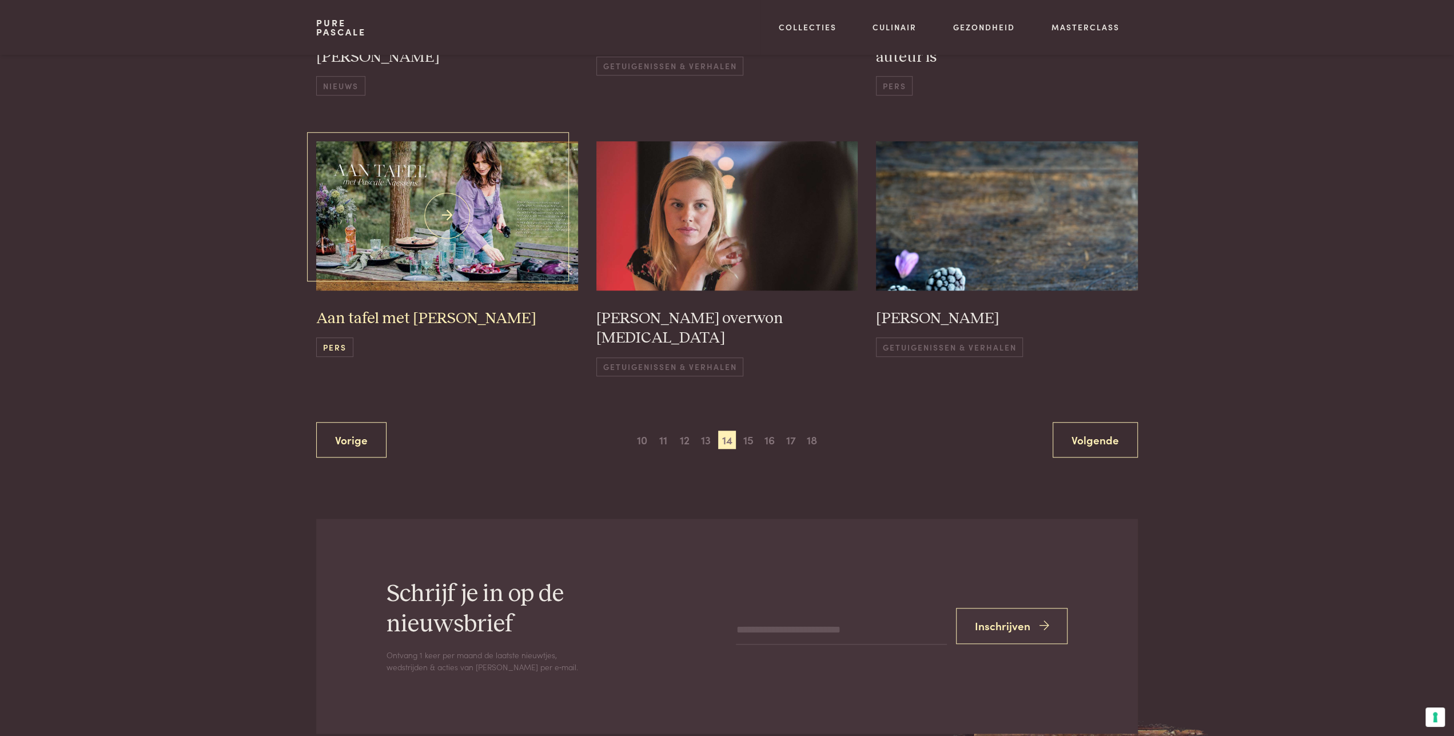
click at [386, 309] on h3 "Aan tafel met Pascale Naessens" at bounding box center [447, 319] width 262 height 20
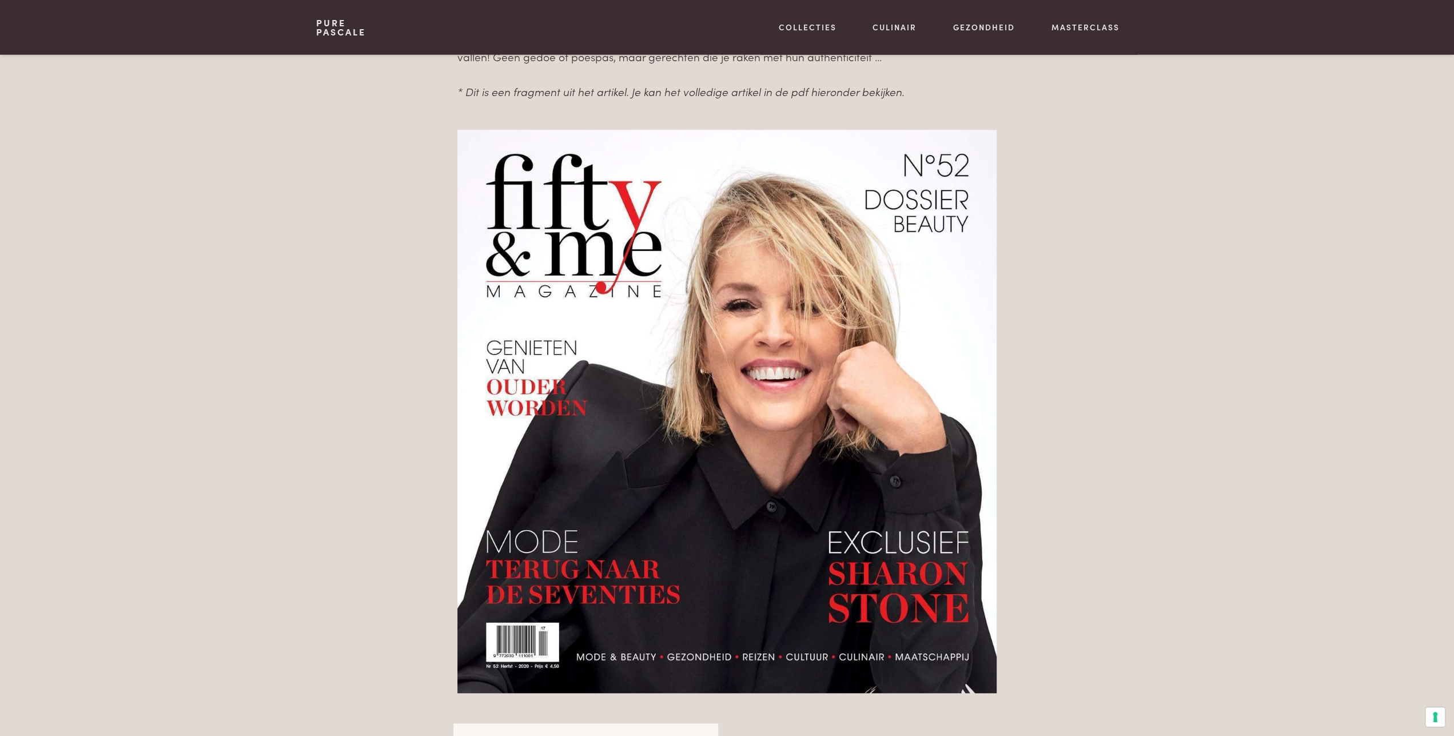
scroll to position [416, 0]
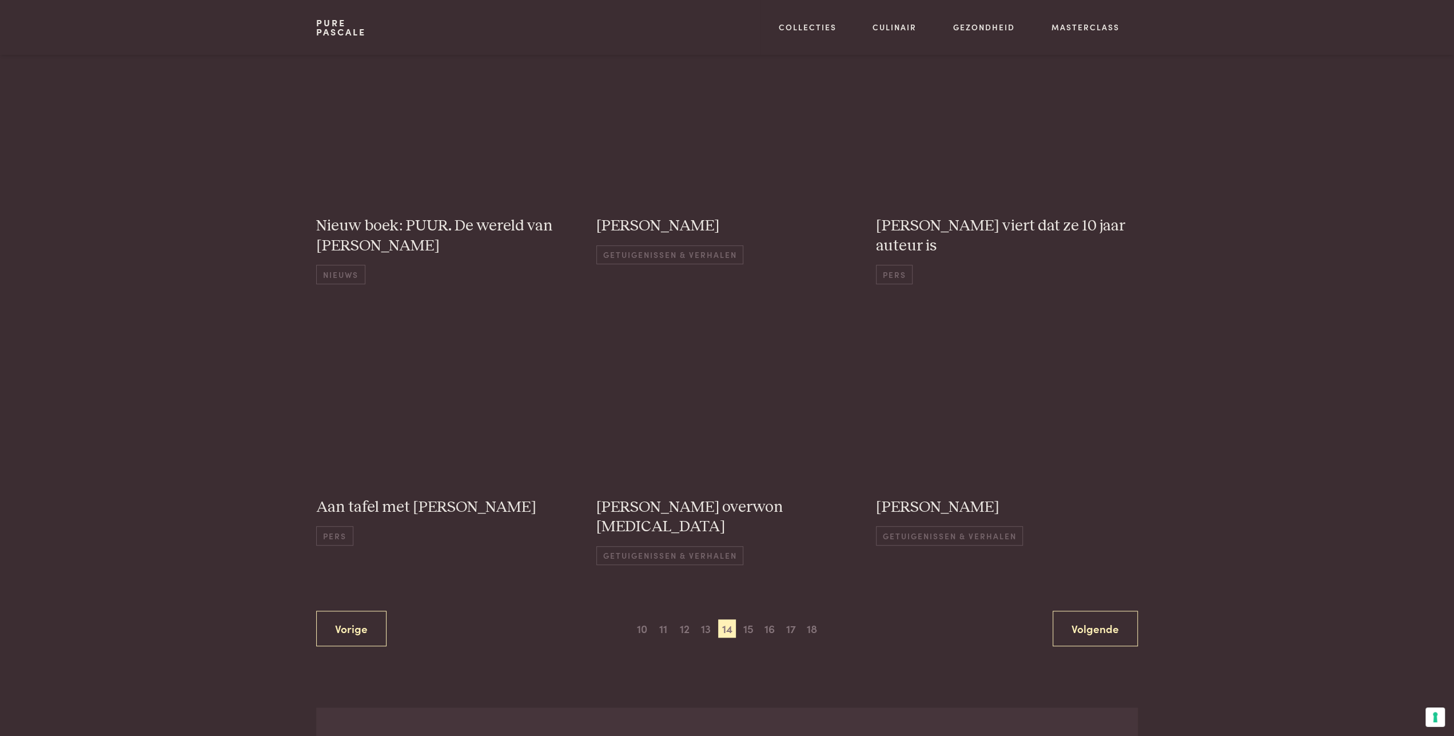
scroll to position [758, 0]
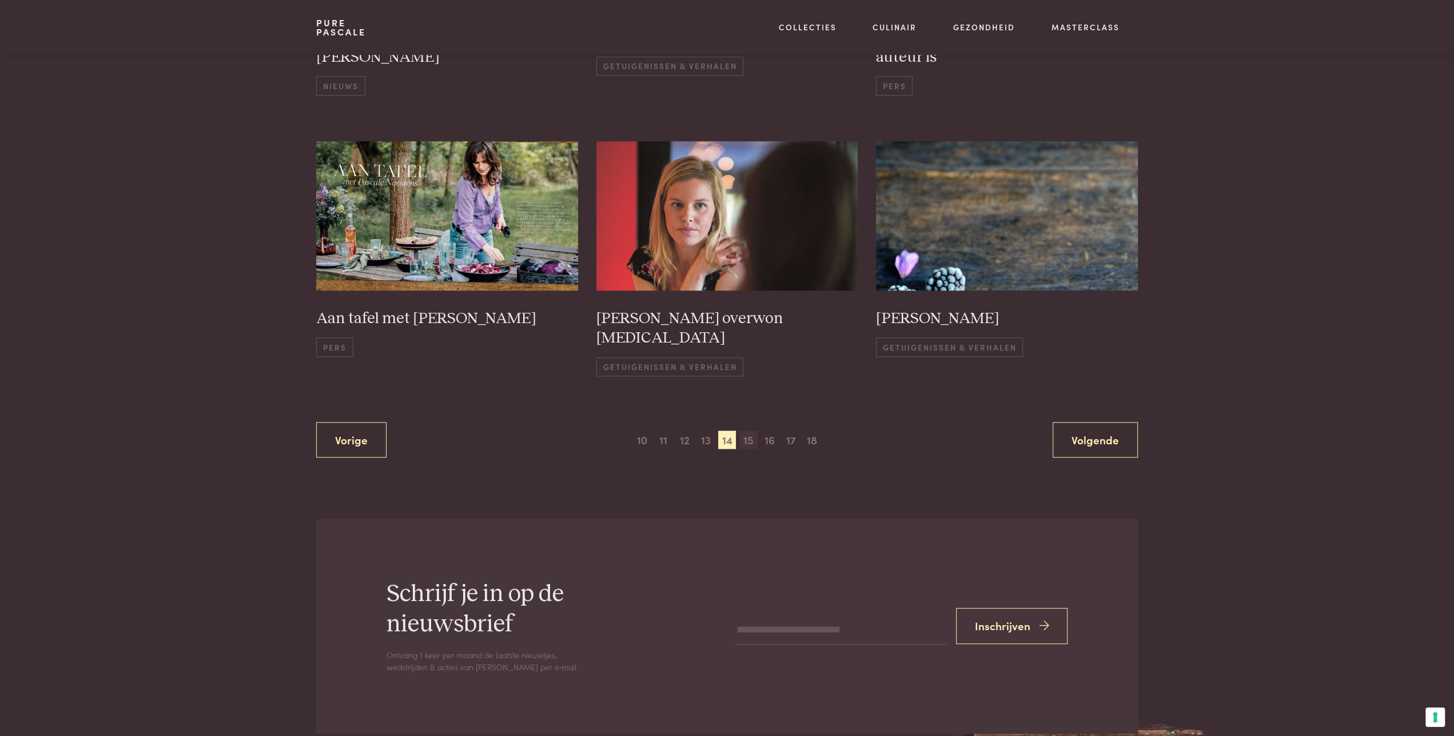
click at [752, 431] on span "15" at bounding box center [748, 440] width 18 height 18
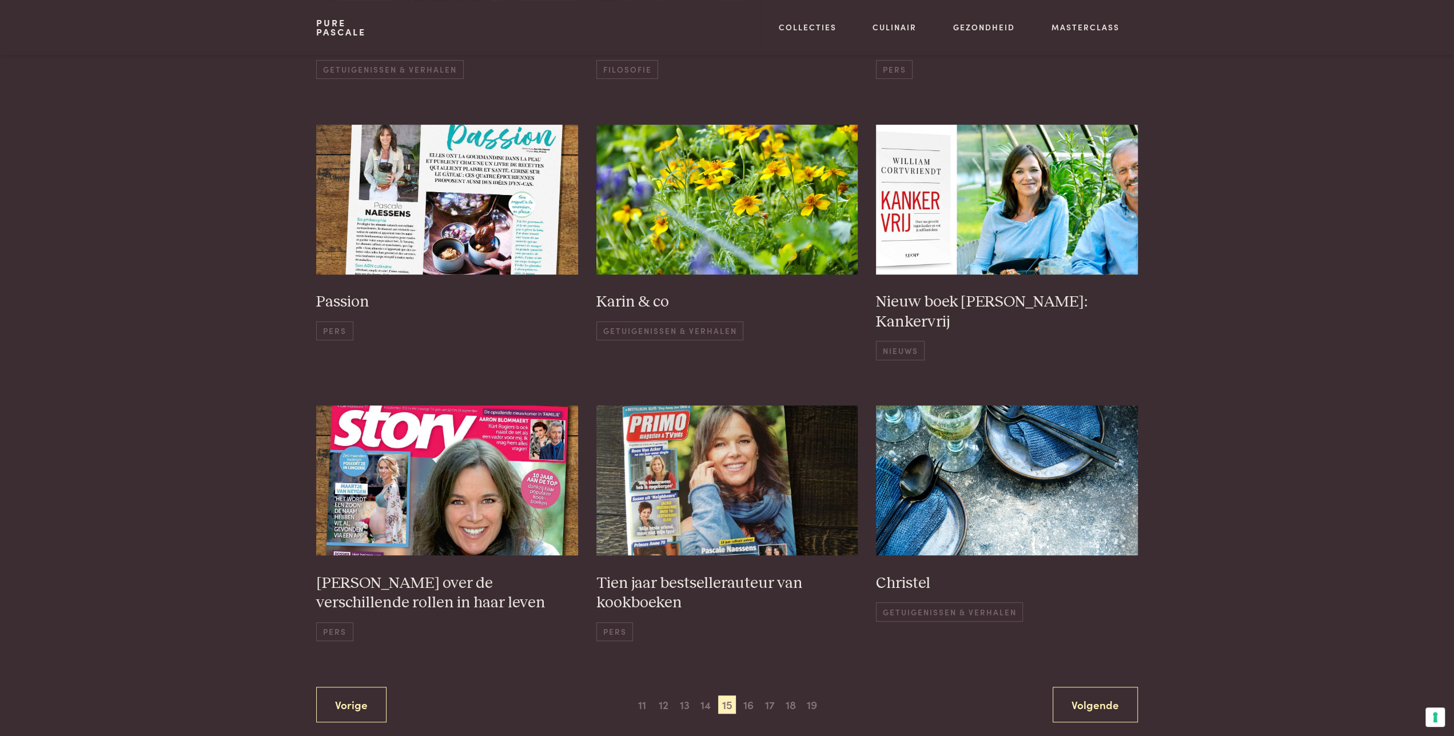
scroll to position [461, 0]
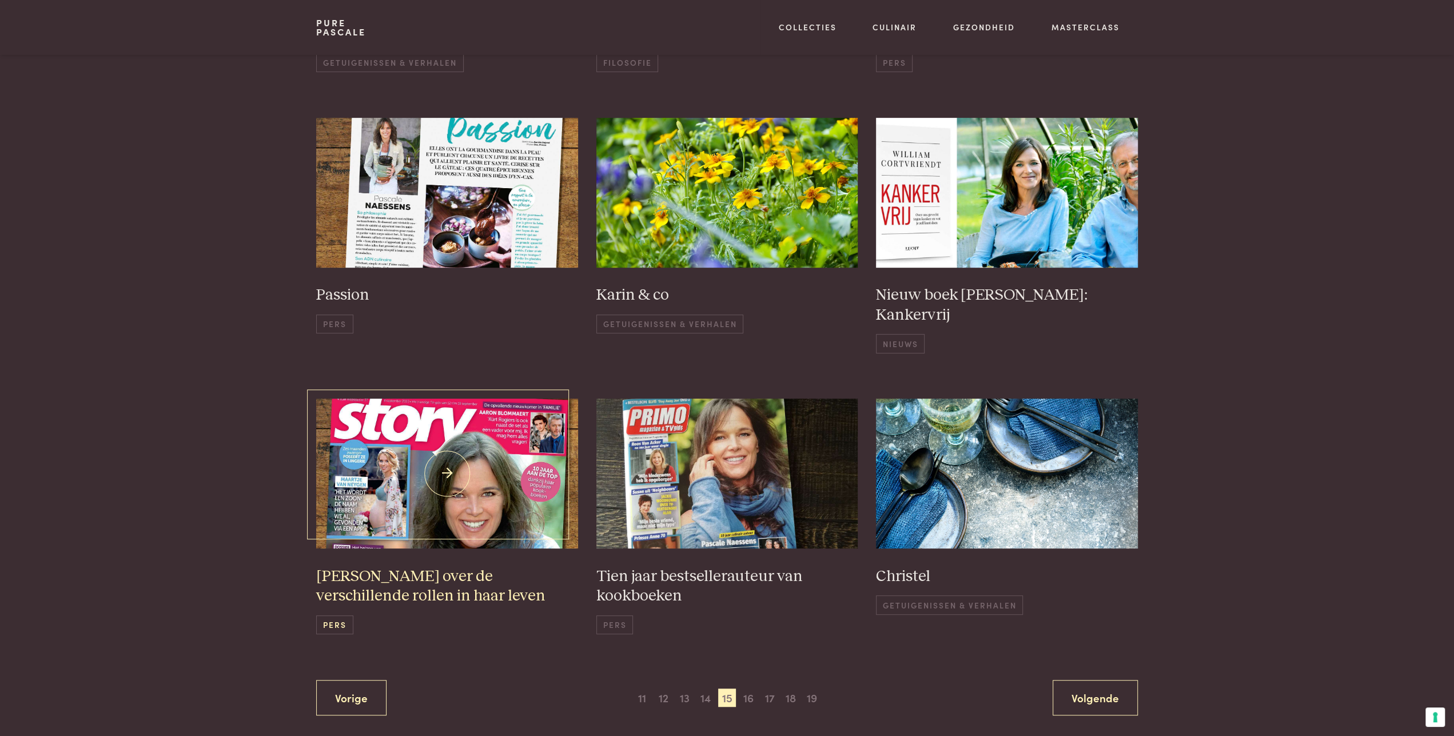
click at [404, 576] on h3 "[PERSON_NAME] over de verschillende rollen in haar leven" at bounding box center [447, 586] width 262 height 39
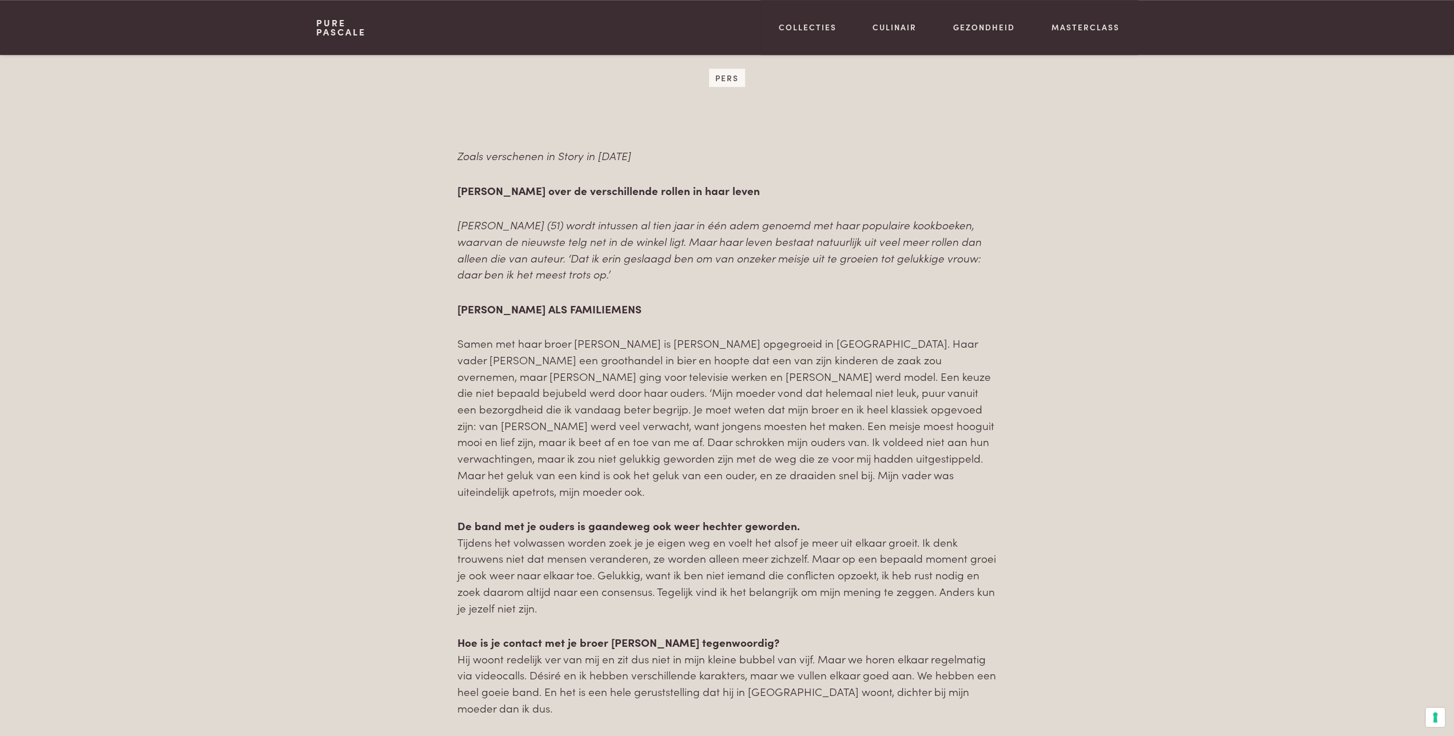
scroll to position [535, 0]
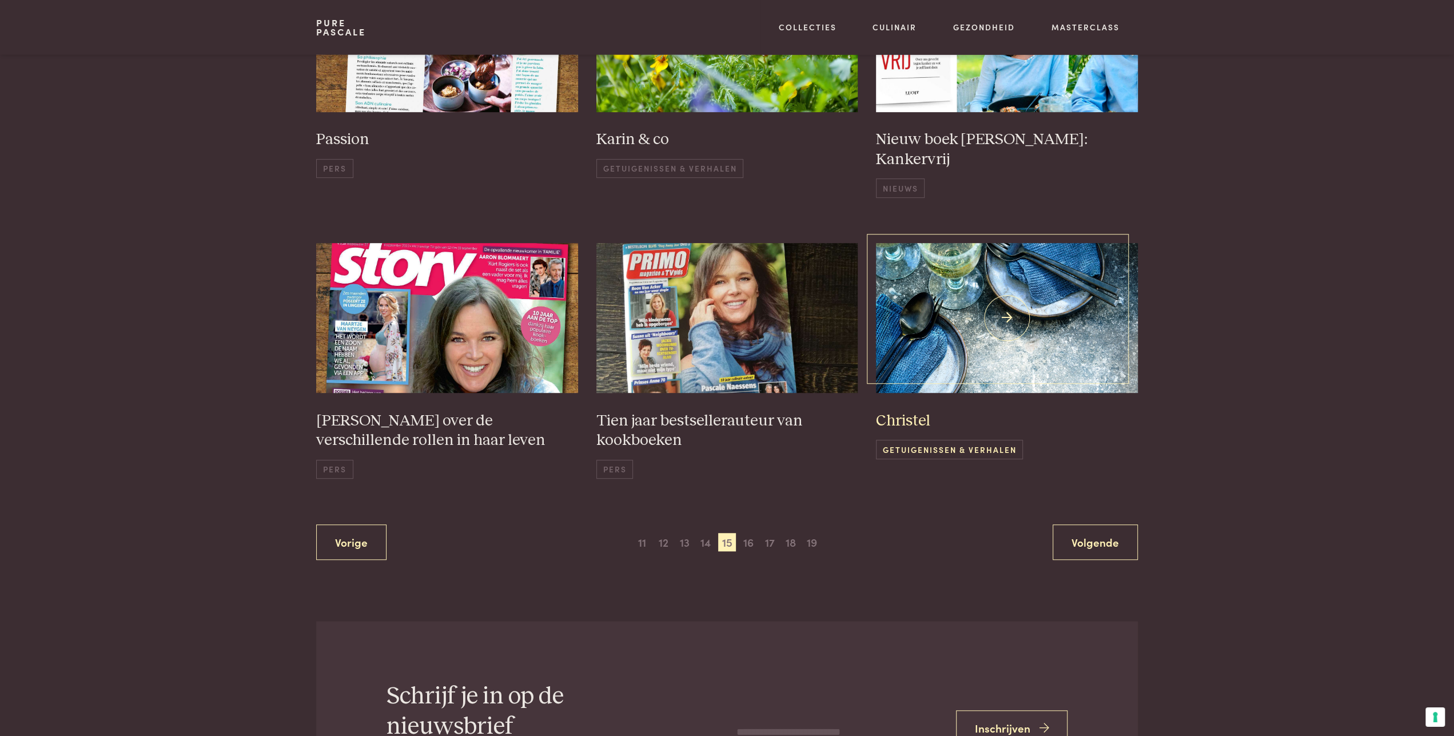
scroll to position [639, 0]
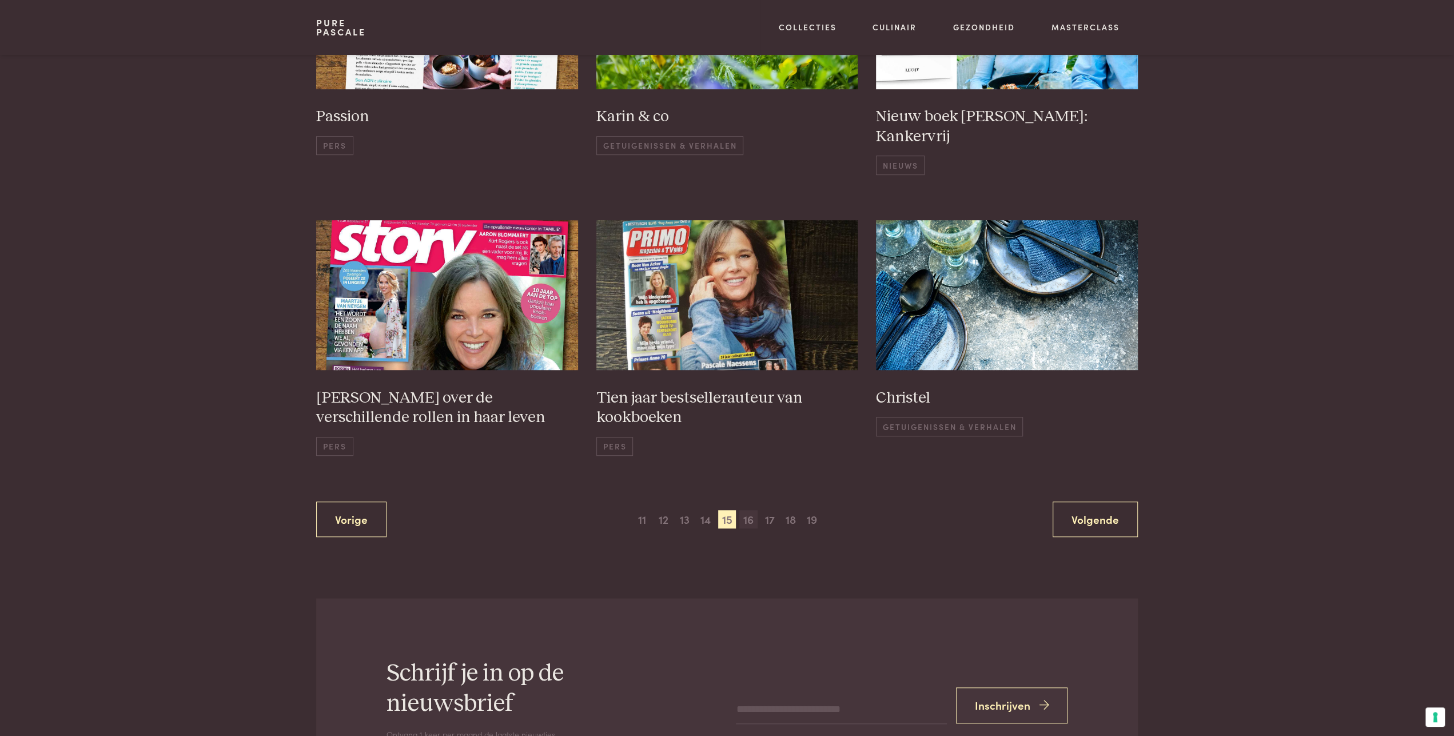
click at [750, 516] on span "16" at bounding box center [748, 519] width 18 height 18
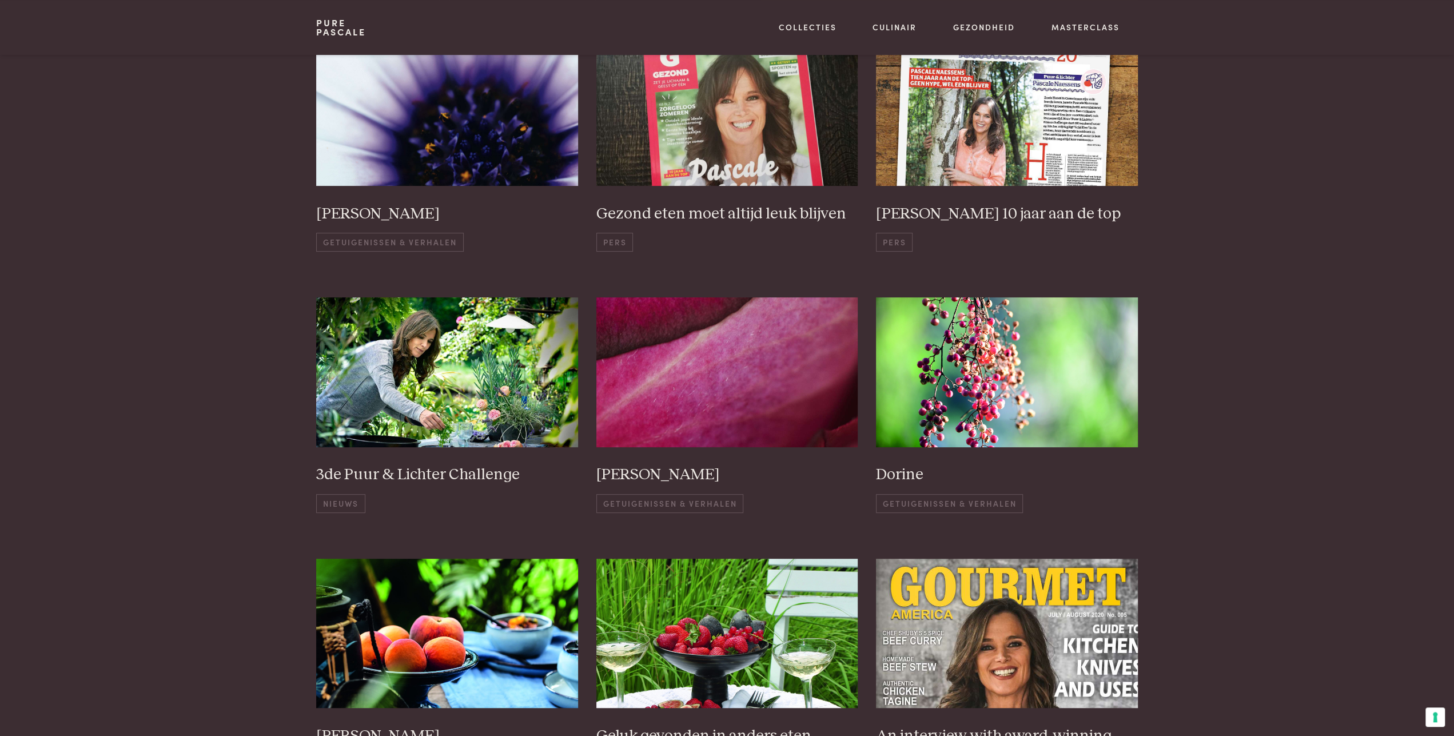
scroll to position [283, 0]
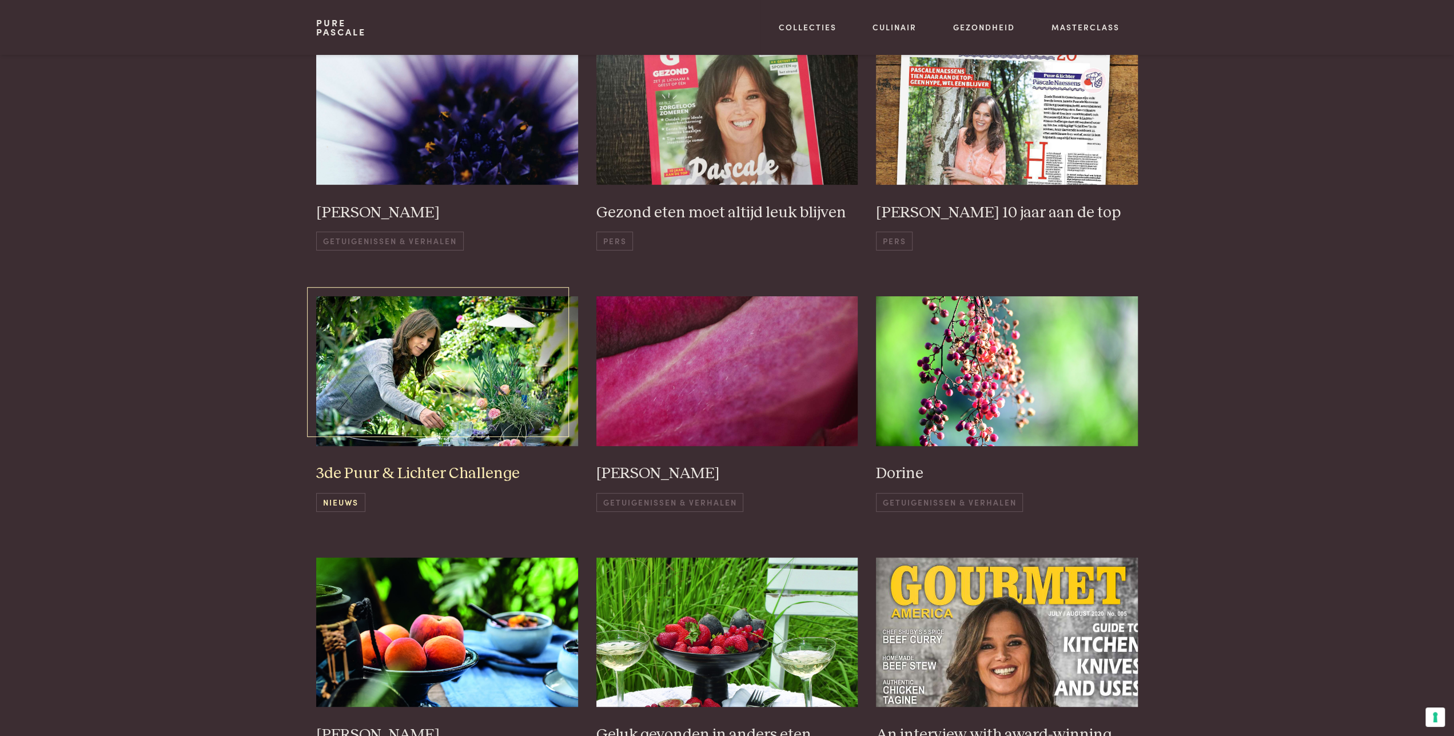
click at [337, 499] on span "Nieuws" at bounding box center [340, 502] width 49 height 19
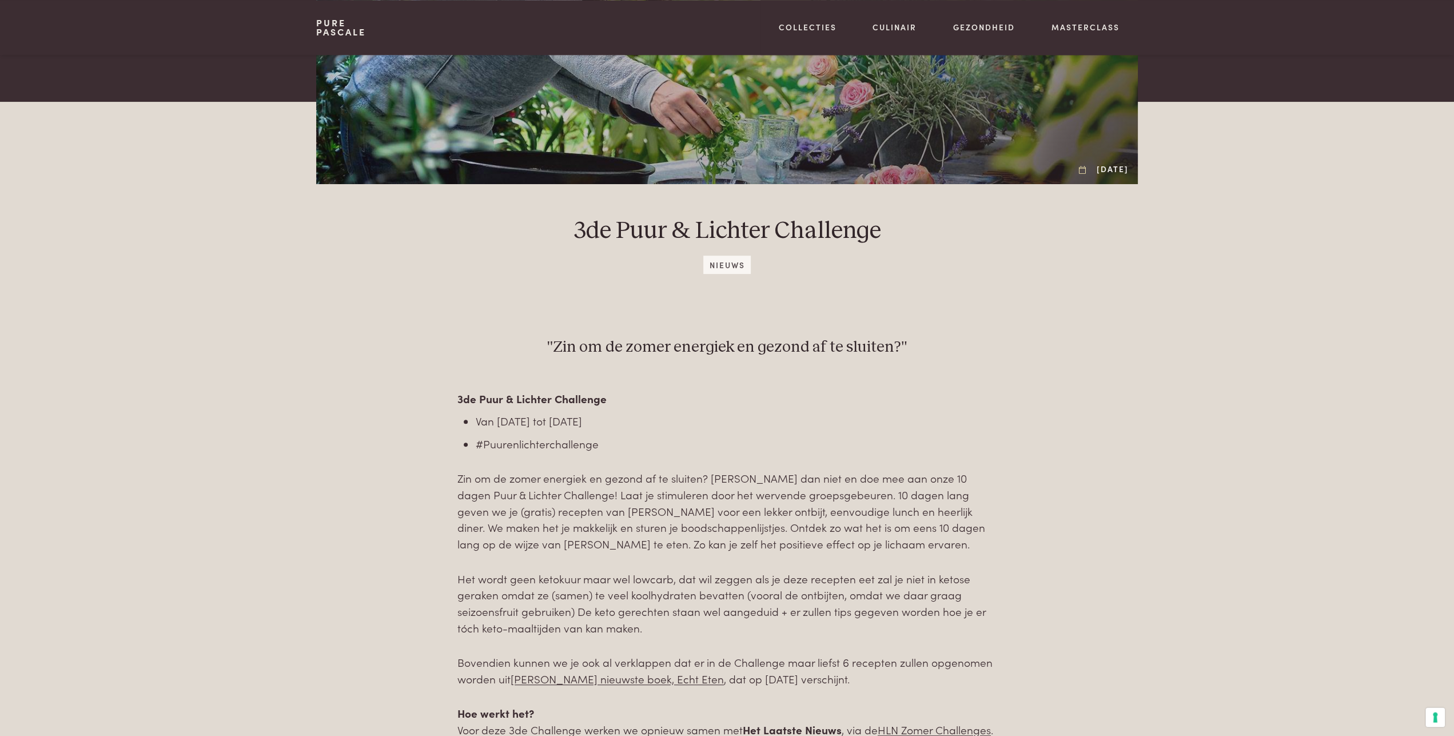
scroll to position [357, 0]
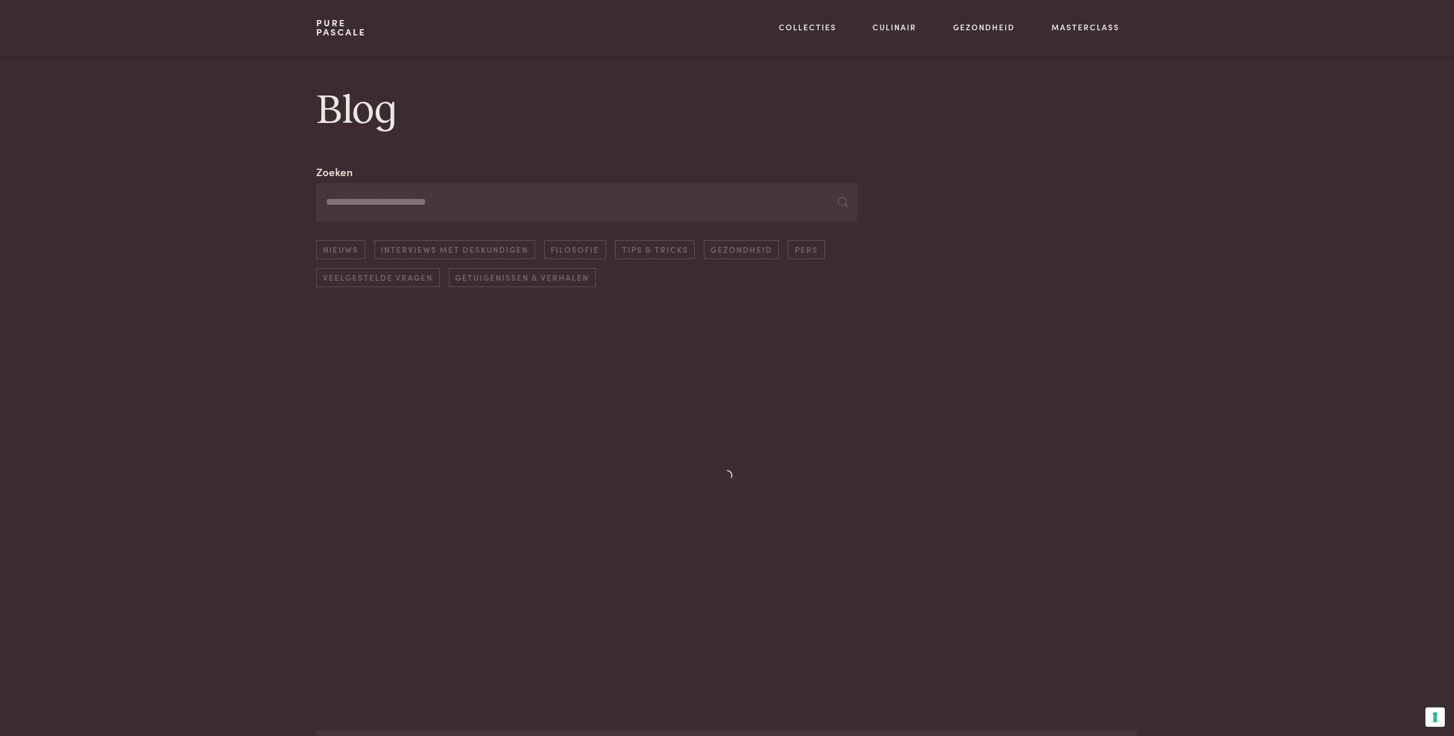
scroll to position [283, 0]
